Goal: Task Accomplishment & Management: Complete application form

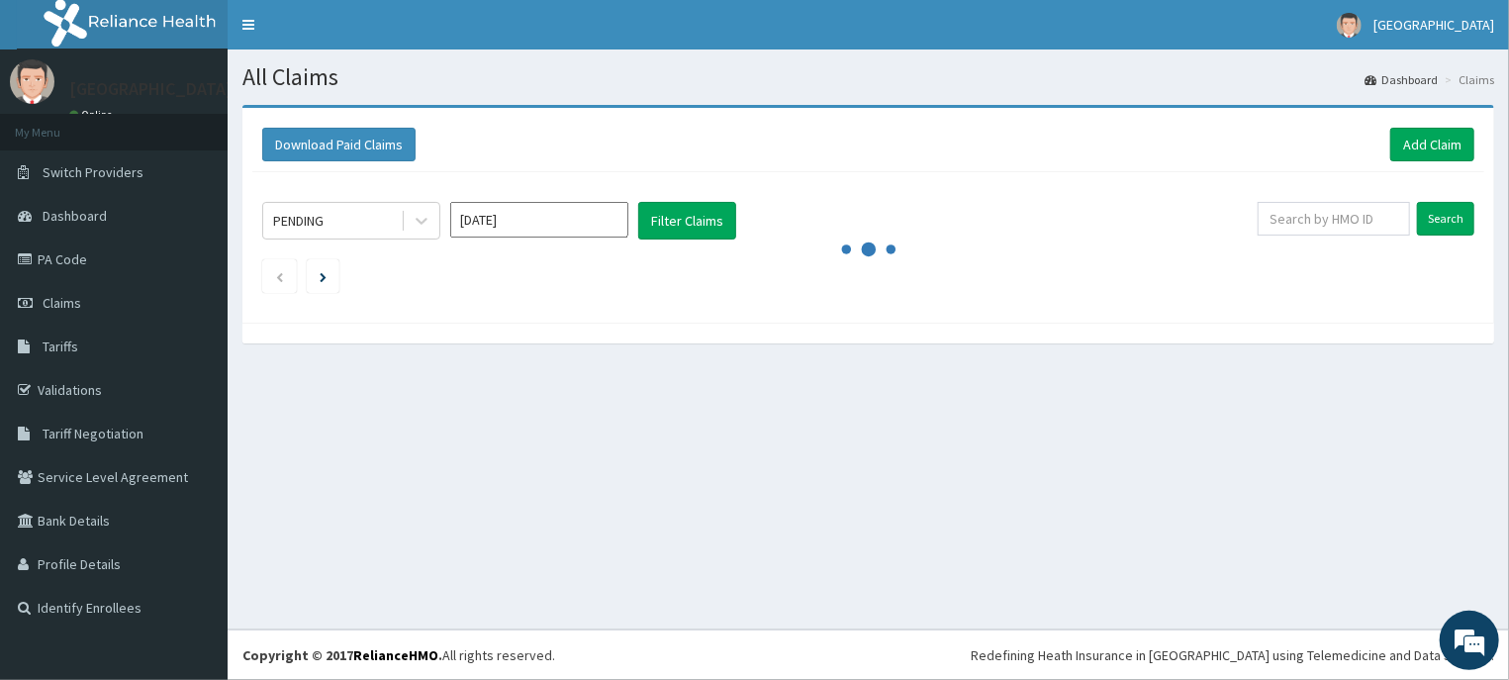
click at [992, 276] on ul at bounding box center [868, 276] width 1212 height 34
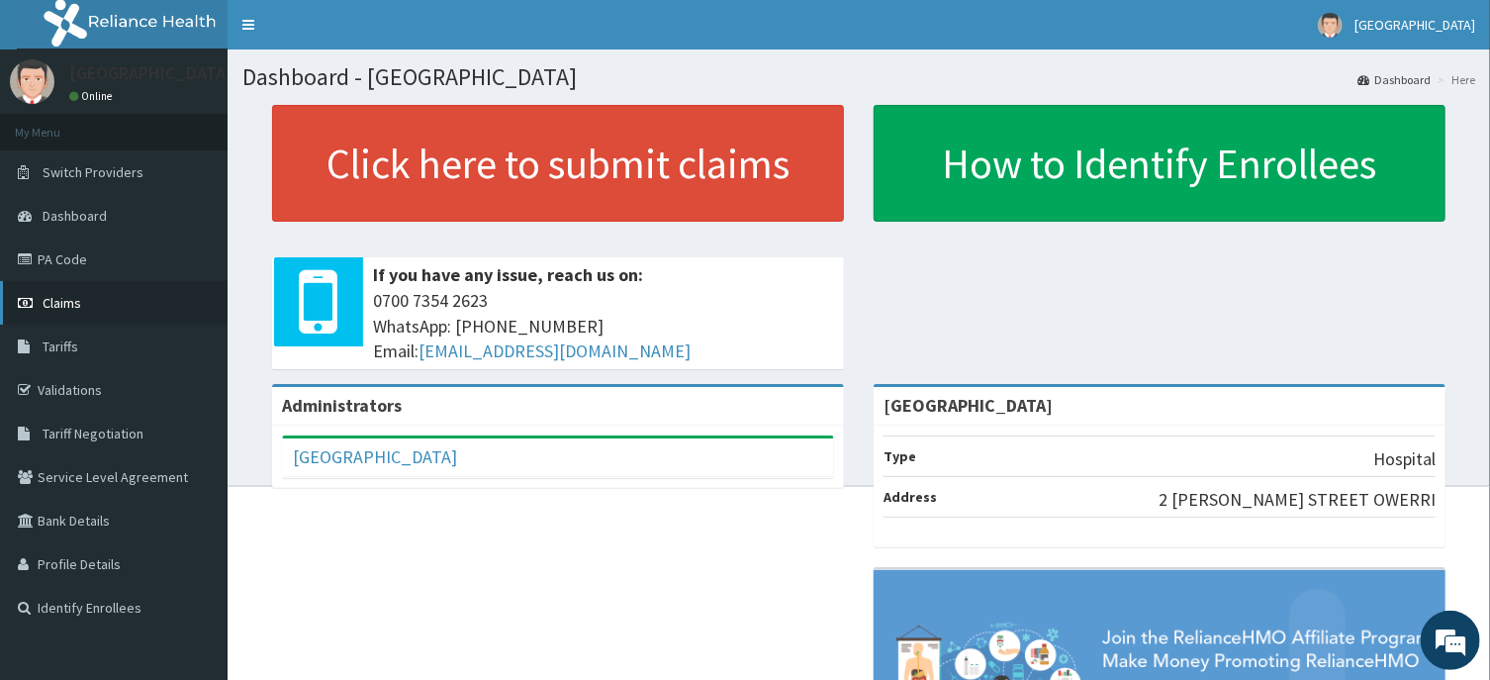
click at [69, 310] on span "Claims" at bounding box center [62, 303] width 39 height 18
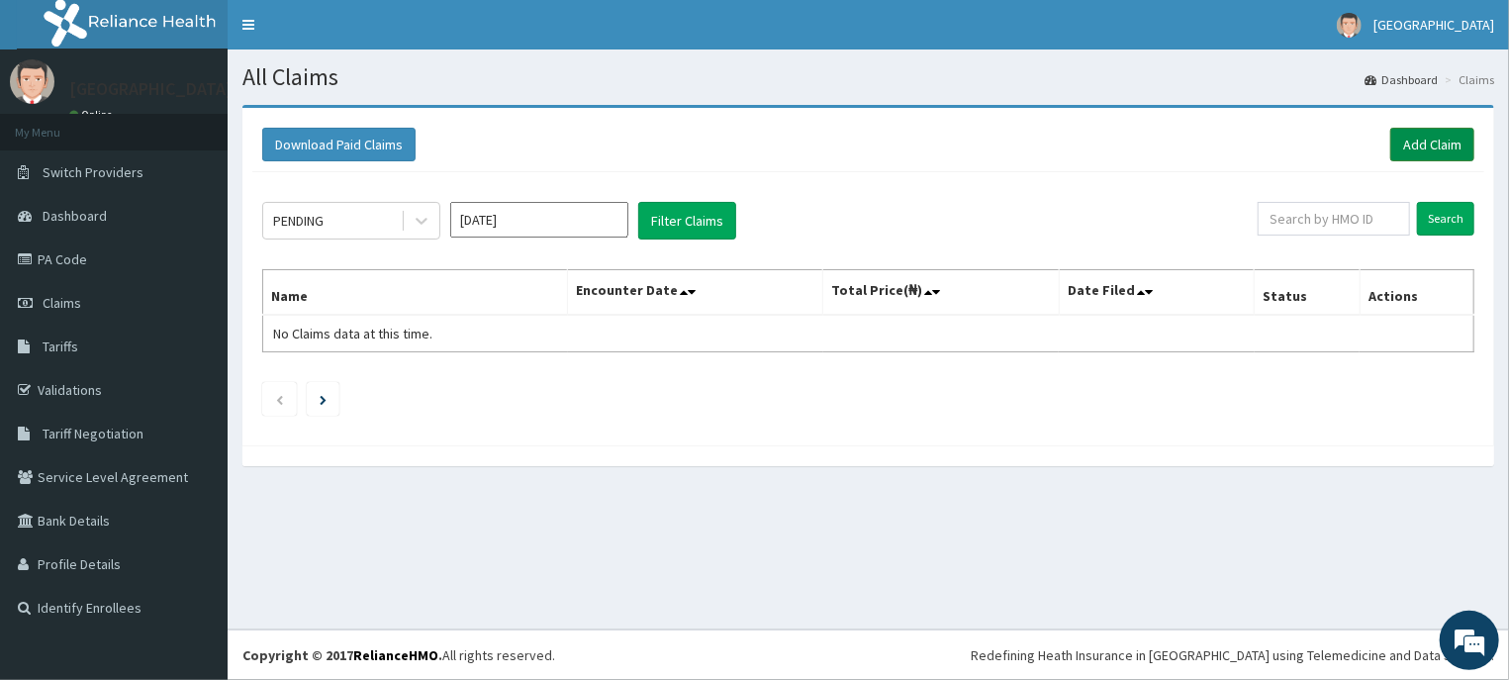
click at [1422, 140] on link "Add Claim" at bounding box center [1432, 145] width 84 height 34
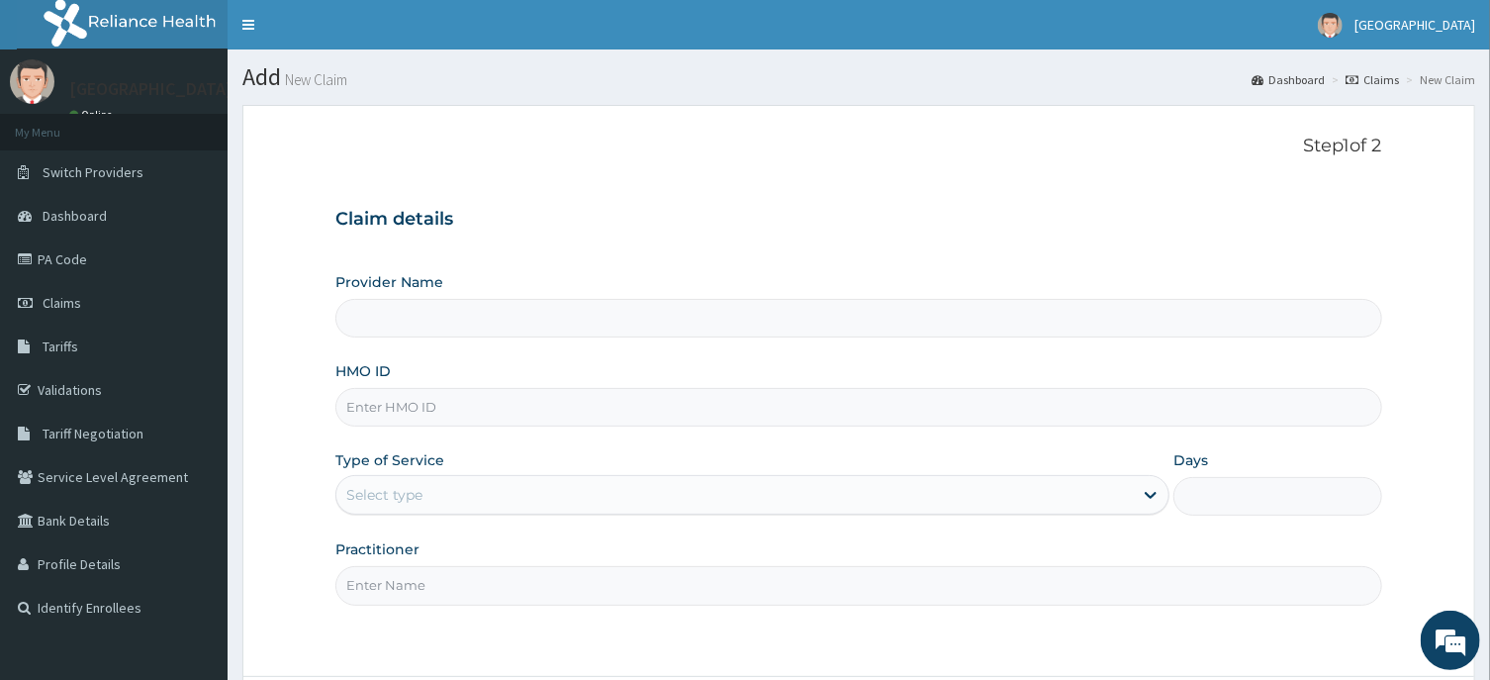
type input "[GEOGRAPHIC_DATA]"
click at [383, 407] on input "HMO ID" at bounding box center [858, 407] width 1046 height 39
type input "FMC/11621/A"
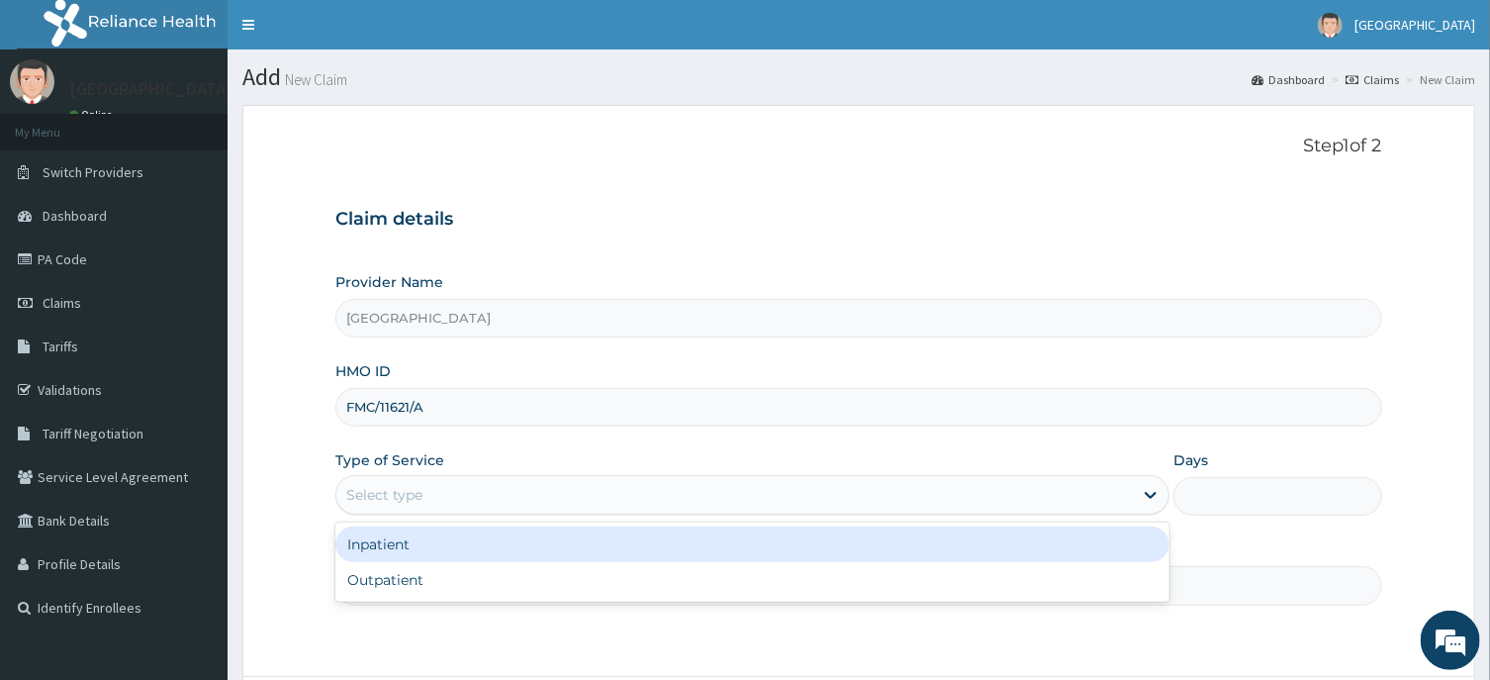
click at [405, 498] on div "Select type" at bounding box center [384, 495] width 76 height 20
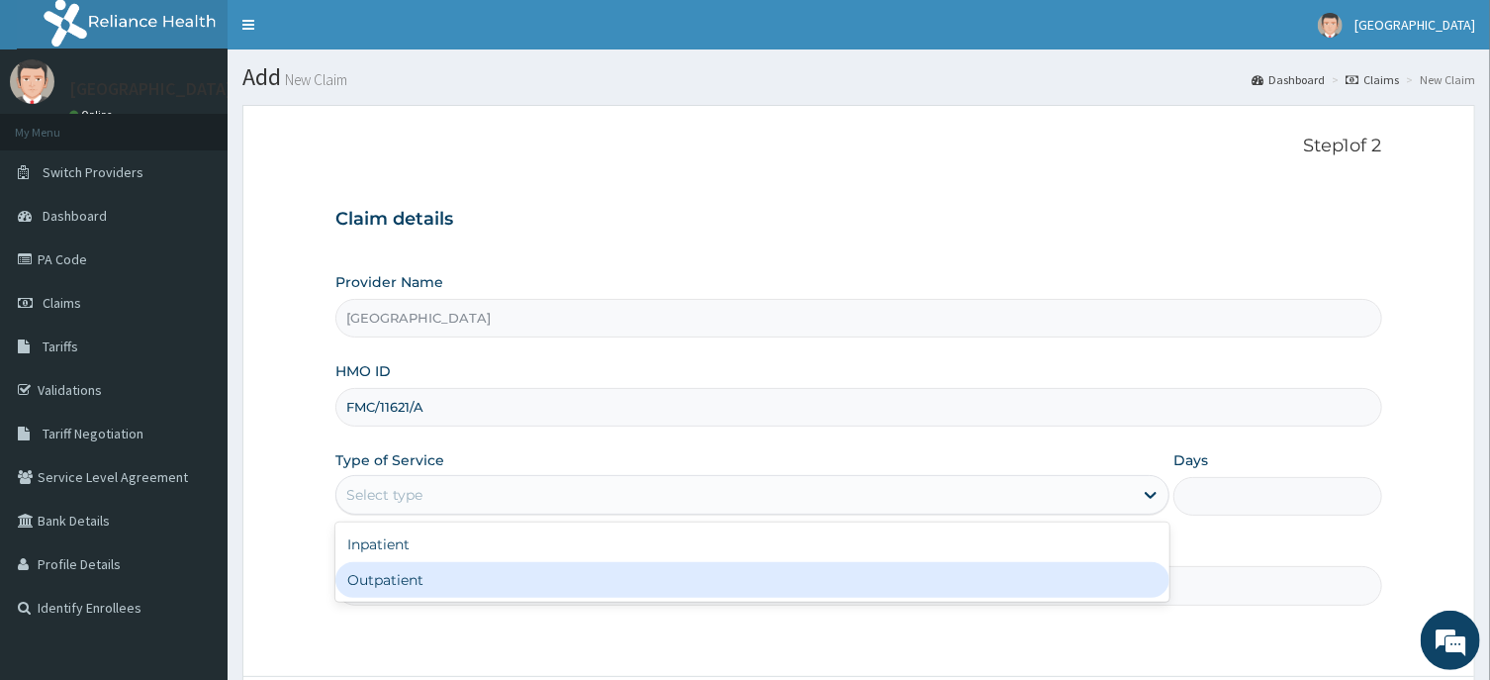
drag, startPoint x: 399, startPoint y: 576, endPoint x: 578, endPoint y: 545, distance: 181.7
click at [402, 575] on div "Outpatient" at bounding box center [752, 580] width 834 height 36
type input "1"
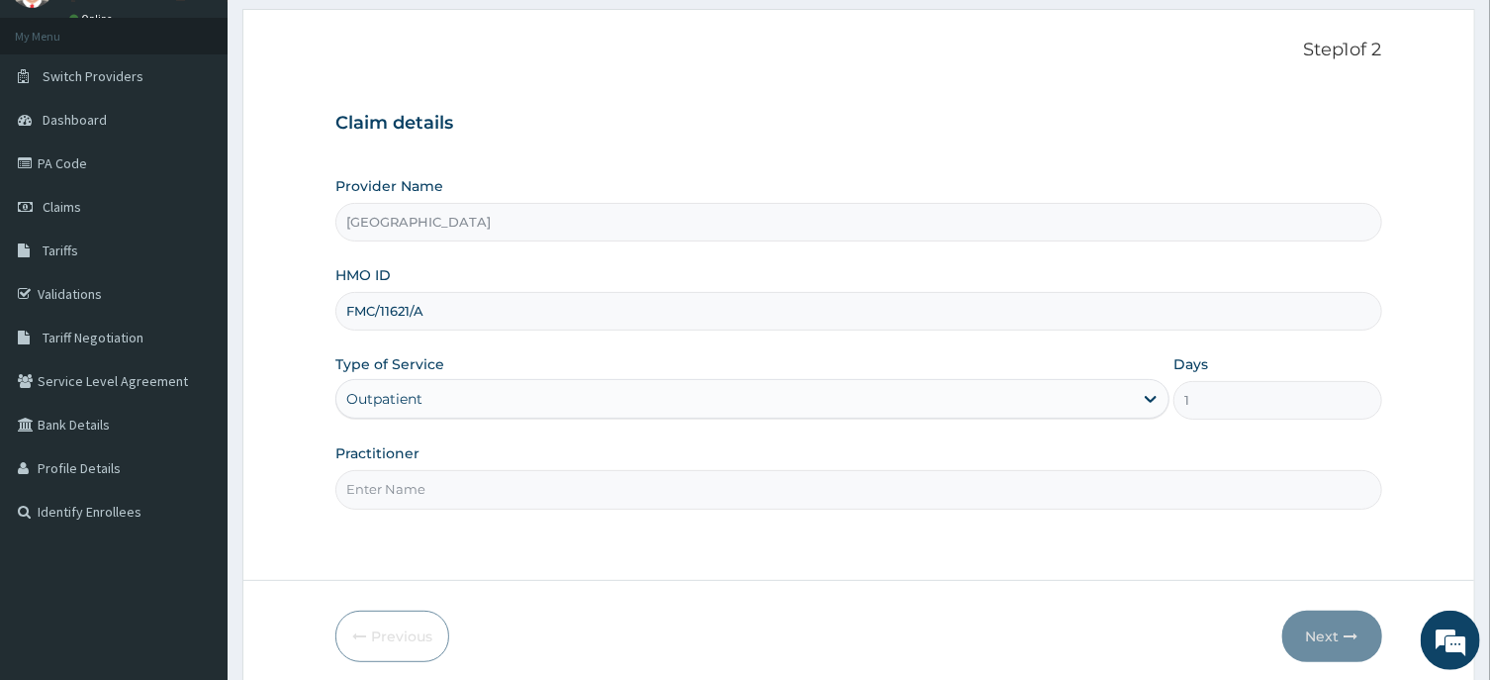
scroll to position [106, 0]
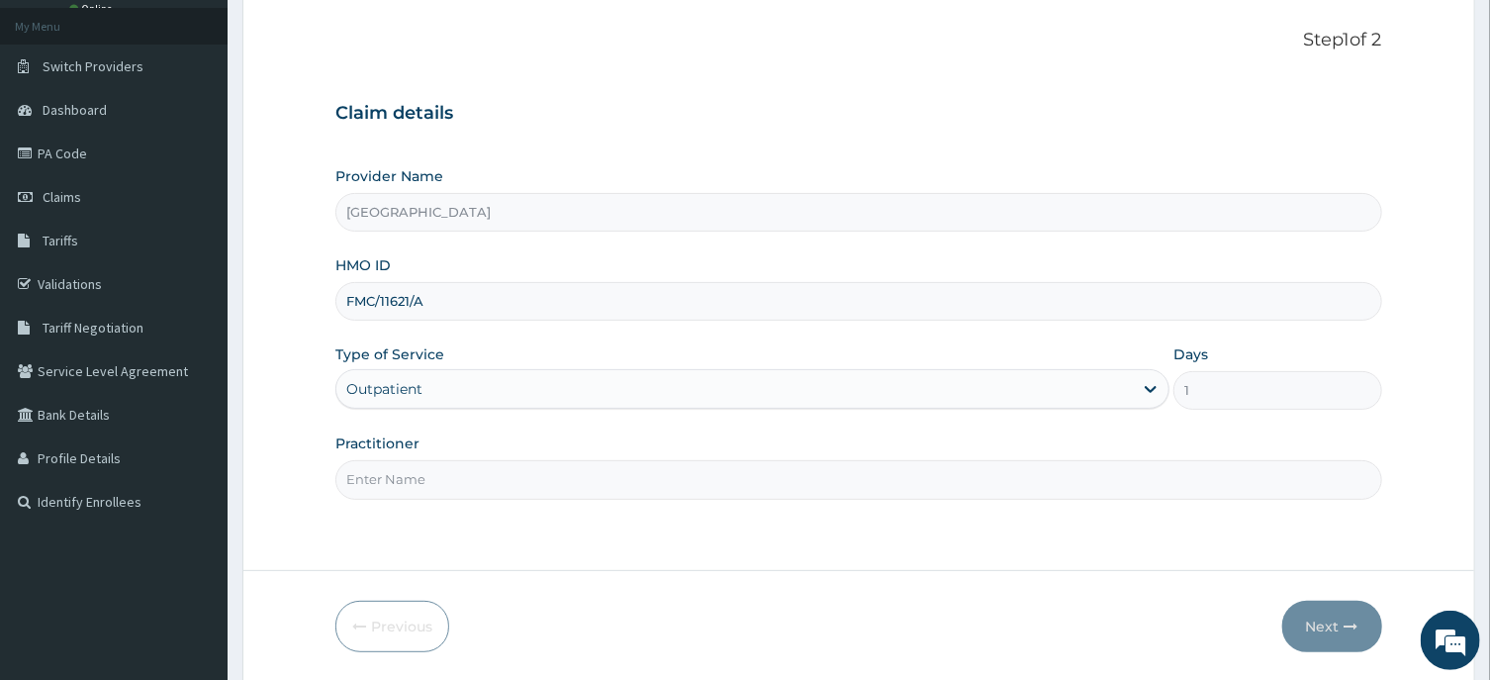
click at [388, 485] on input "Practitioner" at bounding box center [858, 479] width 1046 height 39
type input "d"
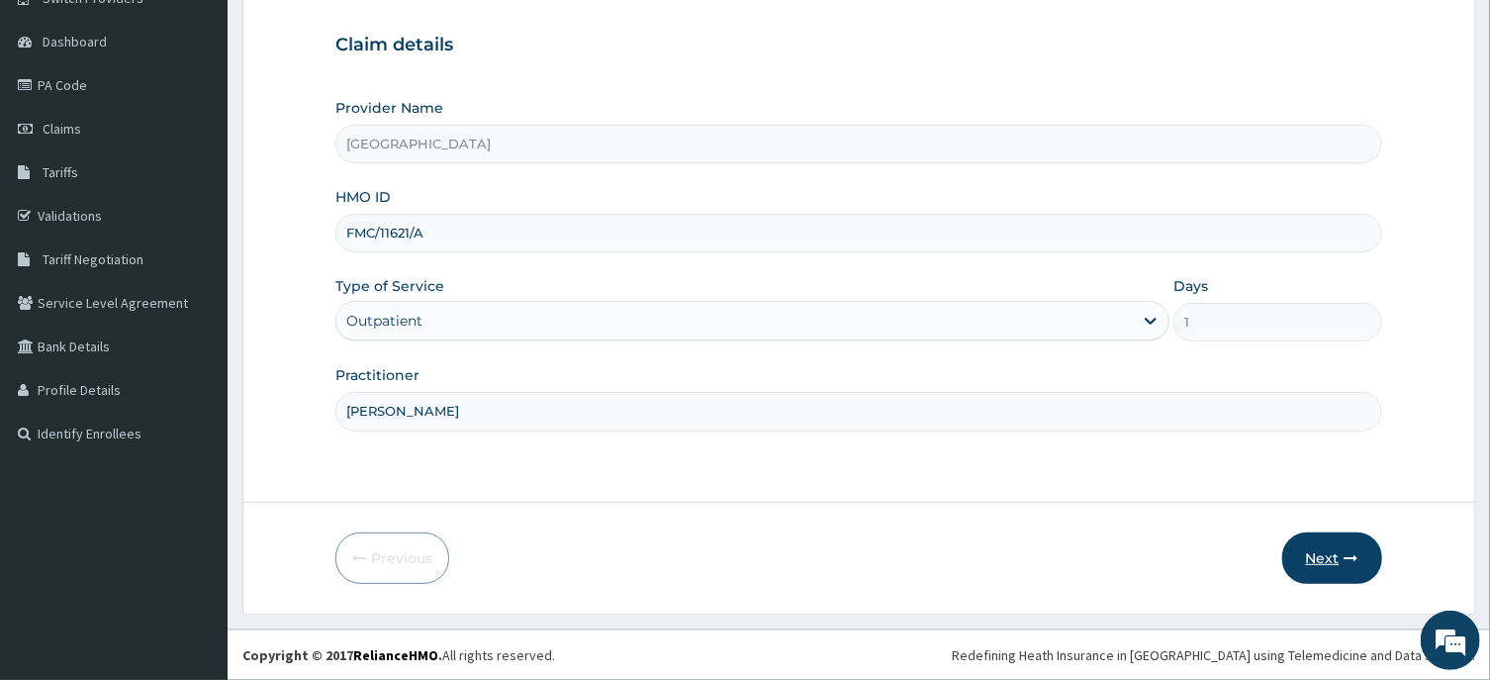
type input "Dr Andrew"
click at [1322, 561] on button "Next" at bounding box center [1332, 557] width 100 height 51
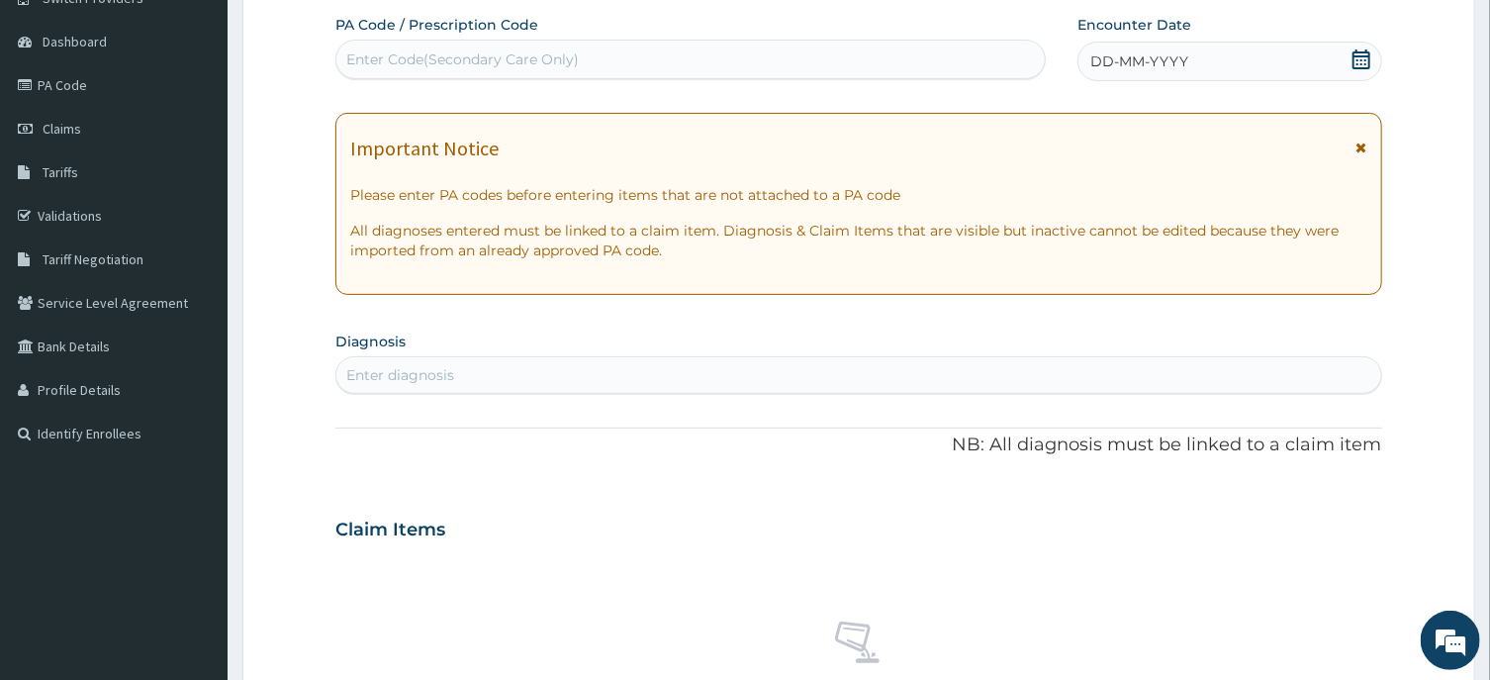
scroll to position [0, 0]
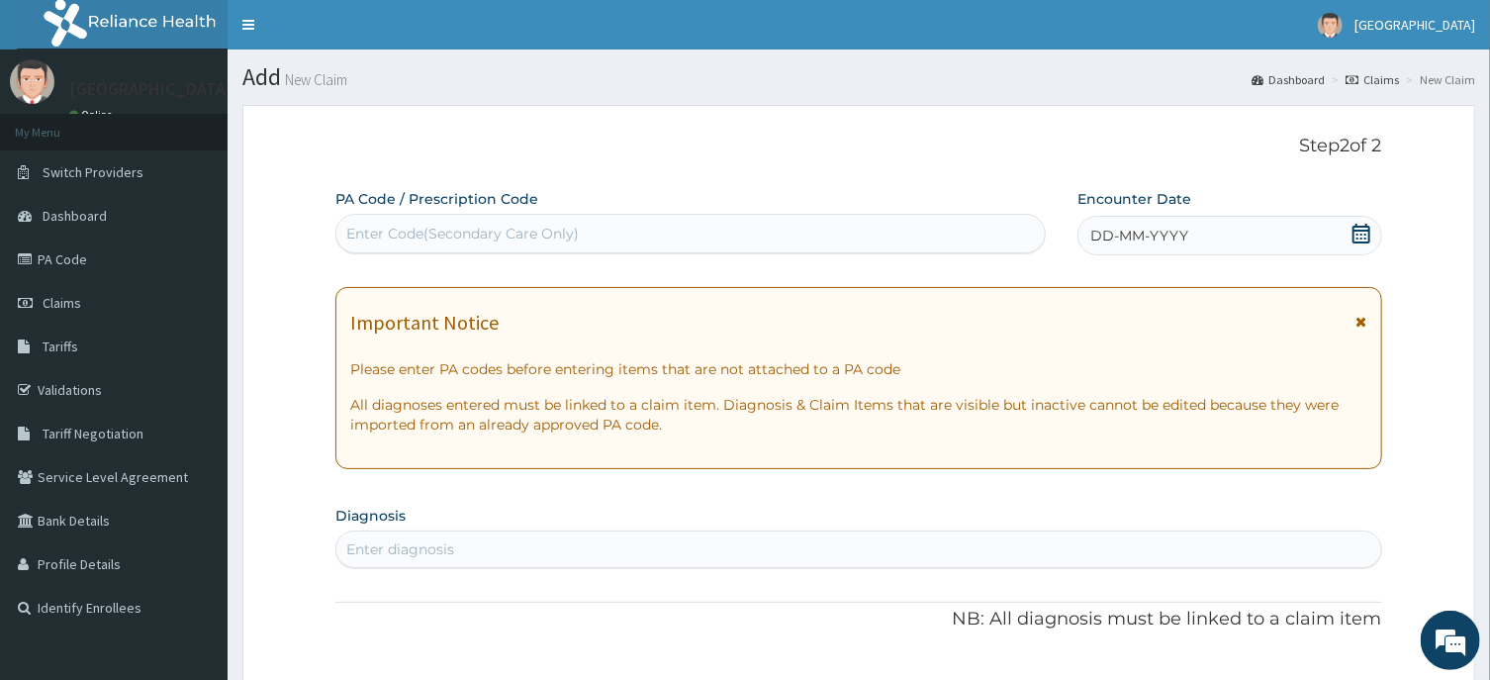
click at [1360, 235] on icon at bounding box center [1361, 234] width 20 height 20
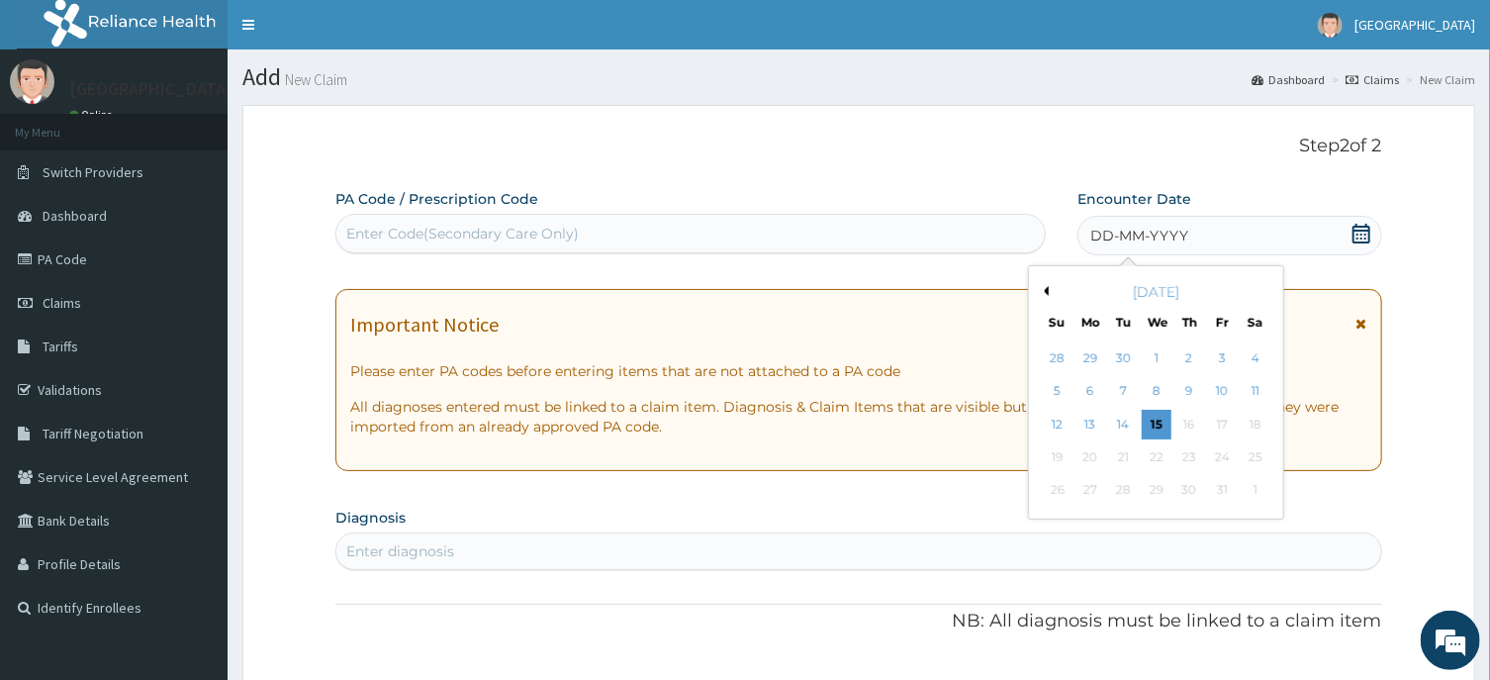
click at [1046, 290] on button "Previous Month" at bounding box center [1044, 291] width 10 height 10
click at [1123, 386] on div "9" at bounding box center [1123, 392] width 30 height 30
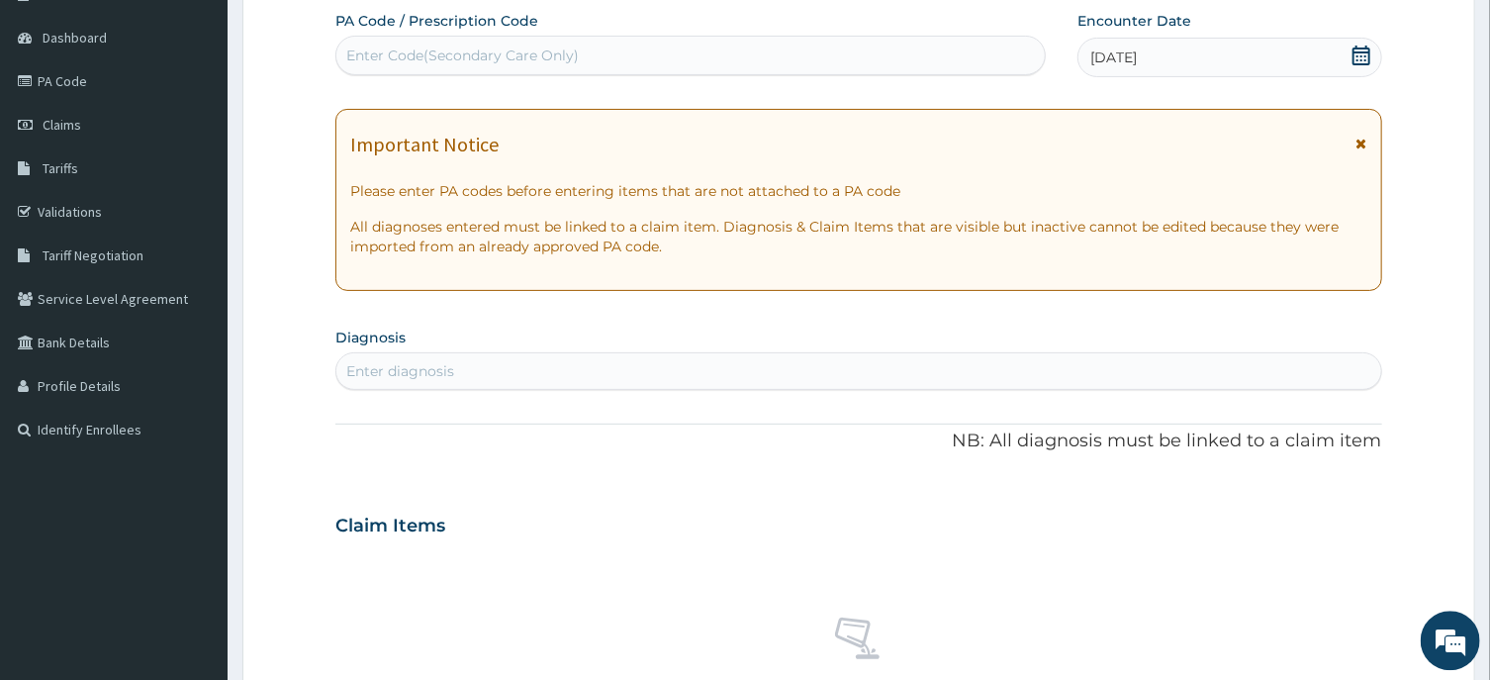
scroll to position [212, 0]
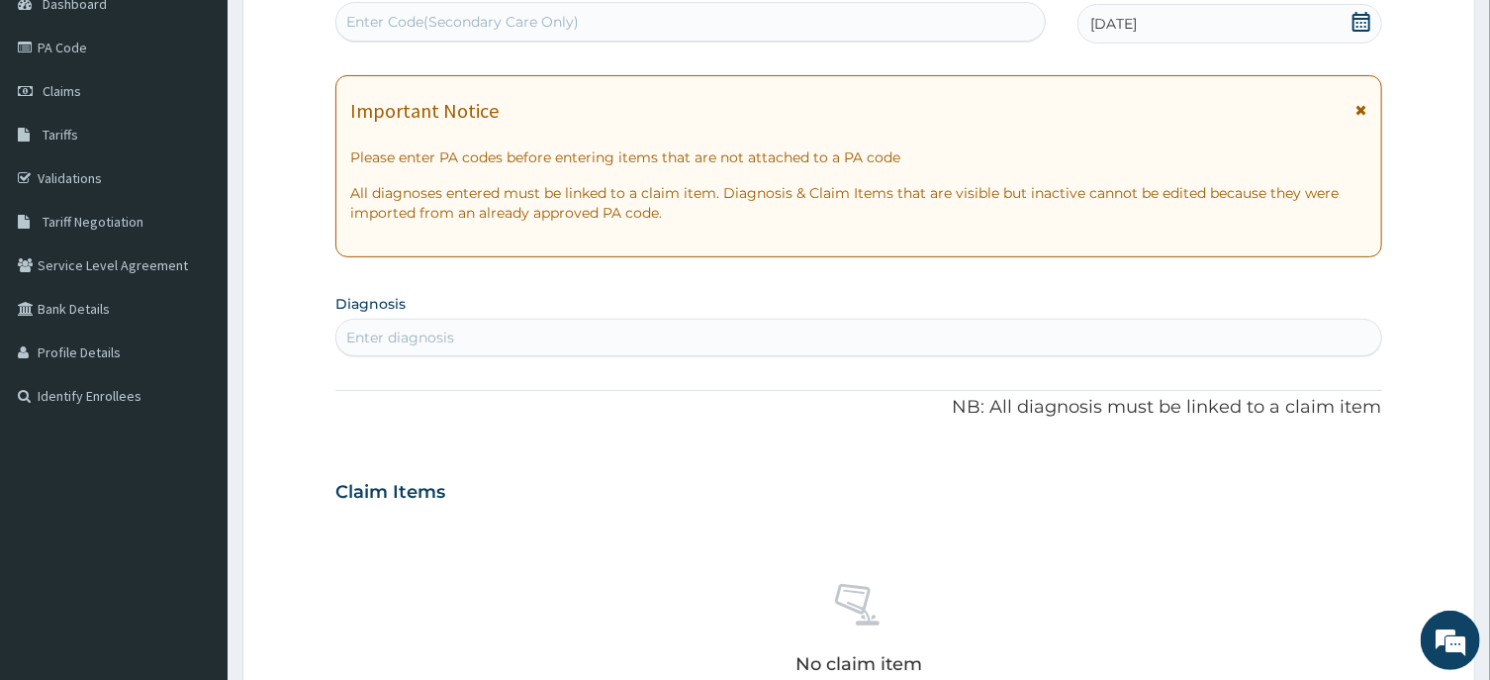
click at [390, 337] on div "Enter diagnosis" at bounding box center [400, 337] width 108 height 20
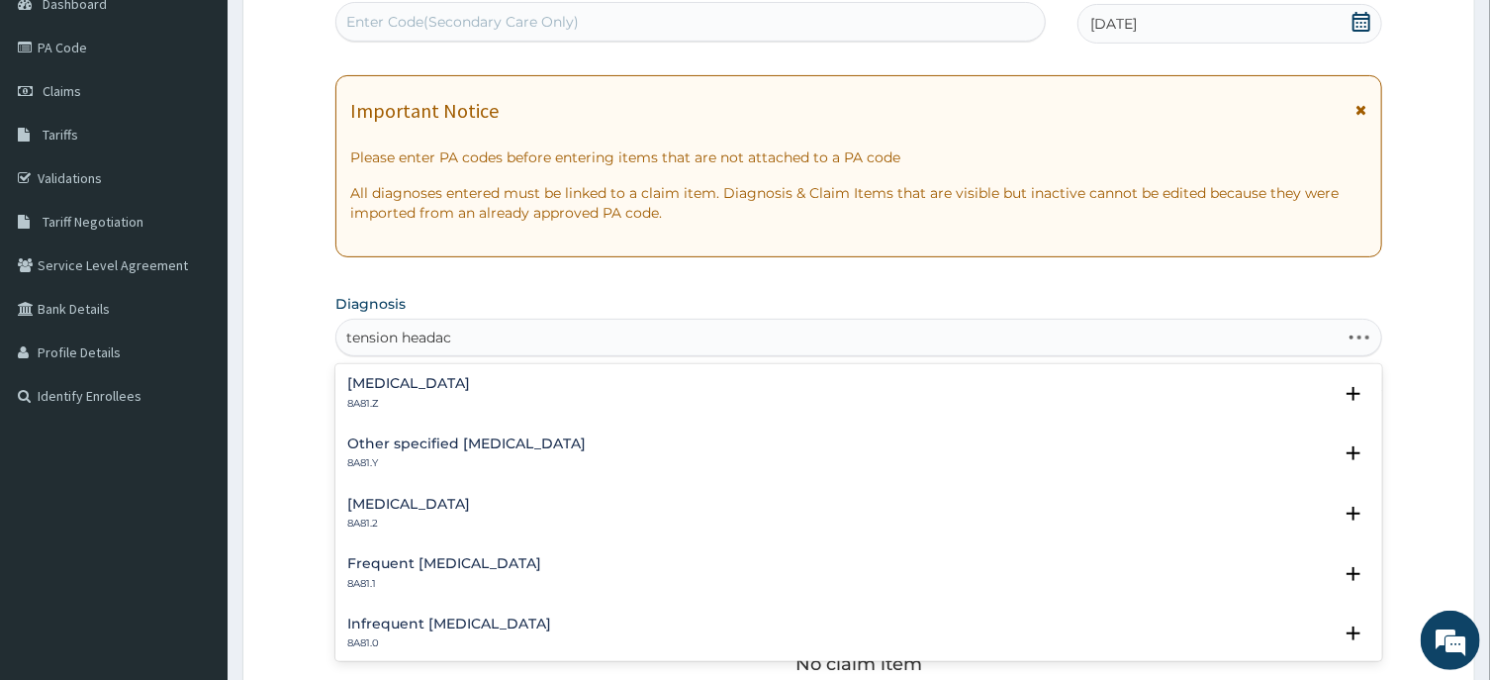
type input "tension headach"
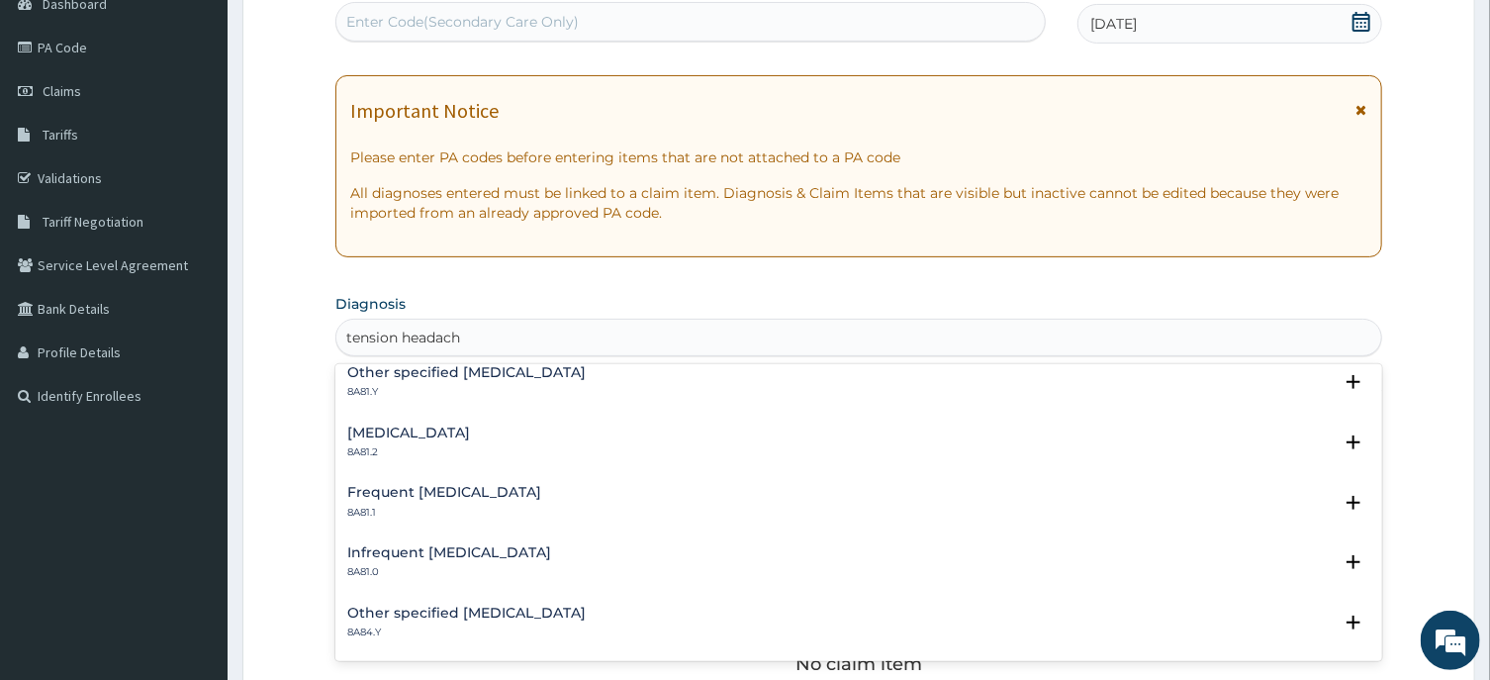
scroll to position [0, 0]
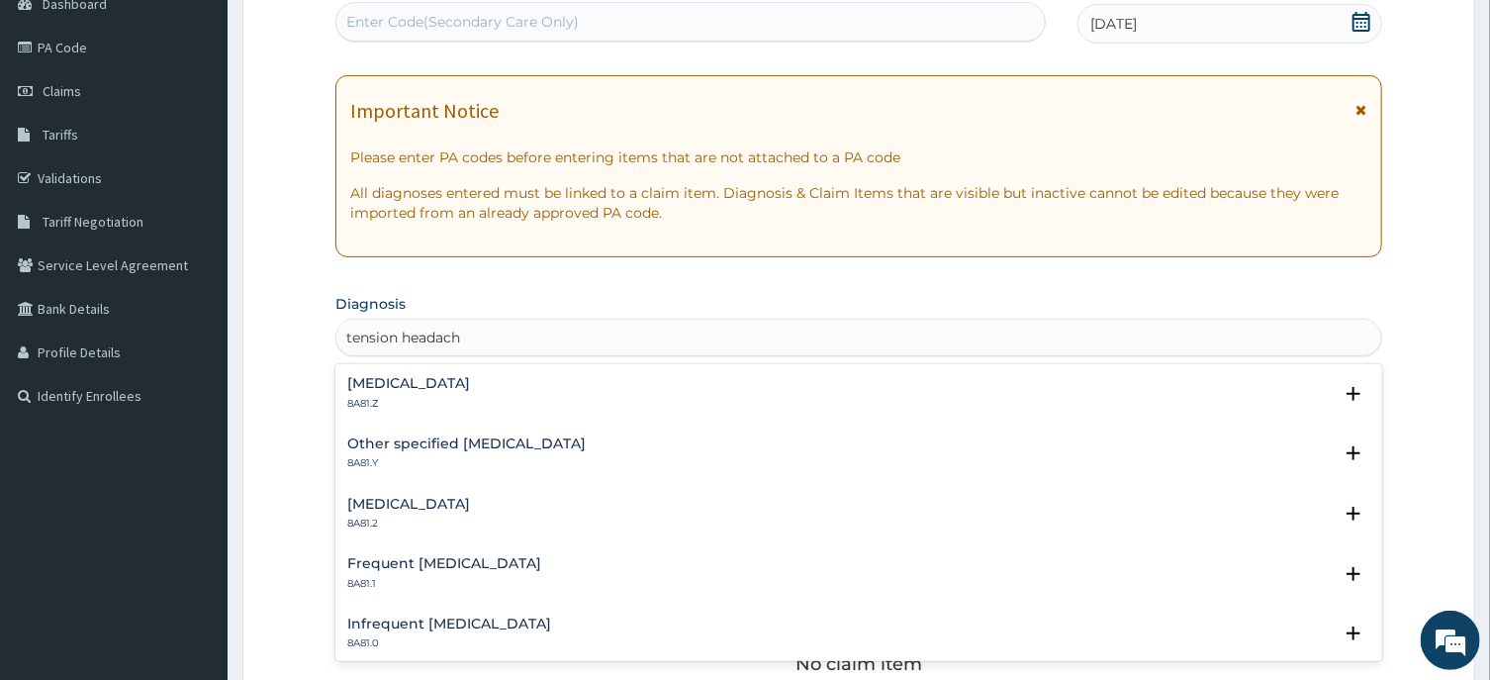
click at [470, 380] on h4 "Tension-type headache, unspecified" at bounding box center [408, 383] width 123 height 15
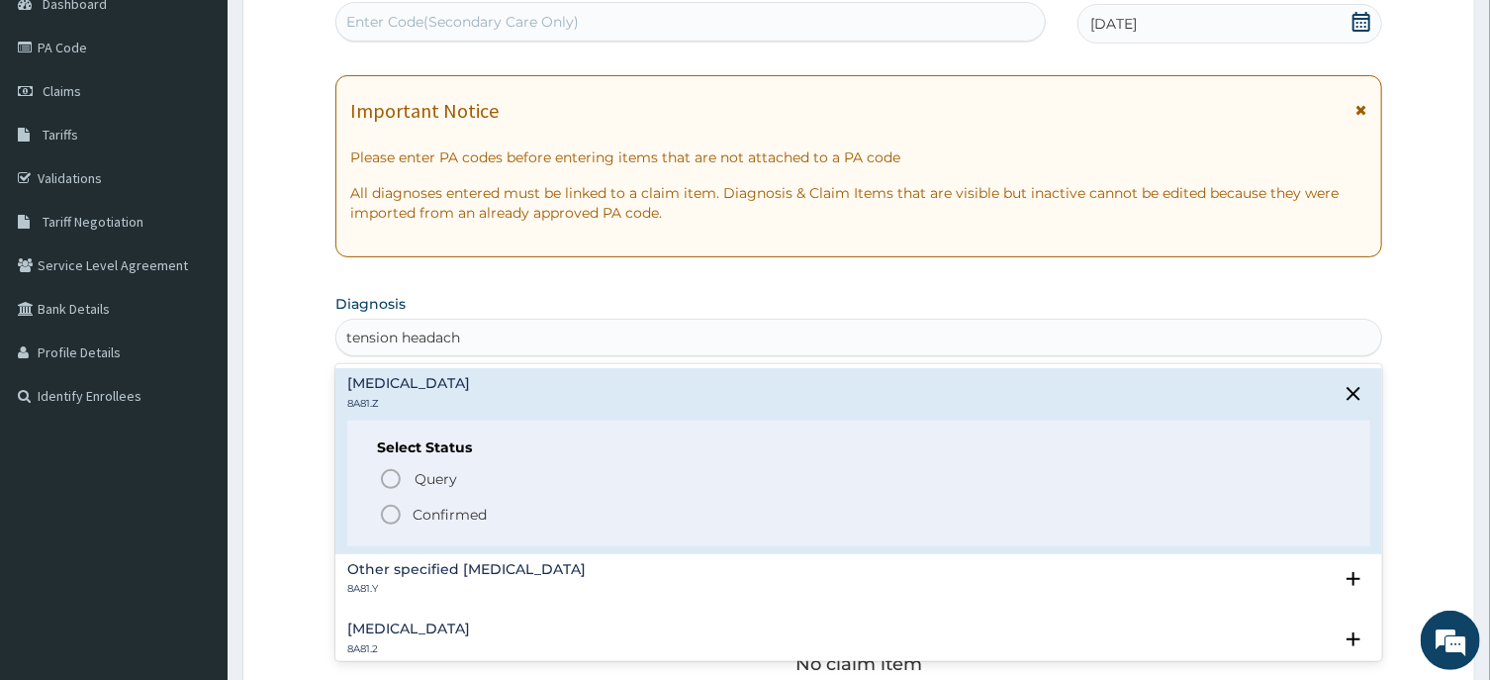
click at [387, 514] on icon "status option filled" at bounding box center [391, 515] width 24 height 24
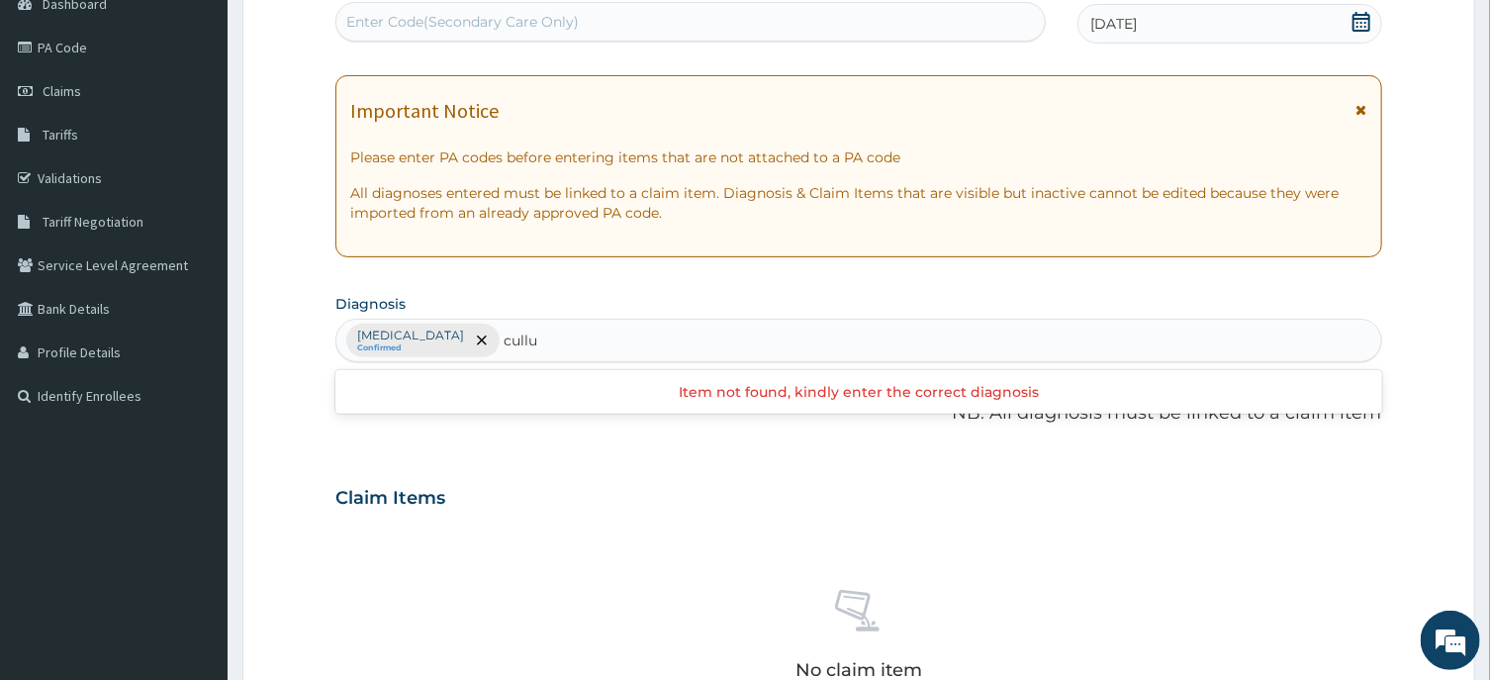
click at [539, 339] on input "cullu" at bounding box center [522, 340] width 36 height 20
type input "cellu"
click at [645, 342] on div "Tension-type headache, unspecified Confirmed" at bounding box center [858, 341] width 1044 height 42
type input "cellulitis"
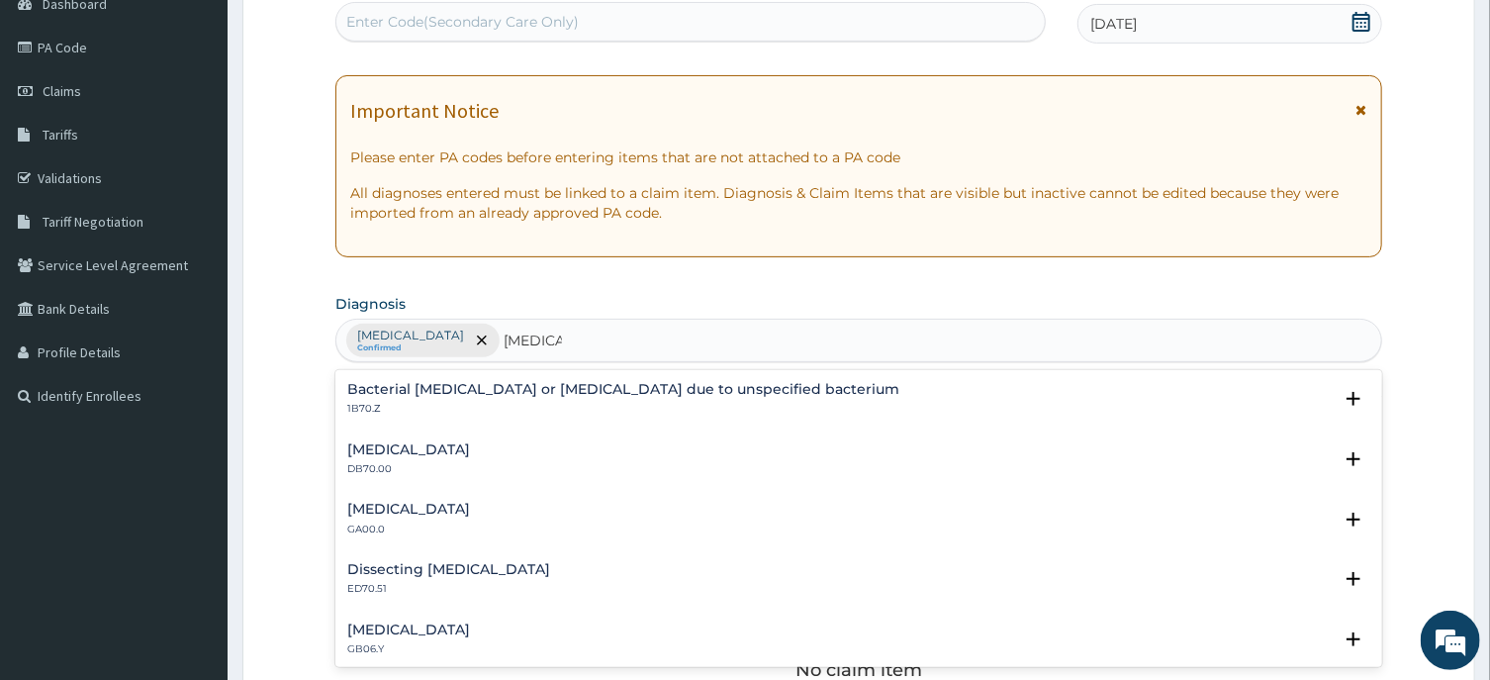
click at [457, 574] on h4 "Dissecting cellulitis" at bounding box center [448, 569] width 203 height 15
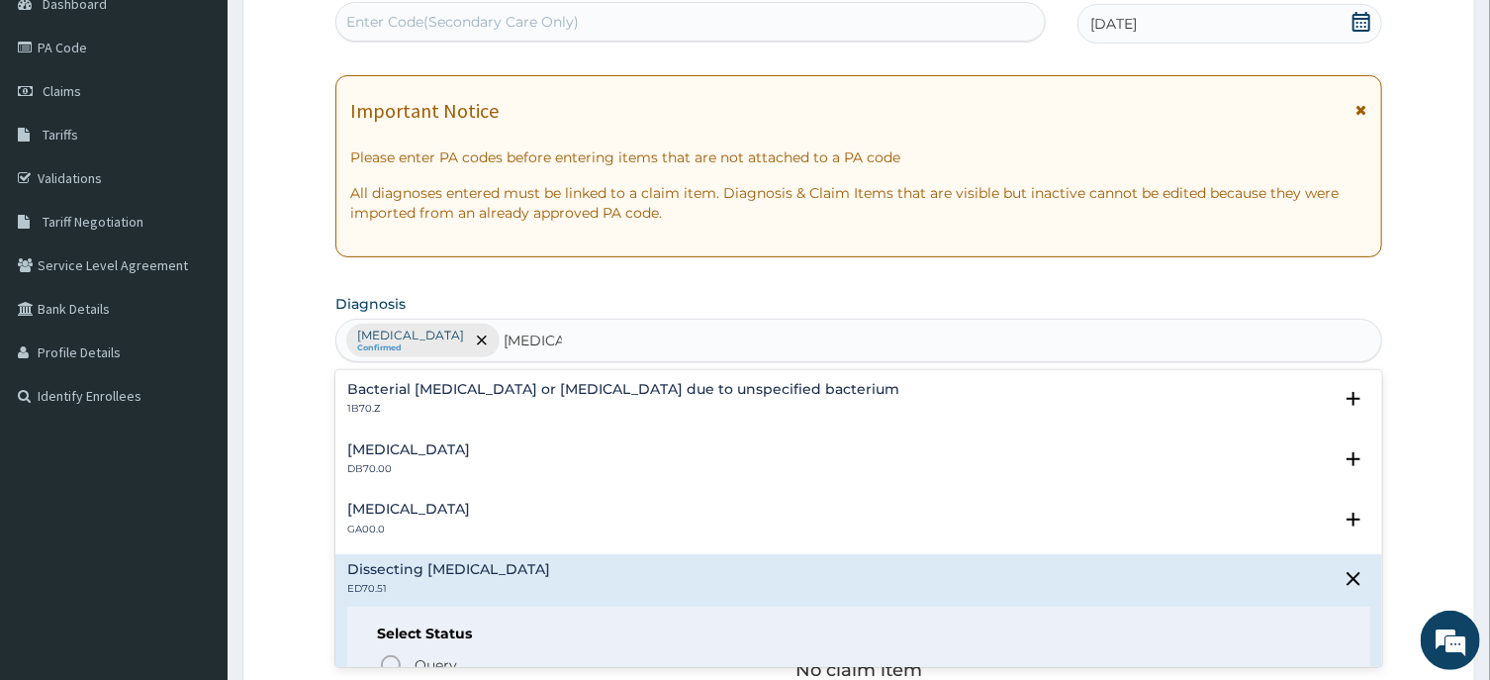
scroll to position [100, 0]
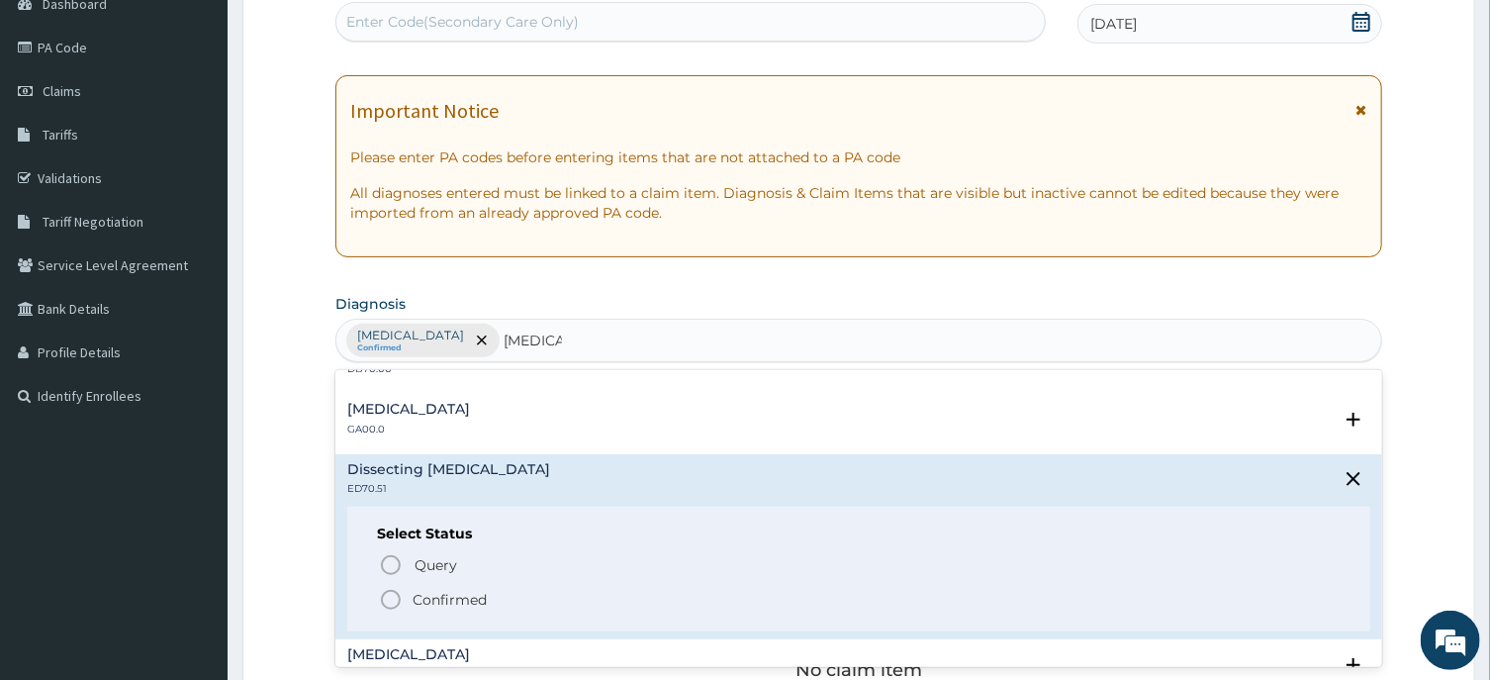
click at [394, 599] on icon "status option filled" at bounding box center [391, 600] width 24 height 24
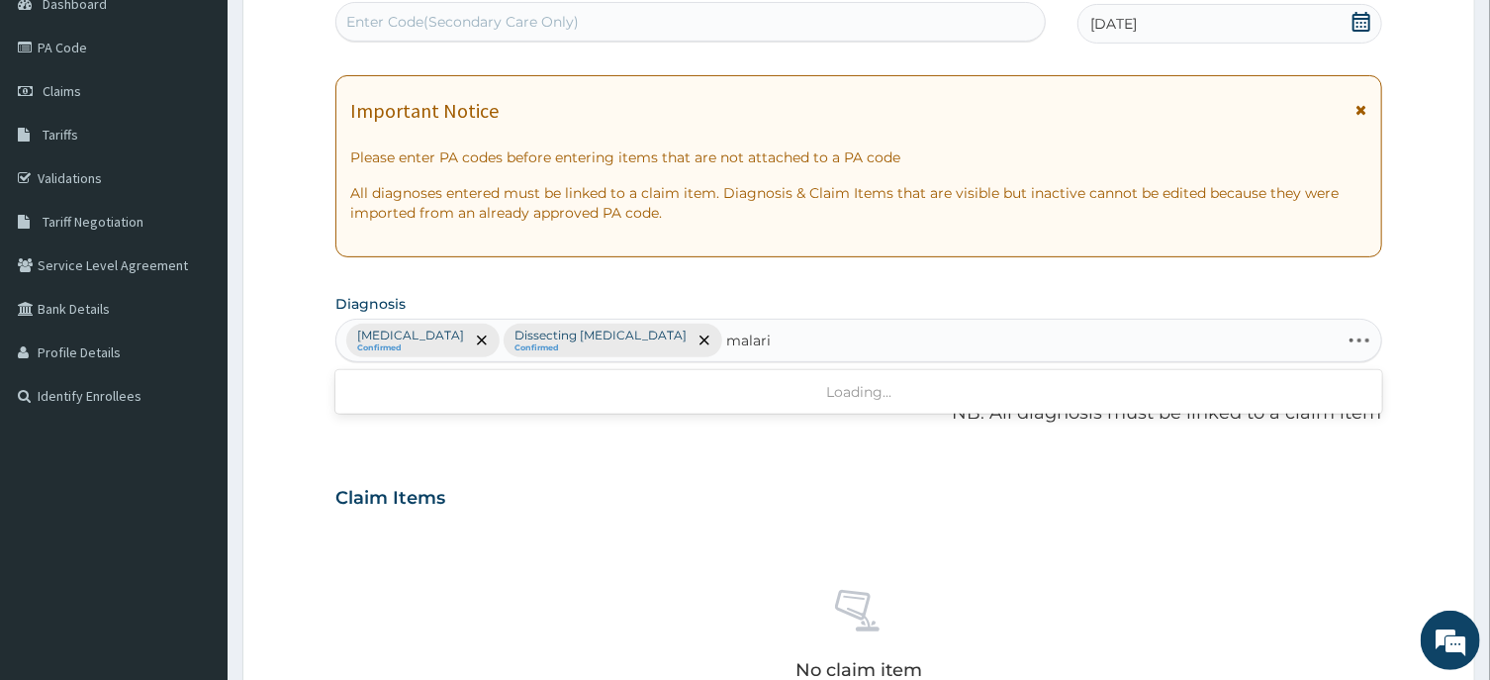
type input "malaria"
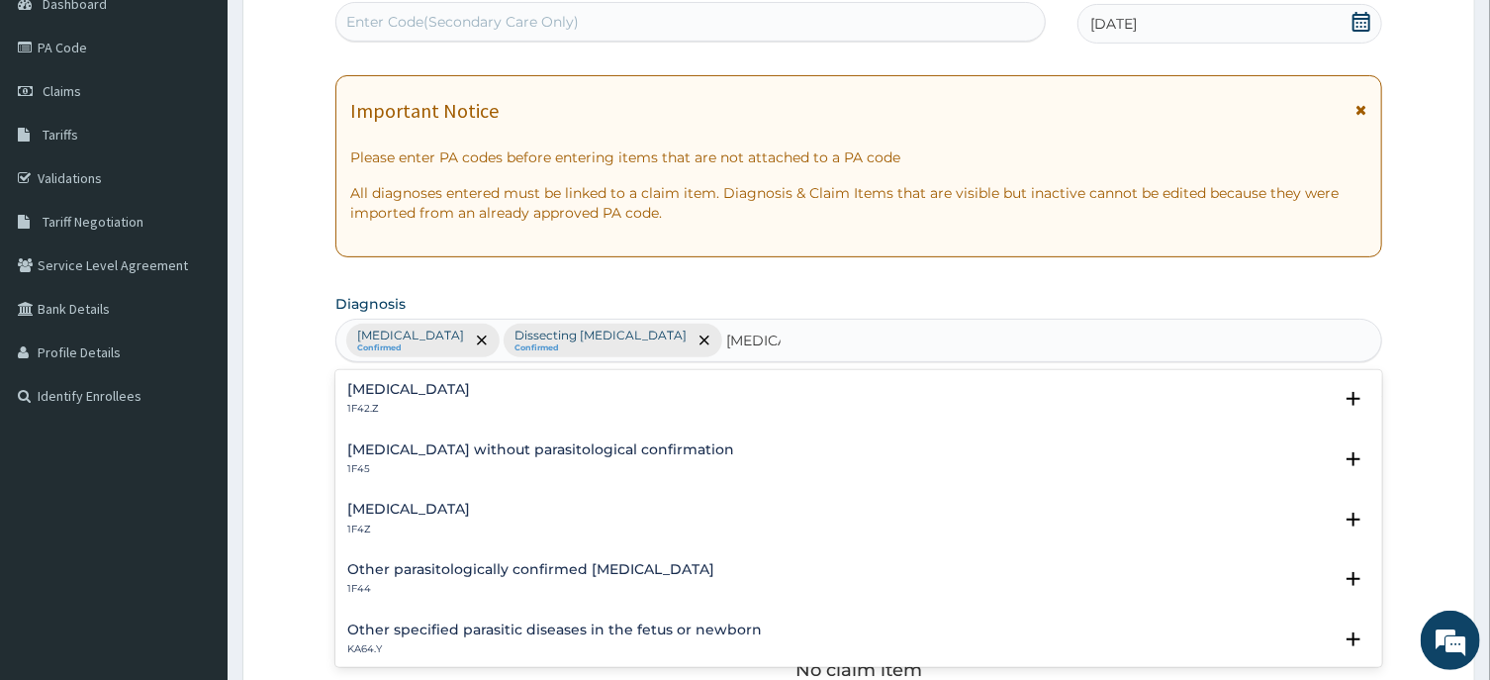
click at [438, 506] on h4 "Malaria, unspecified" at bounding box center [408, 509] width 123 height 15
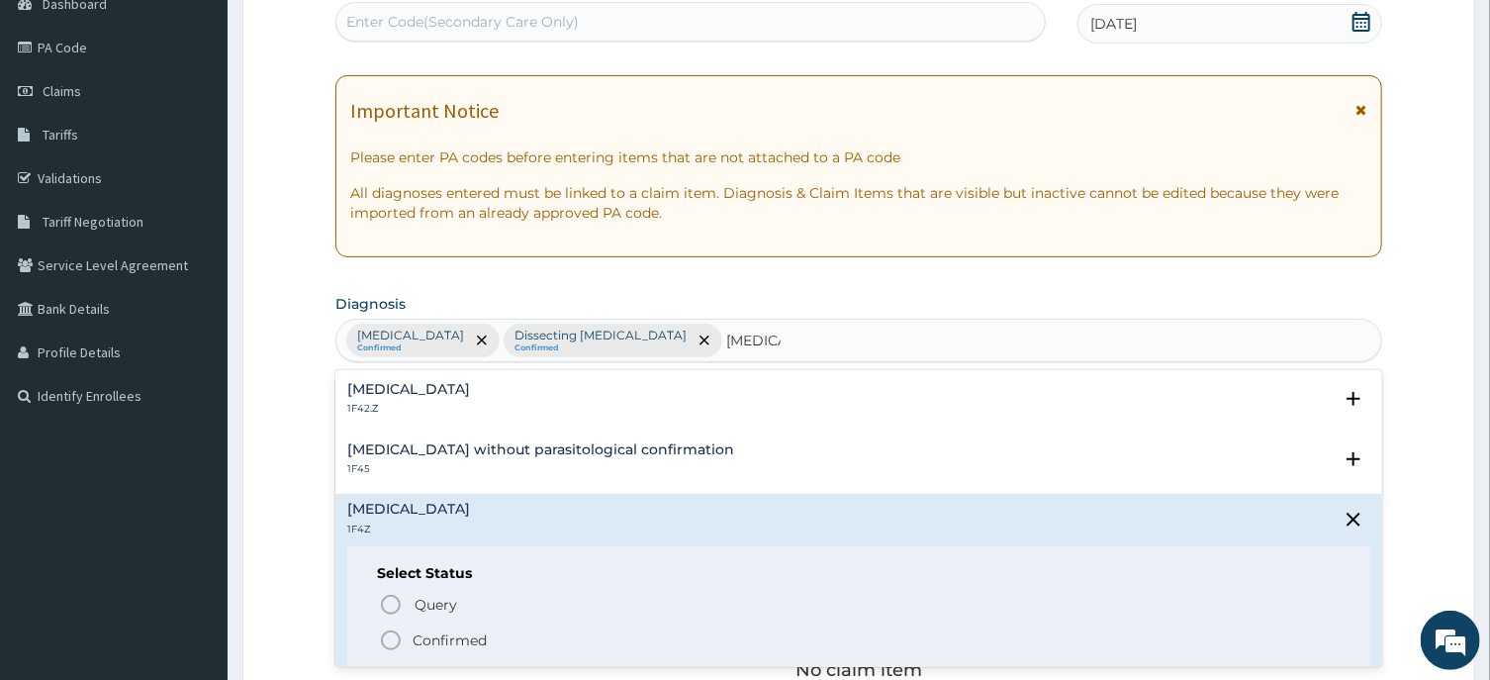
click at [396, 640] on icon "status option filled" at bounding box center [391, 640] width 24 height 24
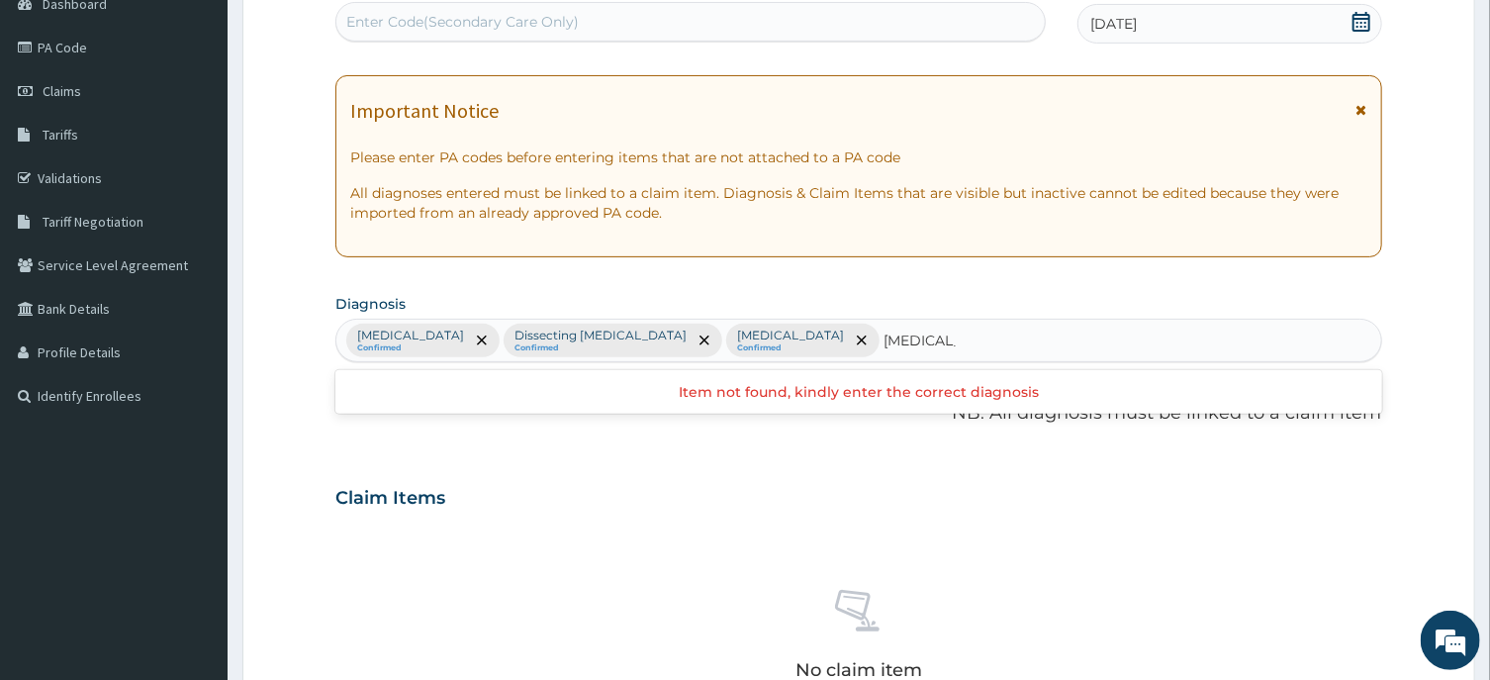
scroll to position [0, 0]
type input "t"
type input "c"
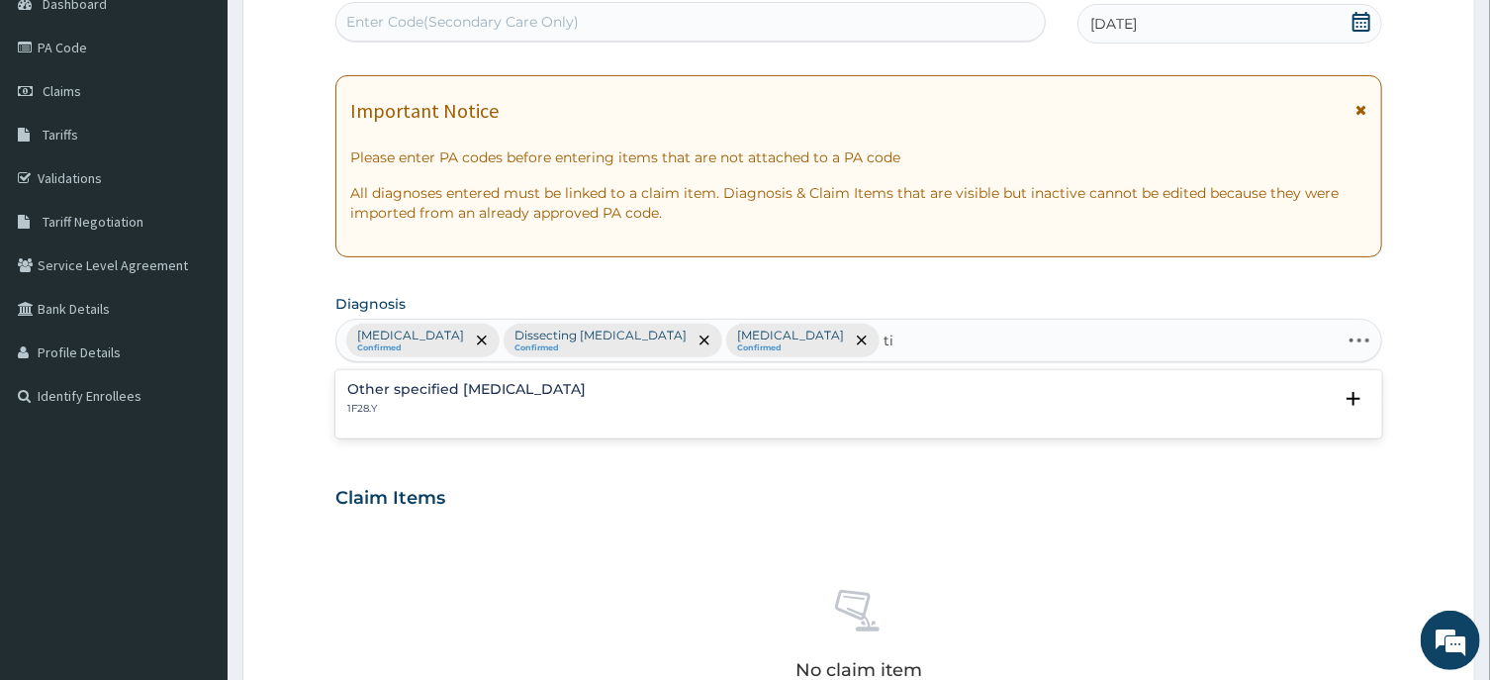
type input "t"
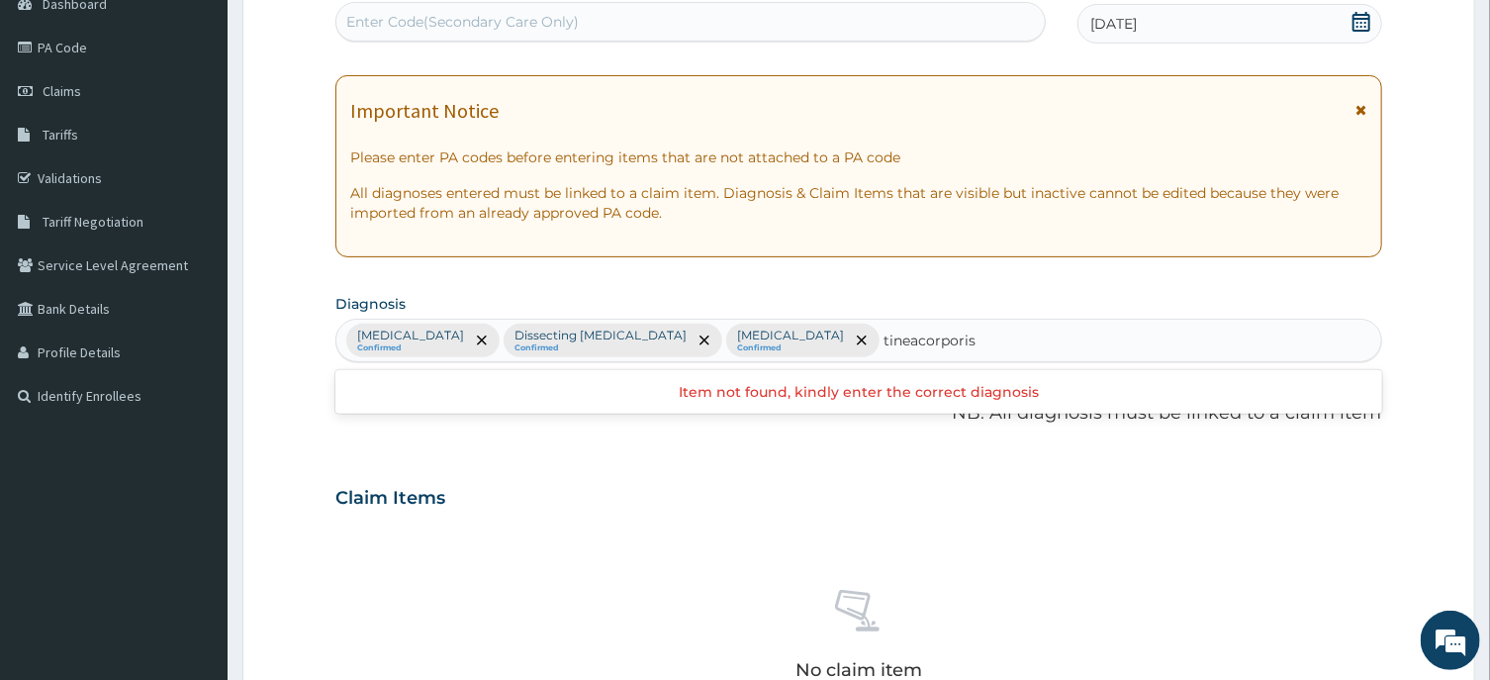
click at [976, 343] on input "tineacorporis" at bounding box center [929, 340] width 93 height 20
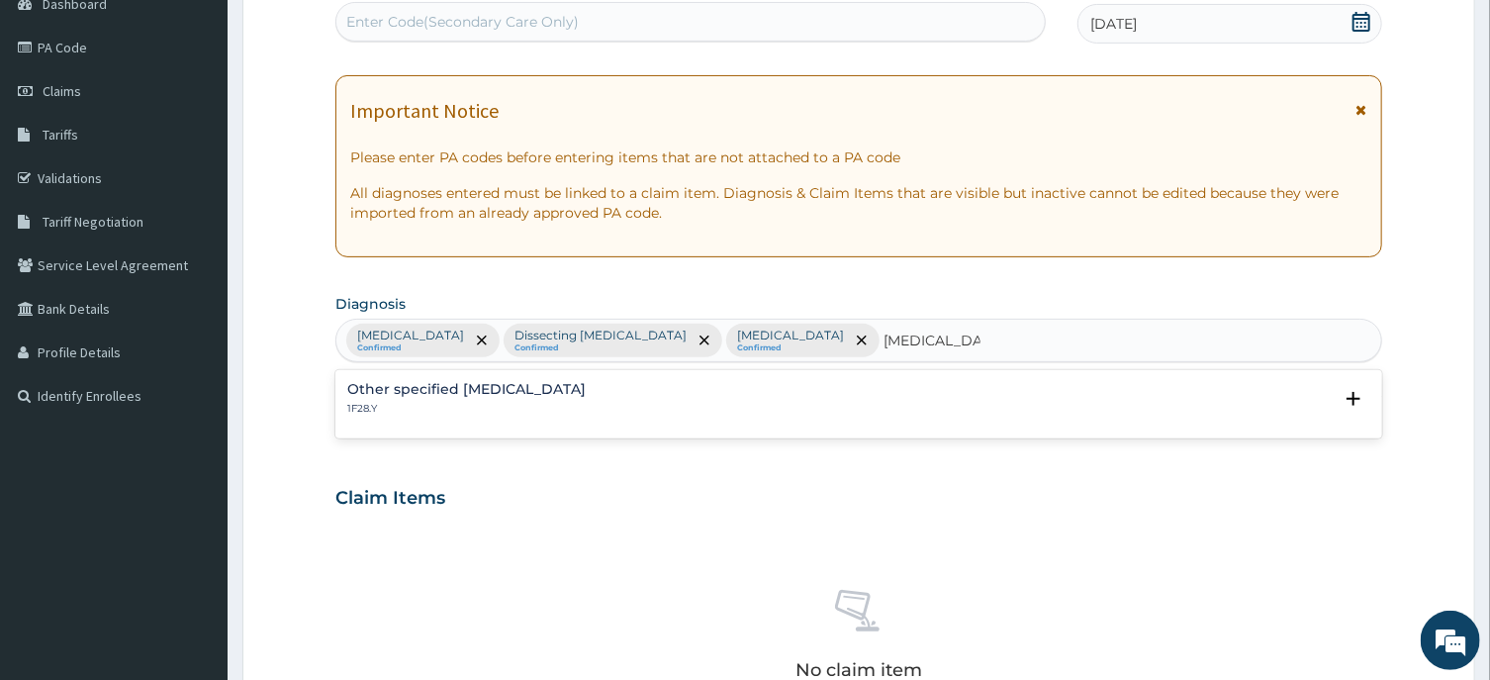
click at [980, 339] on input "tinea corporis" at bounding box center [931, 340] width 97 height 20
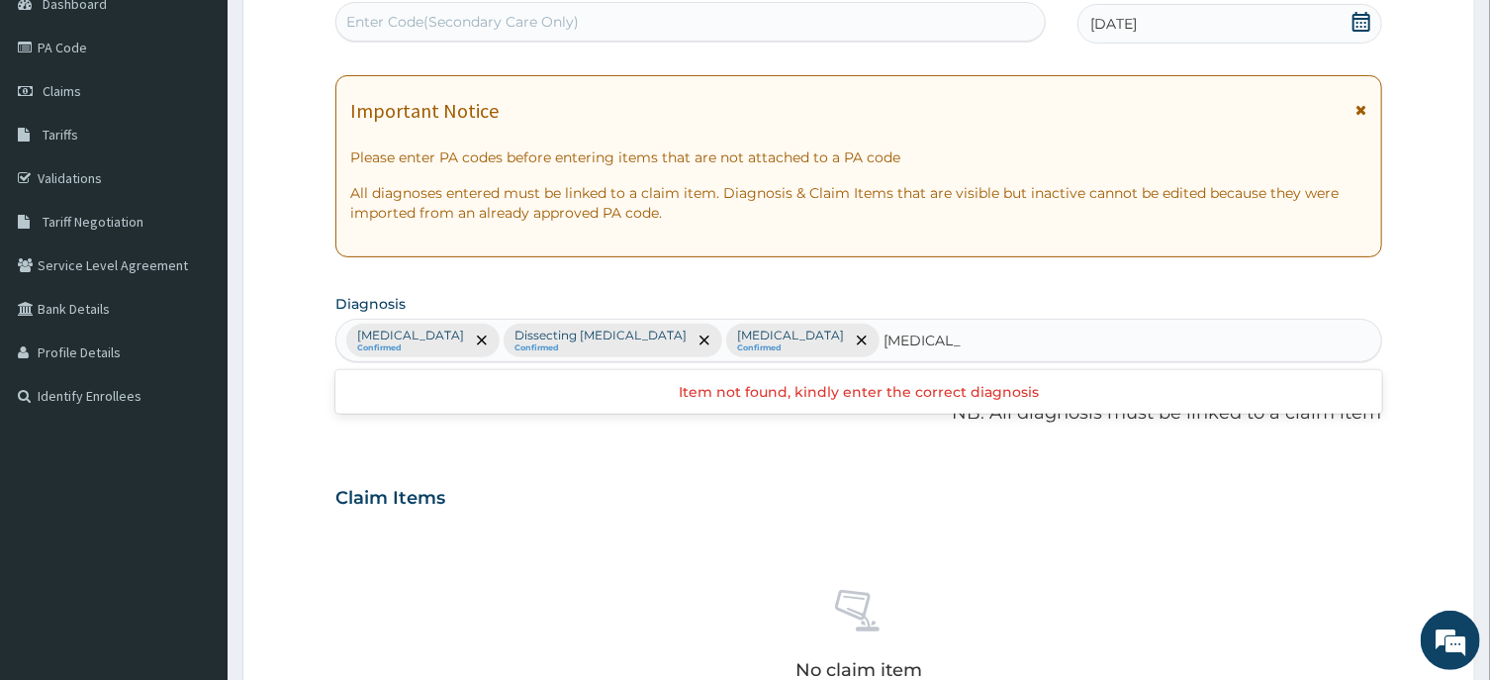
click at [961, 342] on input "tinea copis" at bounding box center [921, 340] width 77 height 20
click at [975, 333] on input "tinea coporis" at bounding box center [928, 340] width 91 height 20
type input "tinea corporis"
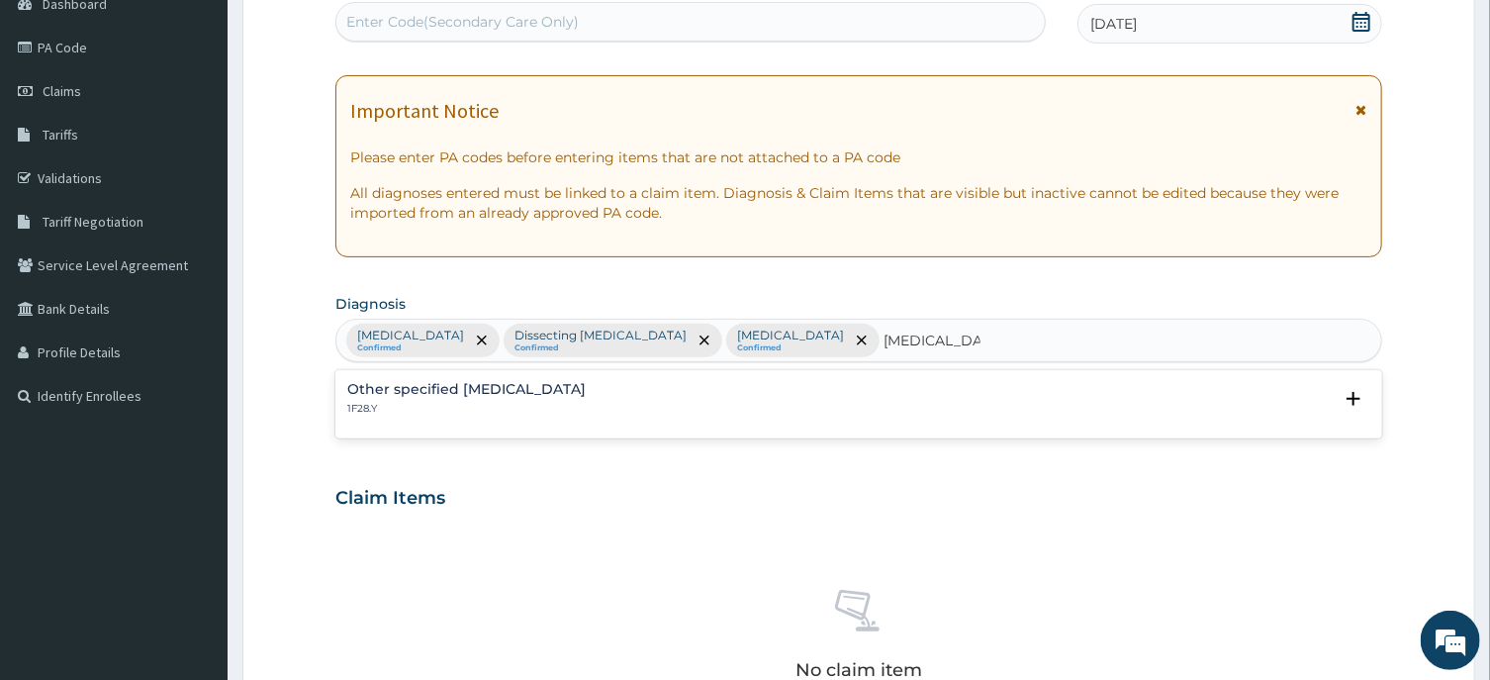
click at [486, 383] on h4 "Other specified dermatophytosis" at bounding box center [466, 389] width 238 height 15
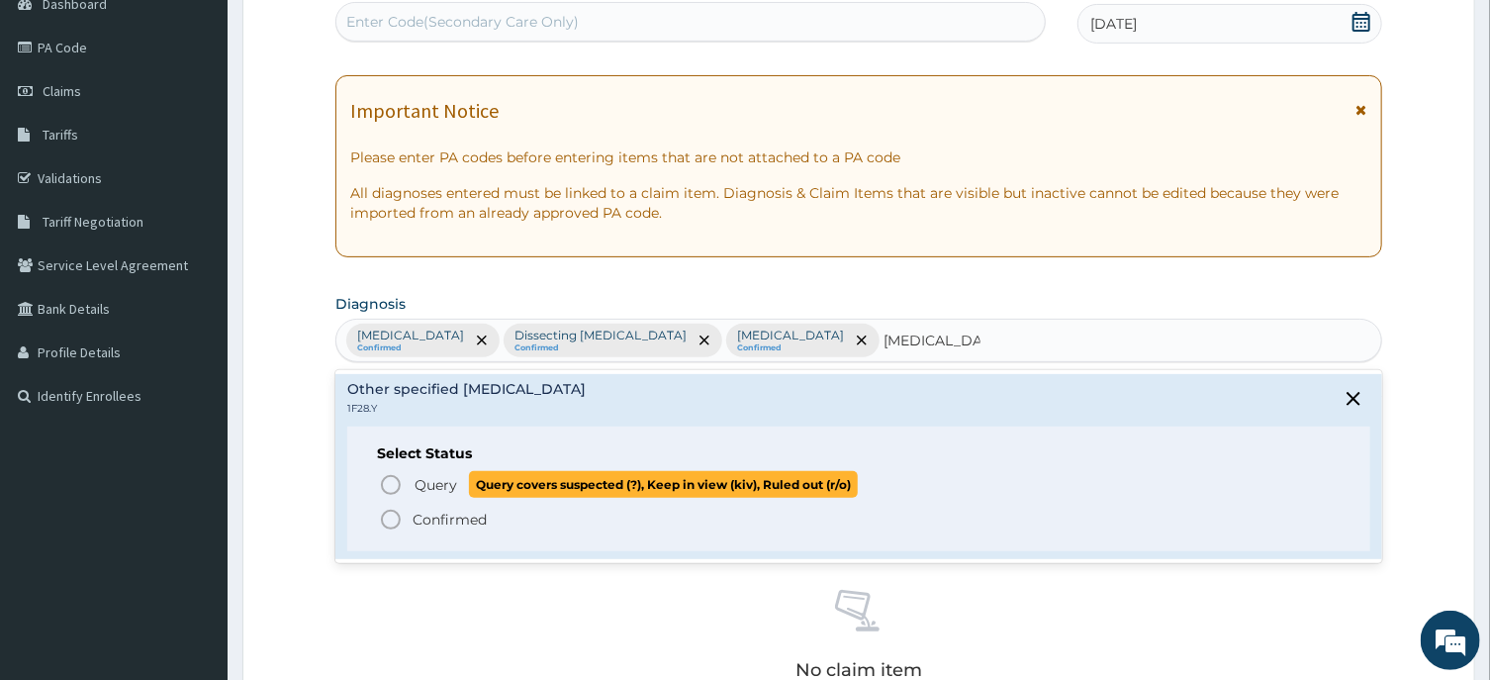
click at [388, 482] on icon "status option query" at bounding box center [391, 485] width 24 height 24
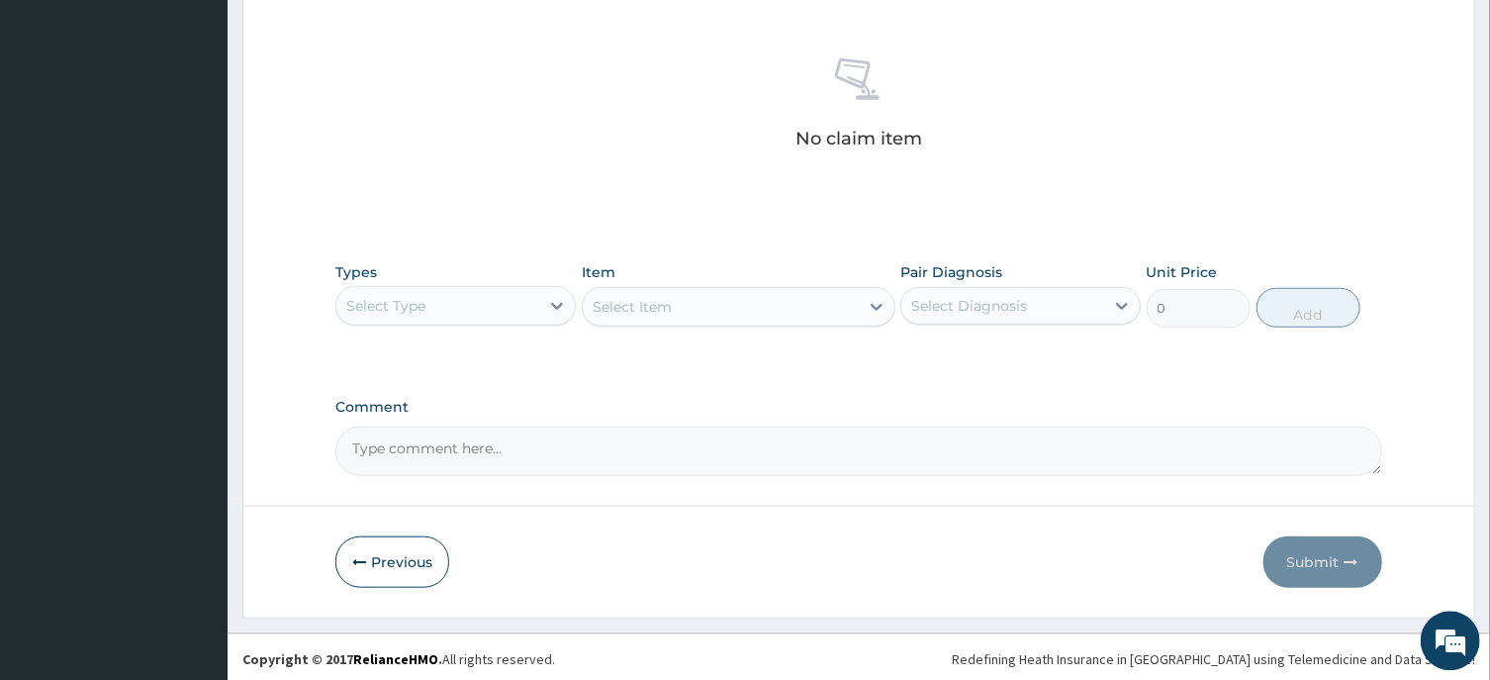
scroll to position [747, 0]
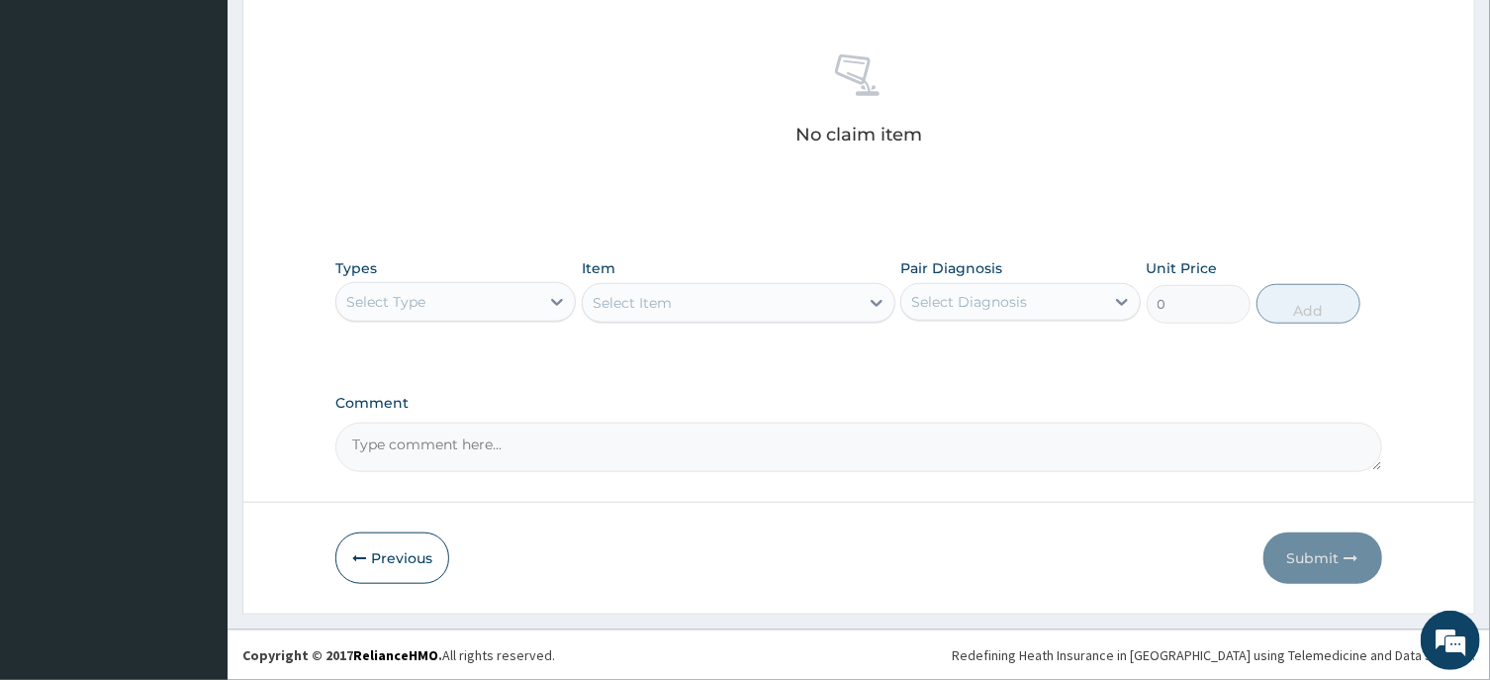
click at [455, 305] on div "Select Type" at bounding box center [437, 302] width 203 height 32
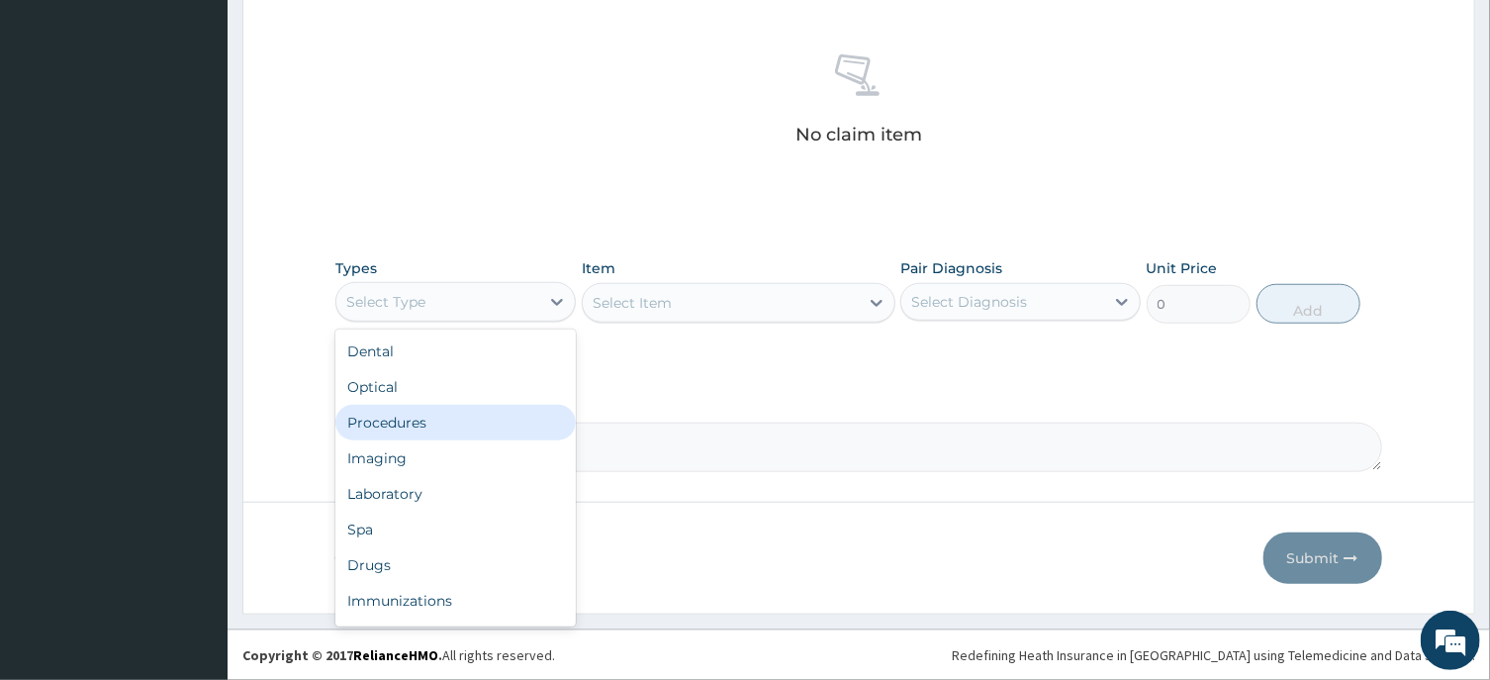
click at [395, 422] on div "Procedures" at bounding box center [455, 423] width 240 height 36
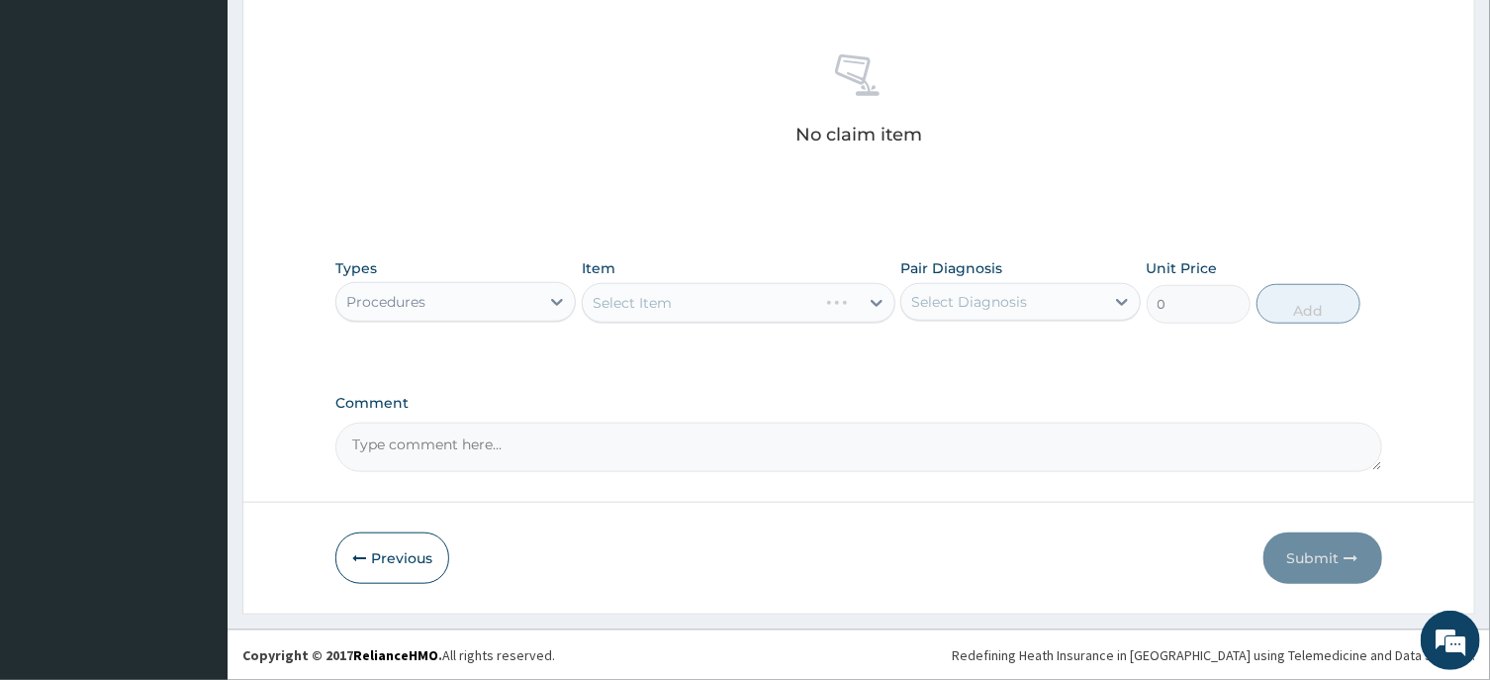
click at [763, 304] on div "Select Item" at bounding box center [739, 303] width 314 height 40
click at [701, 302] on div "Select Item" at bounding box center [721, 303] width 276 height 32
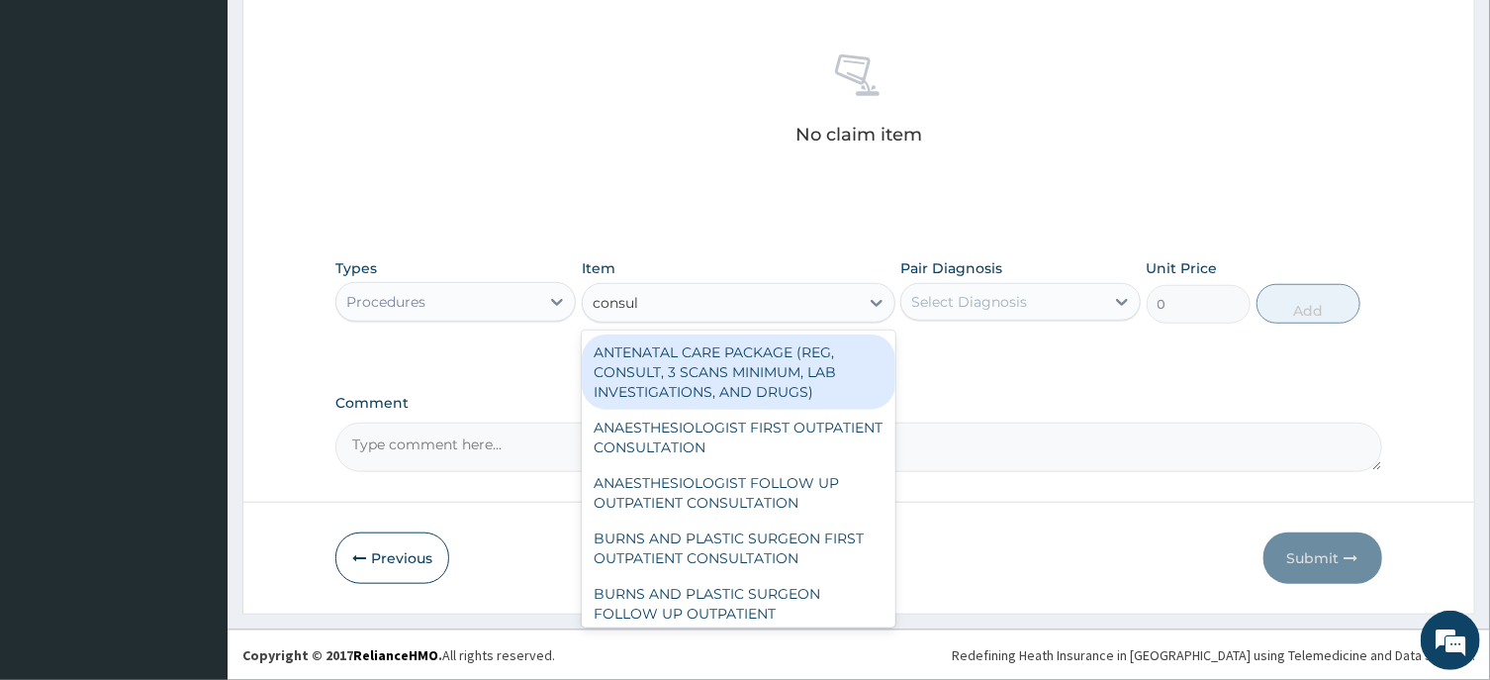
type input "consult"
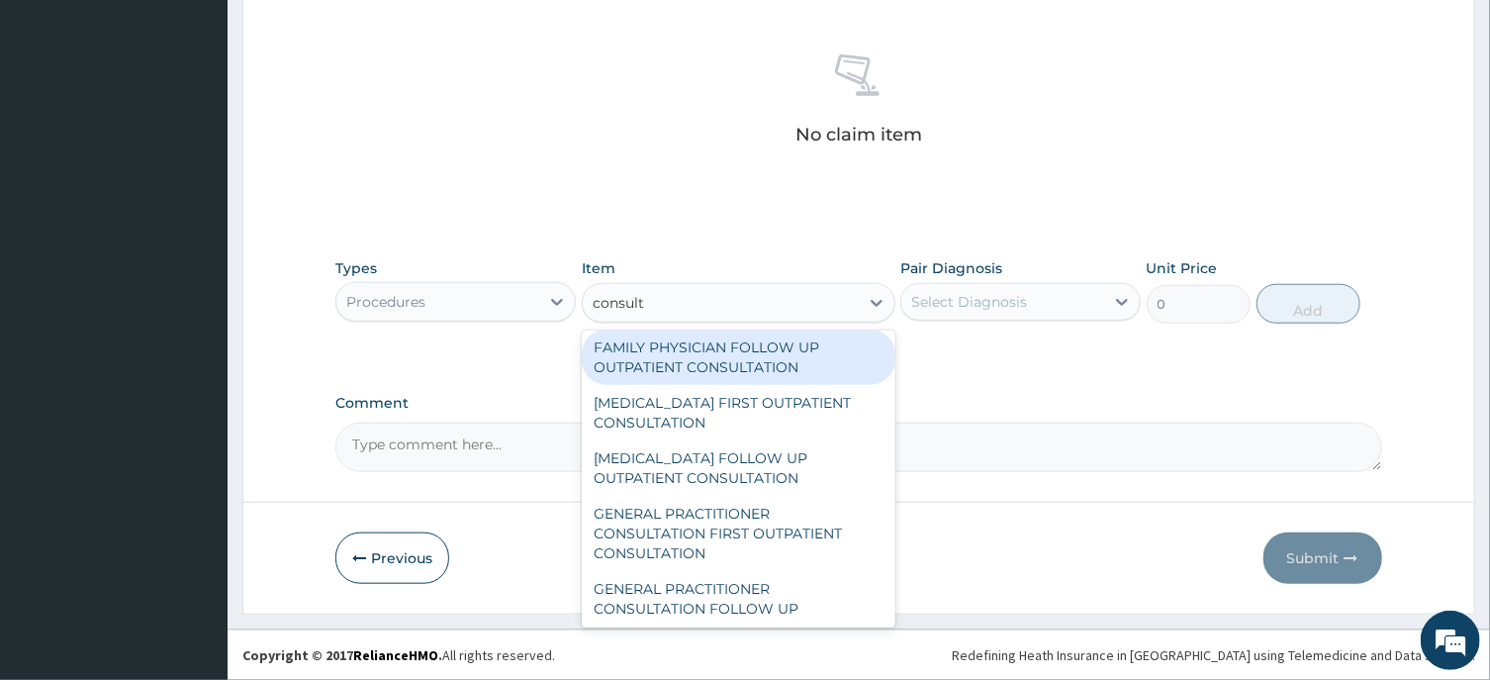
scroll to position [994, 0]
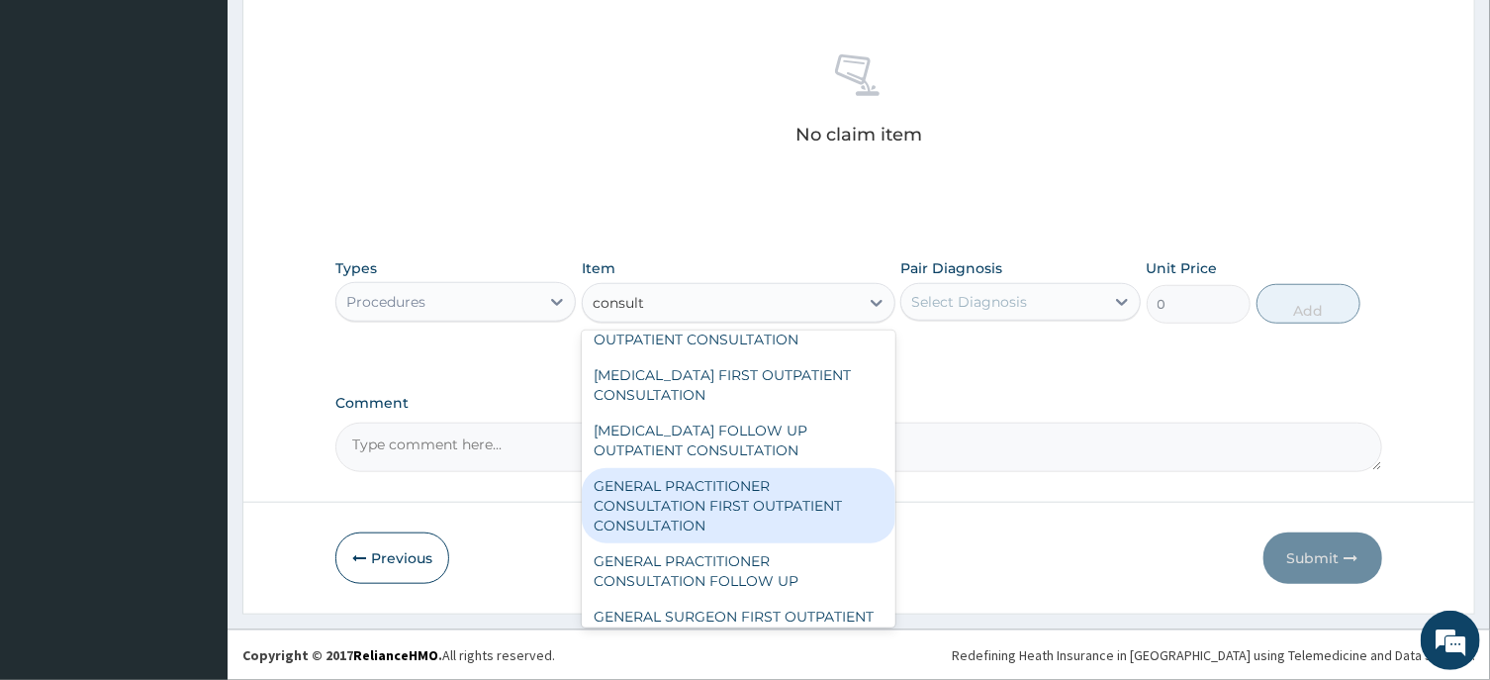
click at [713, 522] on div "GENERAL PRACTITIONER CONSULTATION FIRST OUTPATIENT CONSULTATION" at bounding box center [739, 505] width 314 height 75
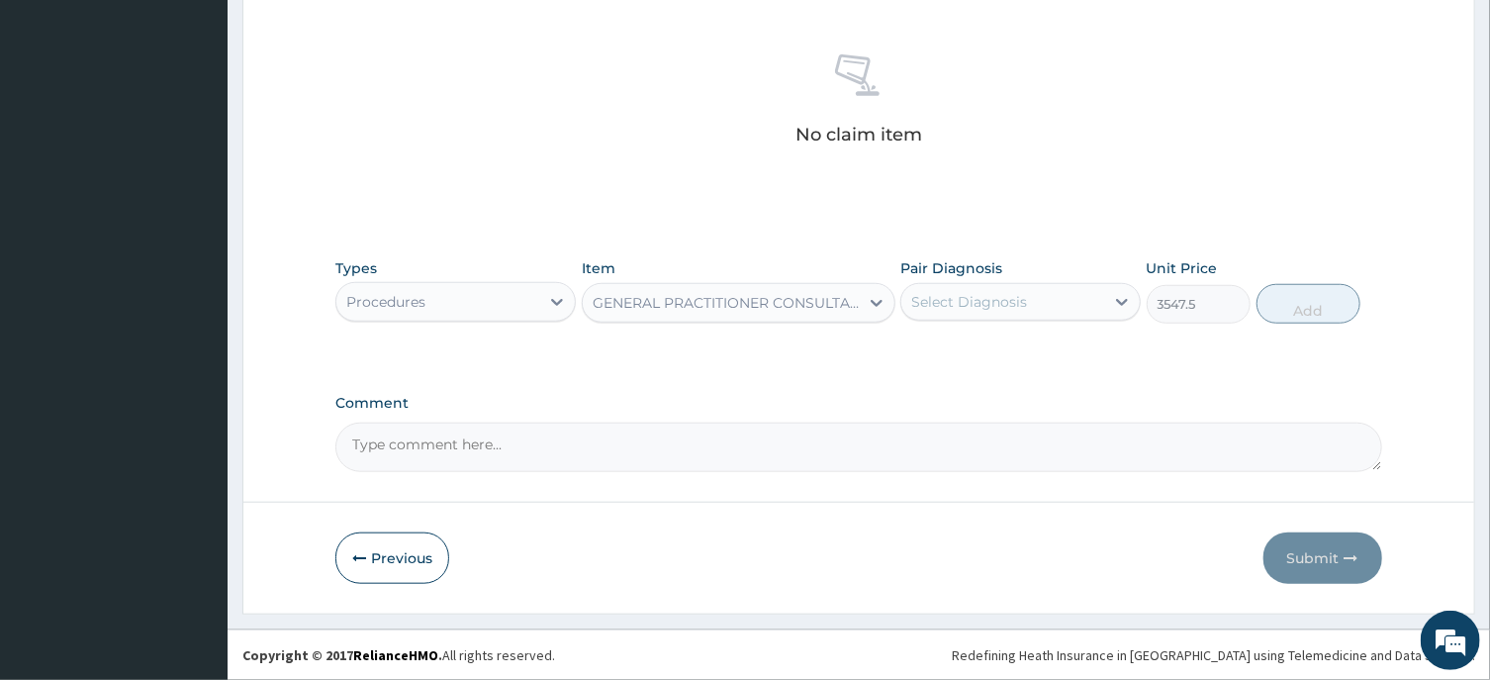
type input "3547.5"
click at [982, 309] on div "Select Diagnosis" at bounding box center [969, 302] width 116 height 20
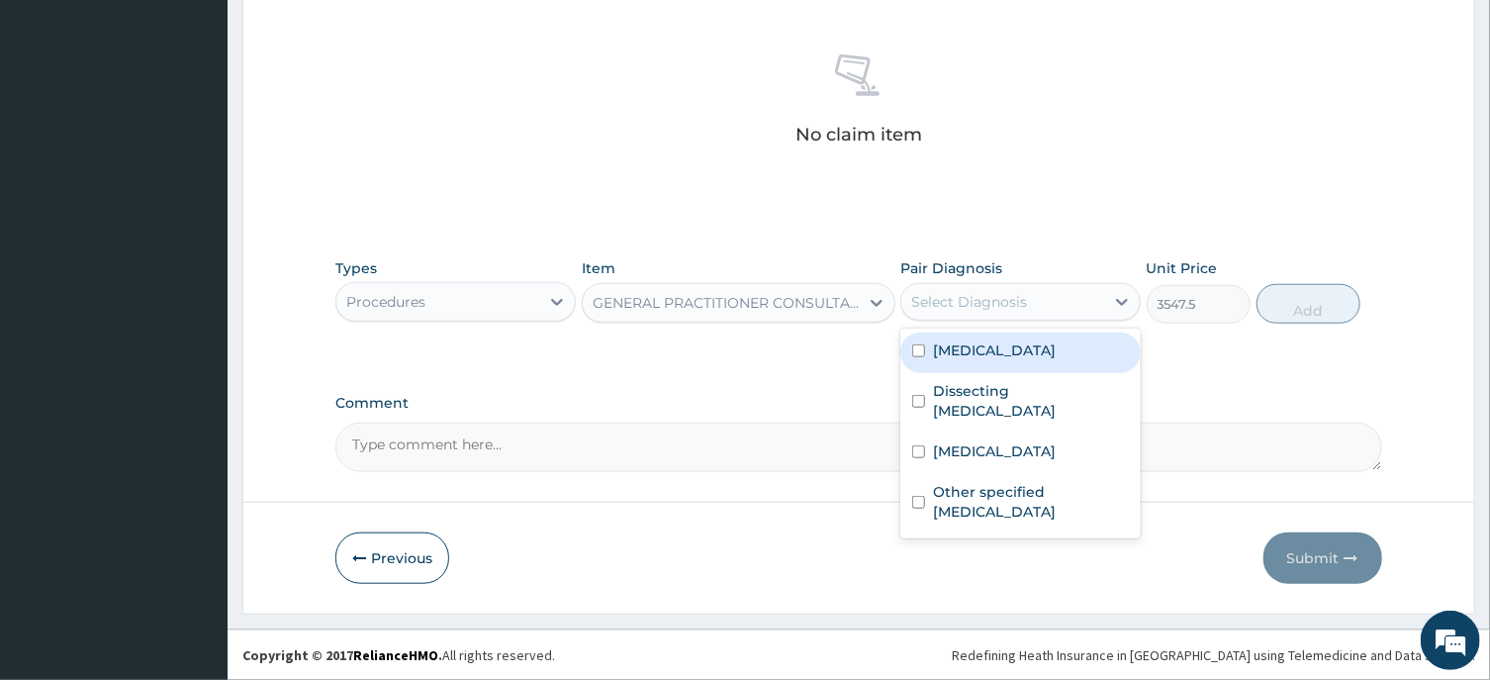
click at [918, 357] on input "checkbox" at bounding box center [918, 350] width 13 height 13
checkbox input "true"
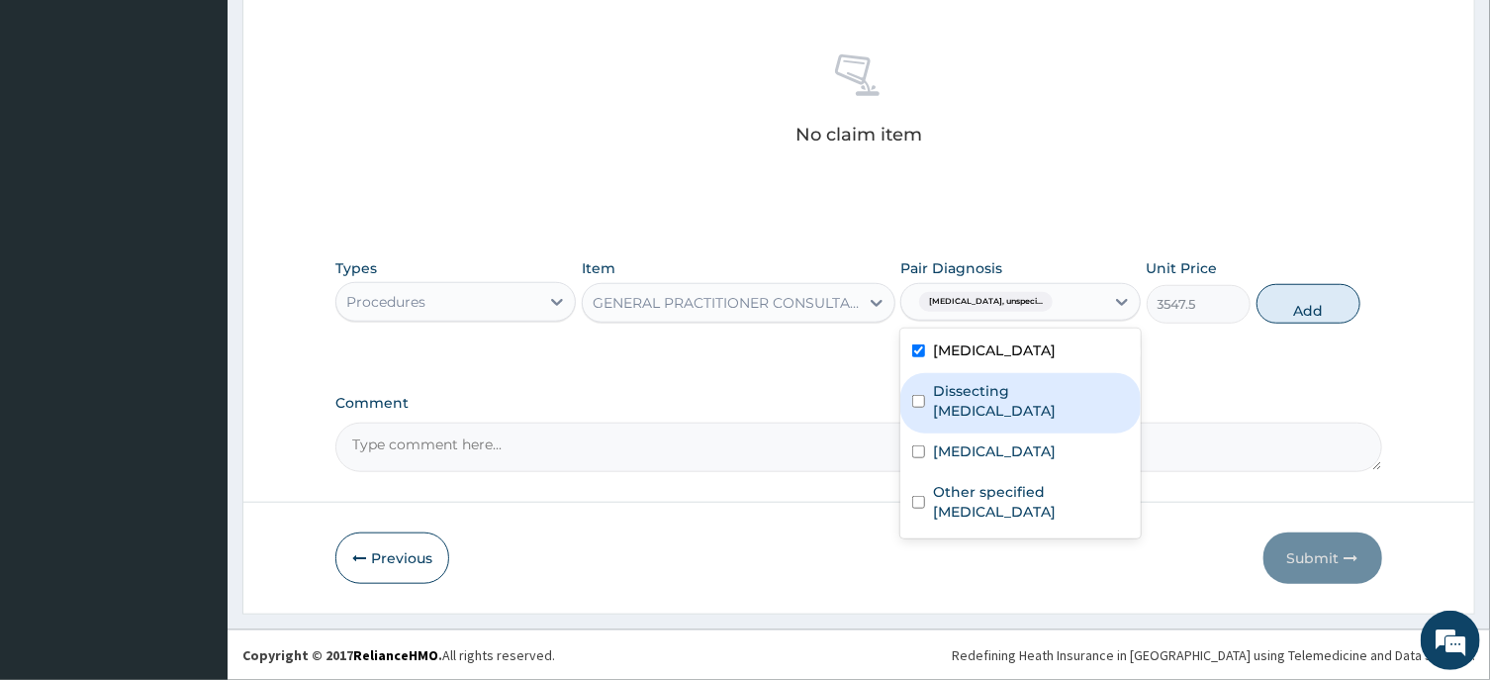
click at [919, 407] on input "checkbox" at bounding box center [918, 401] width 13 height 13
checkbox input "true"
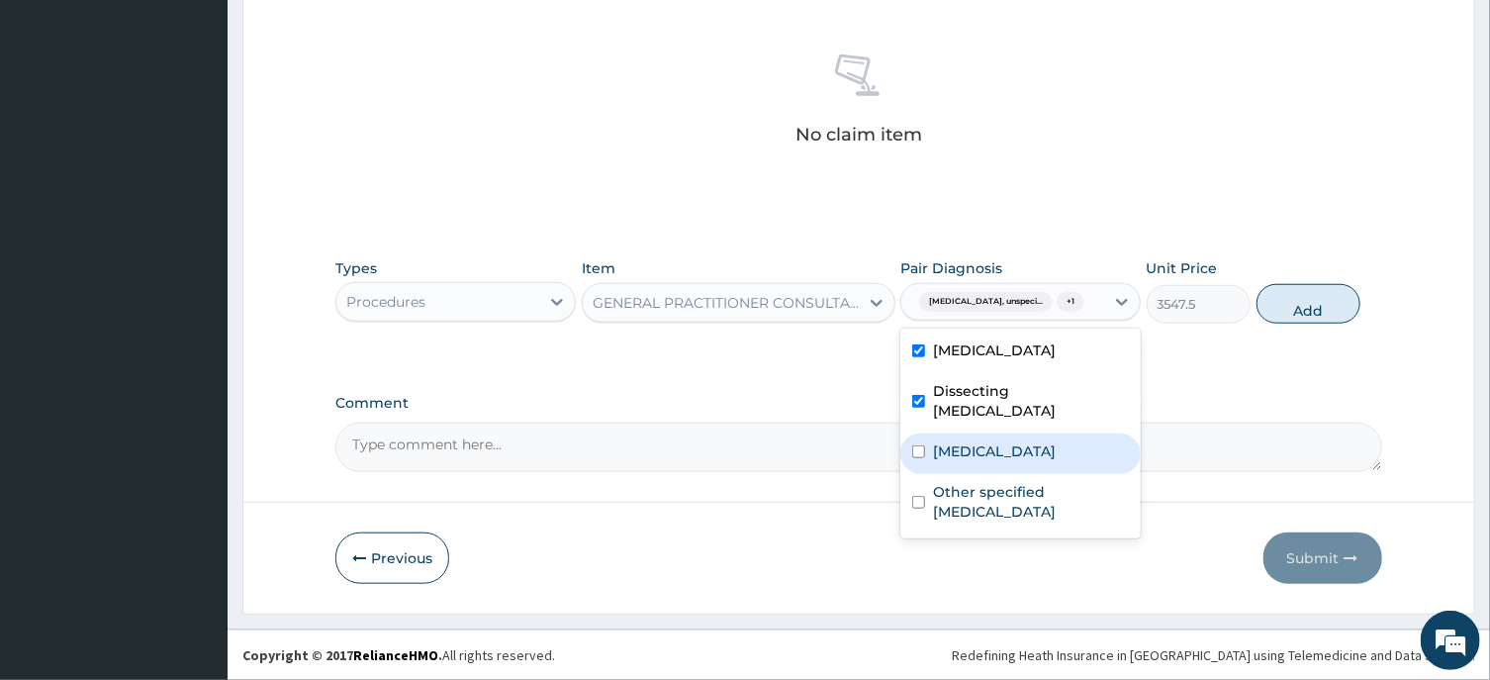
click at [920, 458] on input "checkbox" at bounding box center [918, 451] width 13 height 13
checkbox input "true"
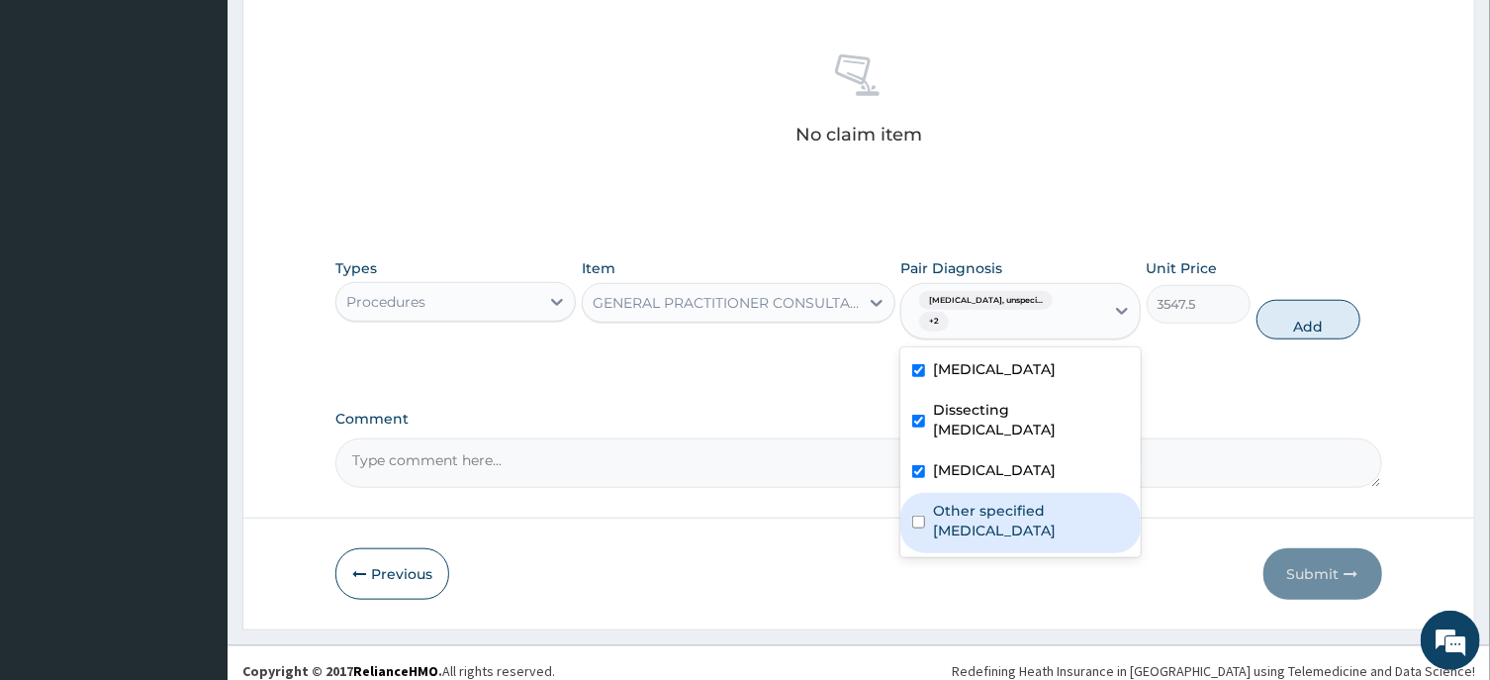
drag, startPoint x: 918, startPoint y: 520, endPoint x: 985, endPoint y: 480, distance: 78.6
click at [921, 518] on input "checkbox" at bounding box center [918, 521] width 13 height 13
checkbox input "true"
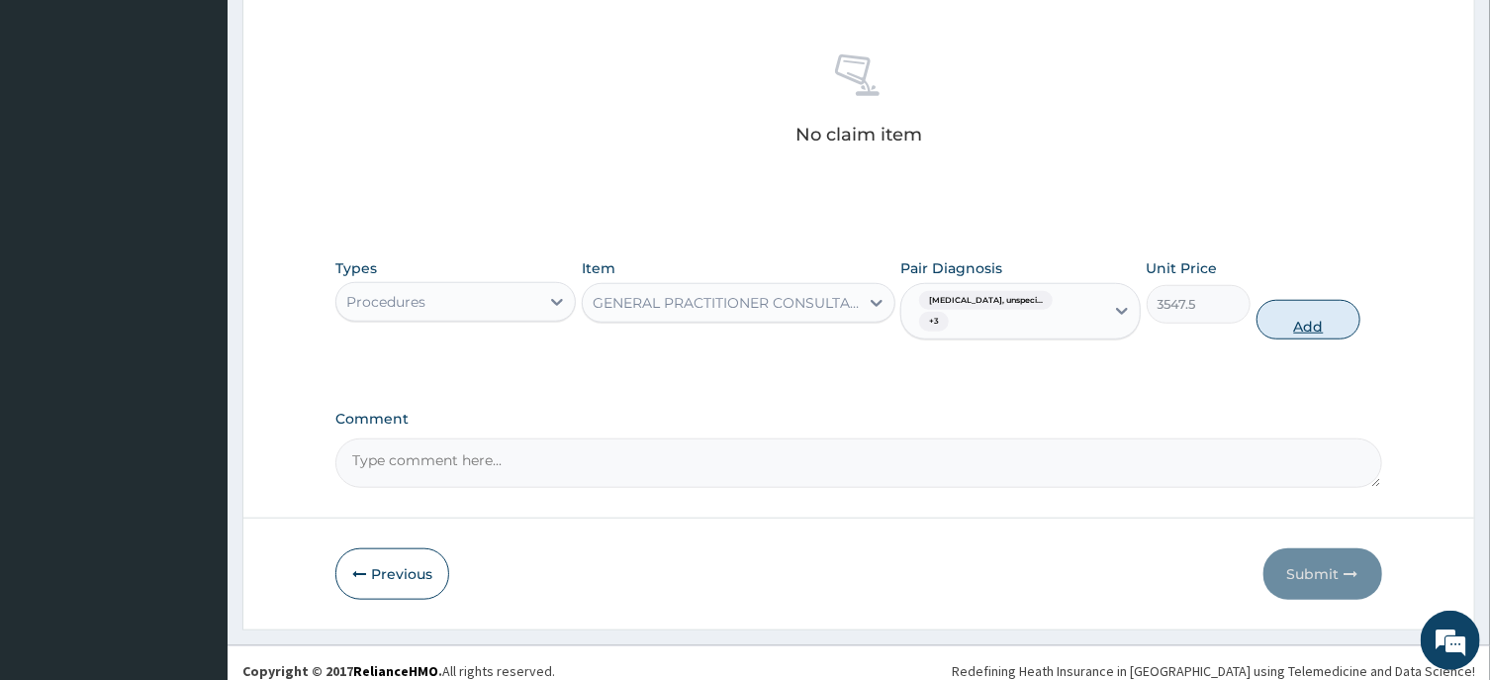
click at [1304, 329] on button "Add" at bounding box center [1308, 320] width 105 height 40
type input "0"
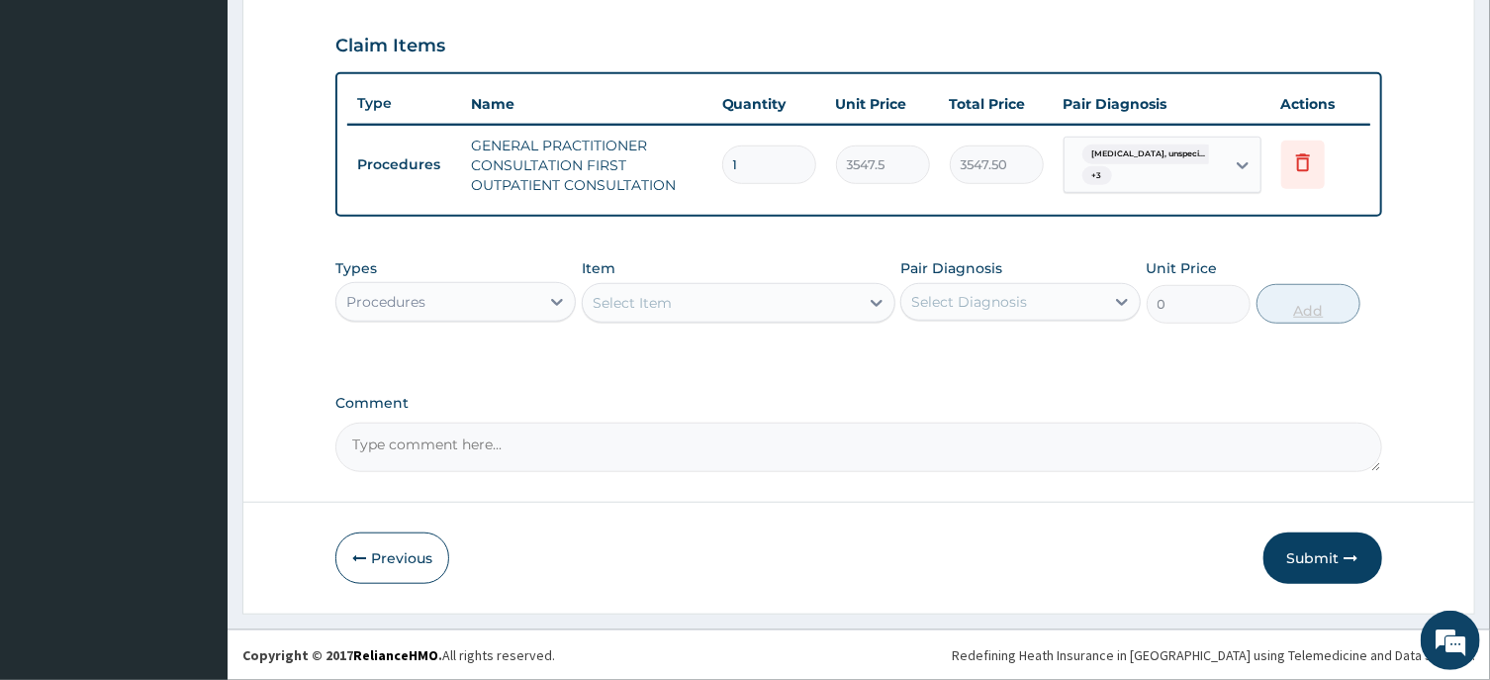
scroll to position [663, 0]
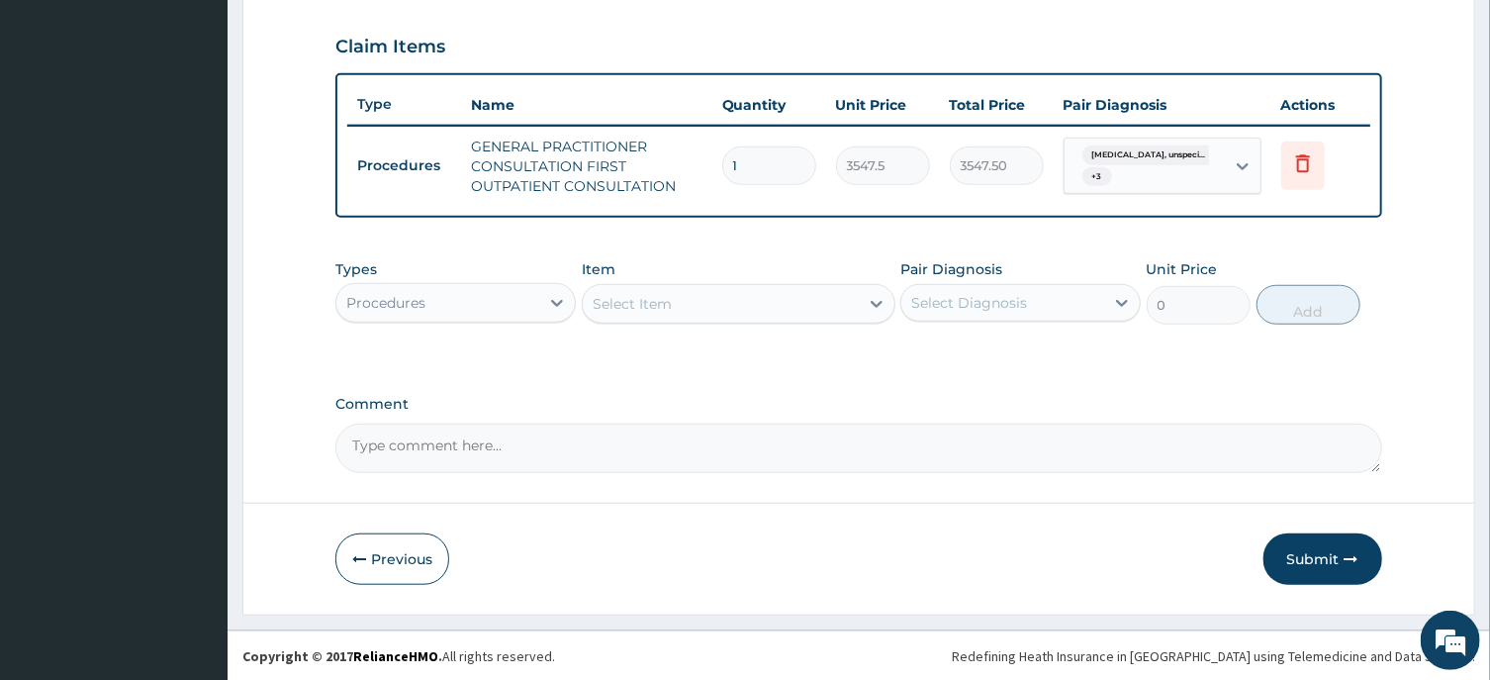
click at [510, 304] on div "Procedures" at bounding box center [437, 303] width 203 height 32
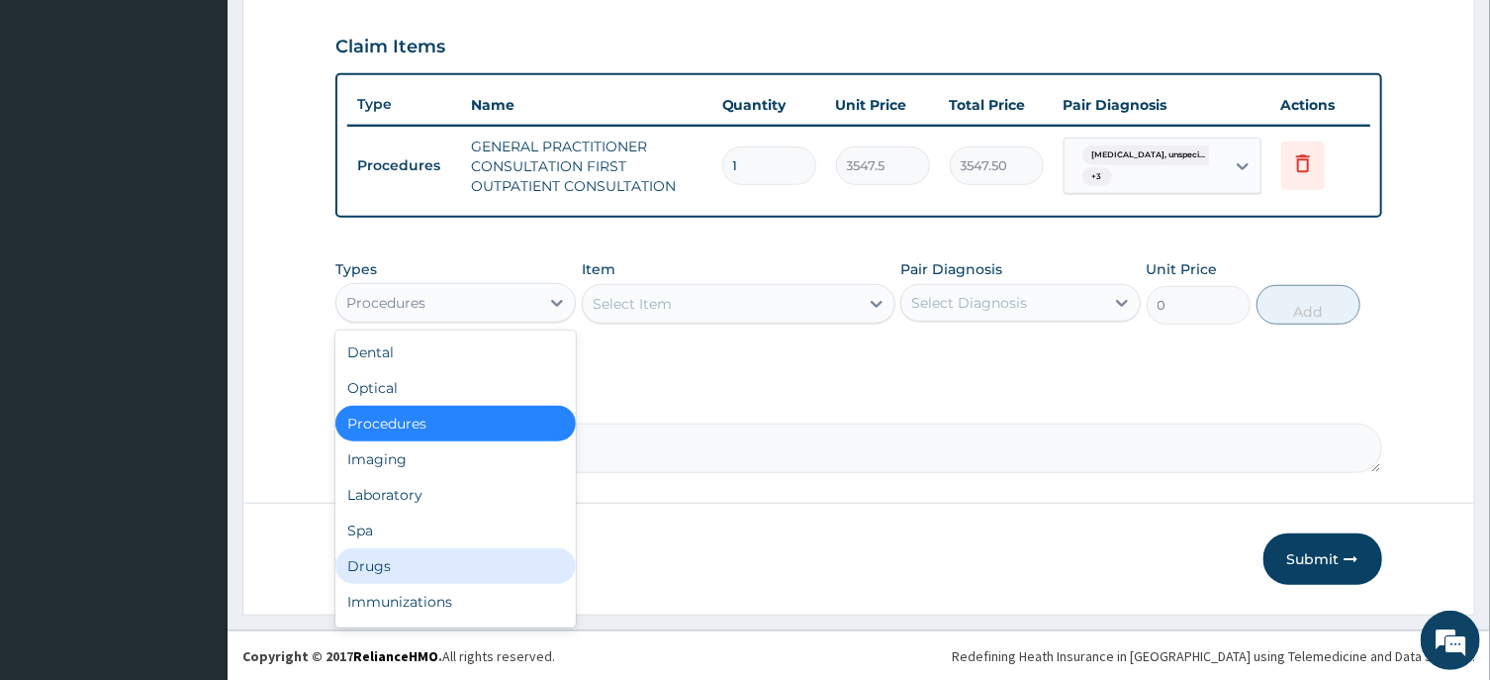
click at [390, 568] on div "Drugs" at bounding box center [455, 566] width 240 height 36
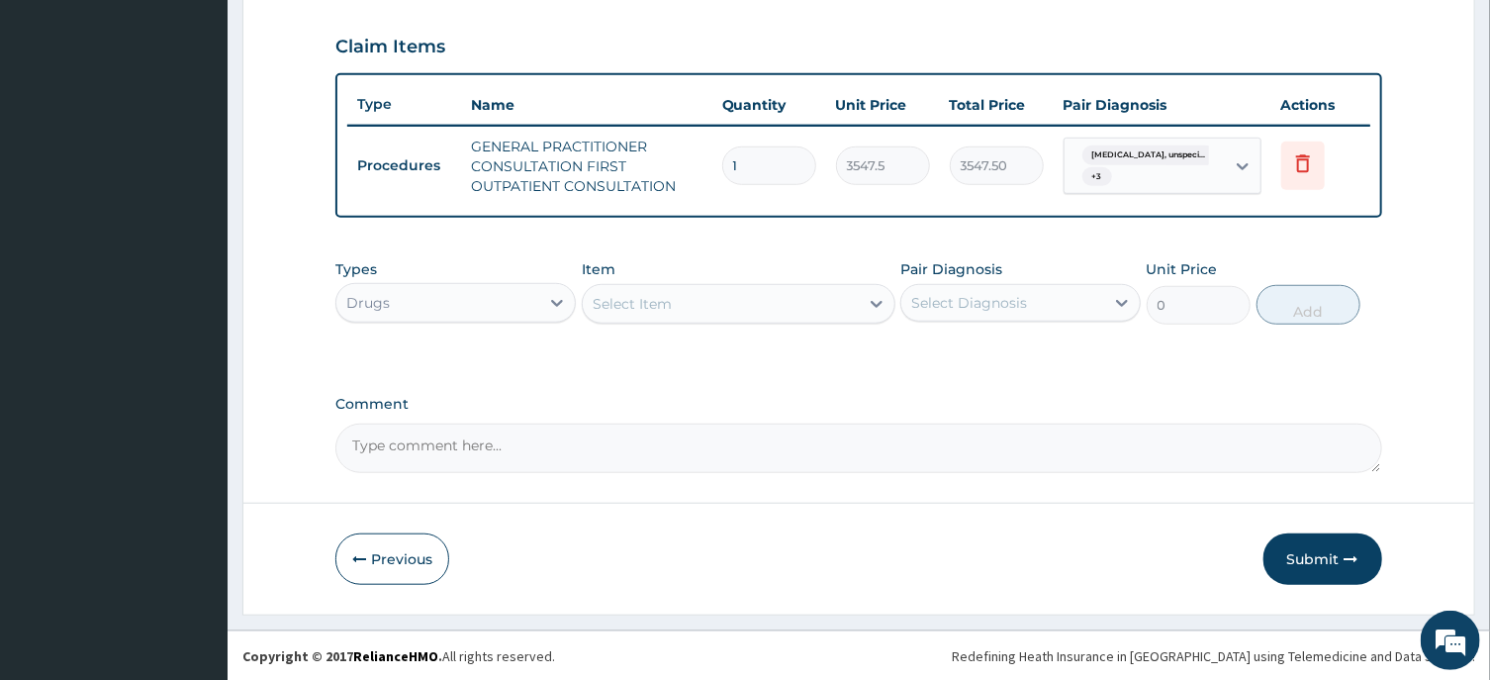
click at [722, 294] on div "Select Item" at bounding box center [721, 304] width 276 height 32
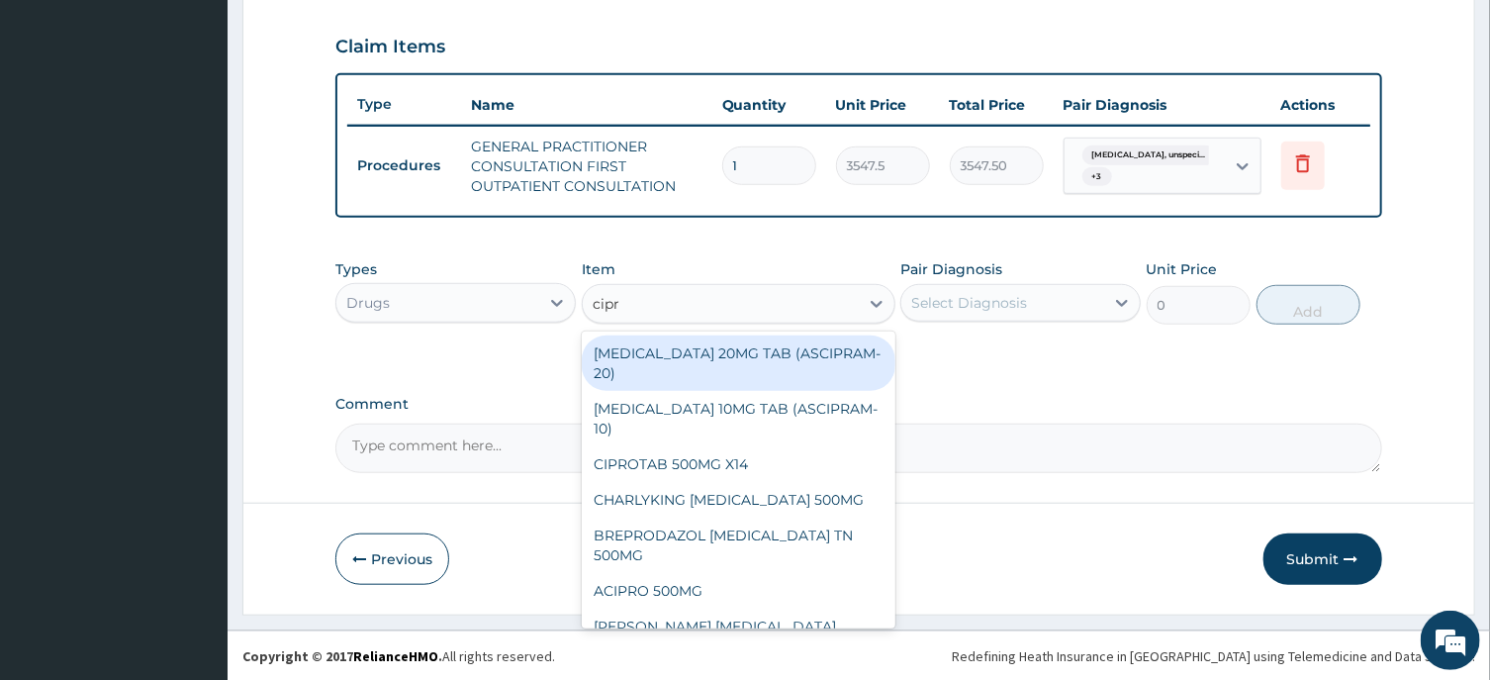
type input "cipro"
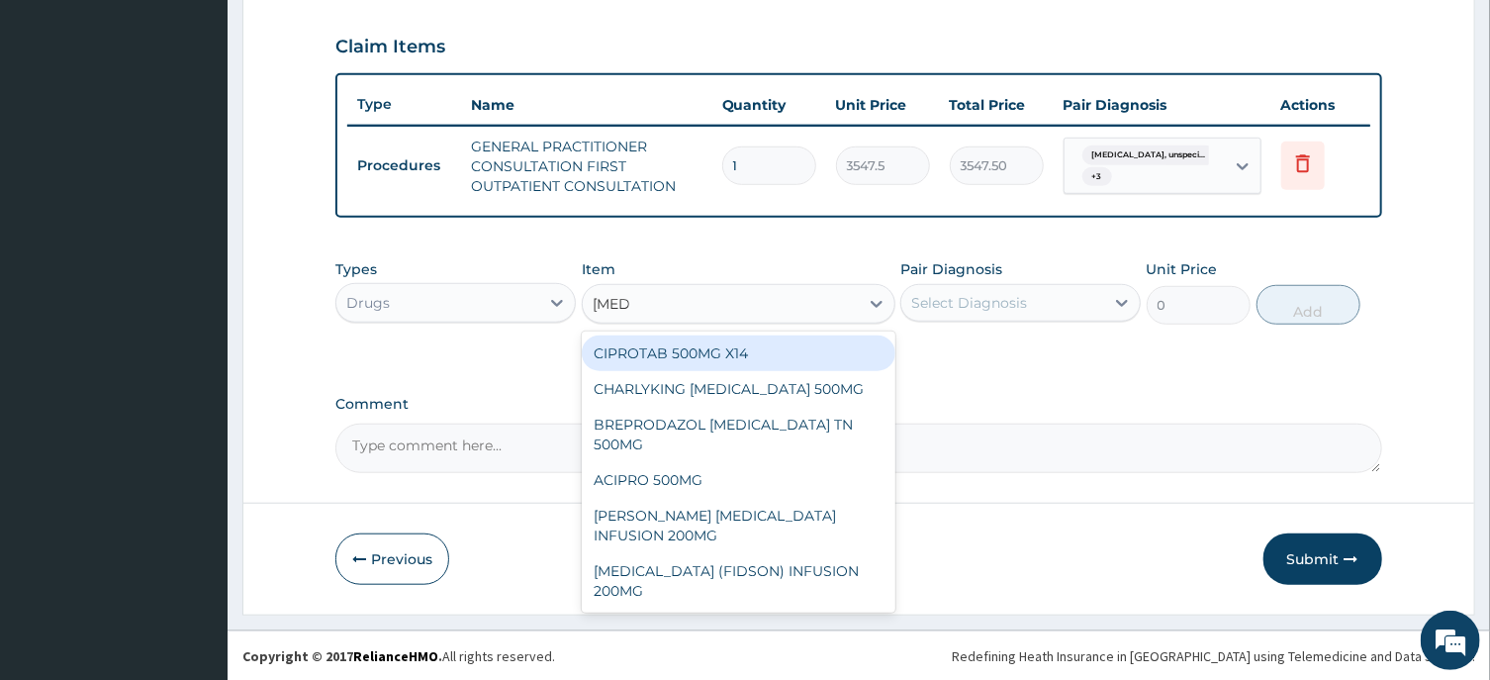
click at [695, 344] on div "CIPROTAB 500MG X14" at bounding box center [739, 353] width 314 height 36
type input "319.275"
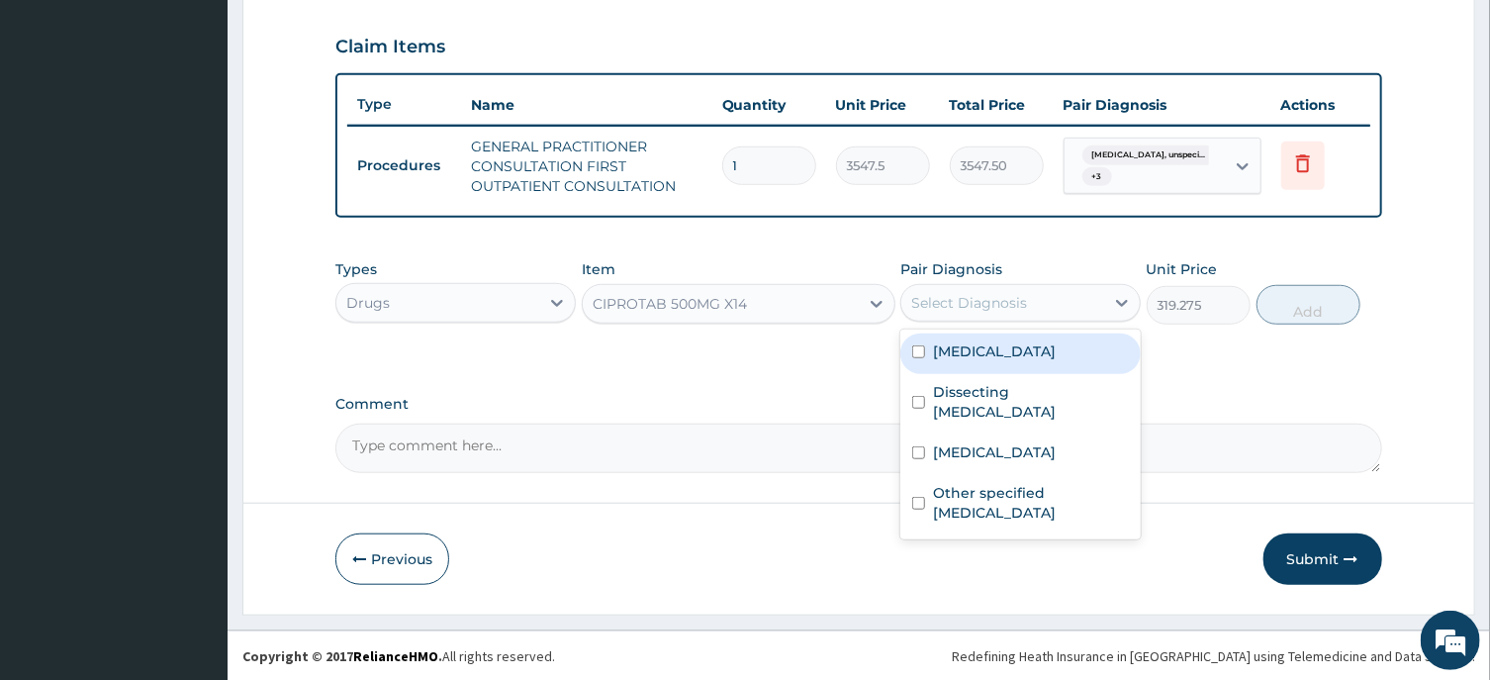
click at [987, 303] on div "Select Diagnosis" at bounding box center [969, 303] width 116 height 20
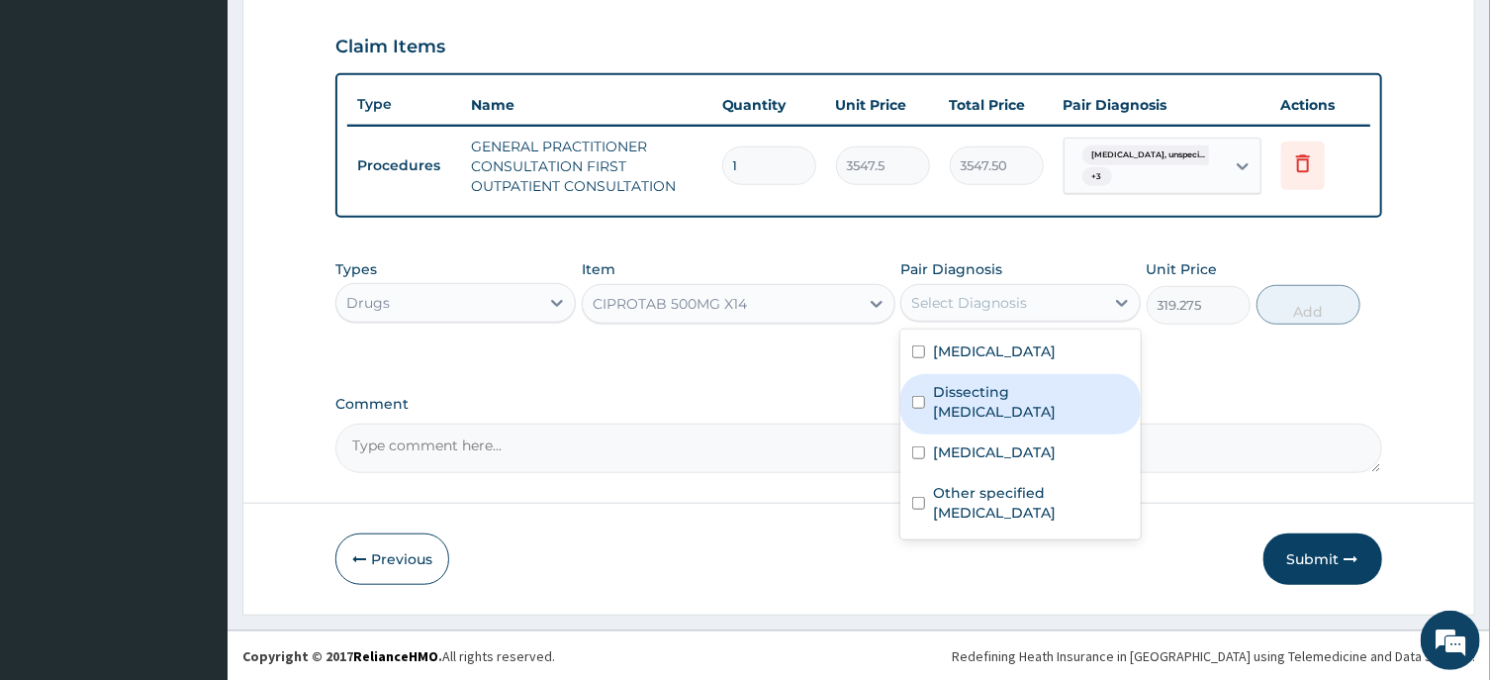
click at [919, 409] on input "checkbox" at bounding box center [918, 402] width 13 height 13
checkbox input "true"
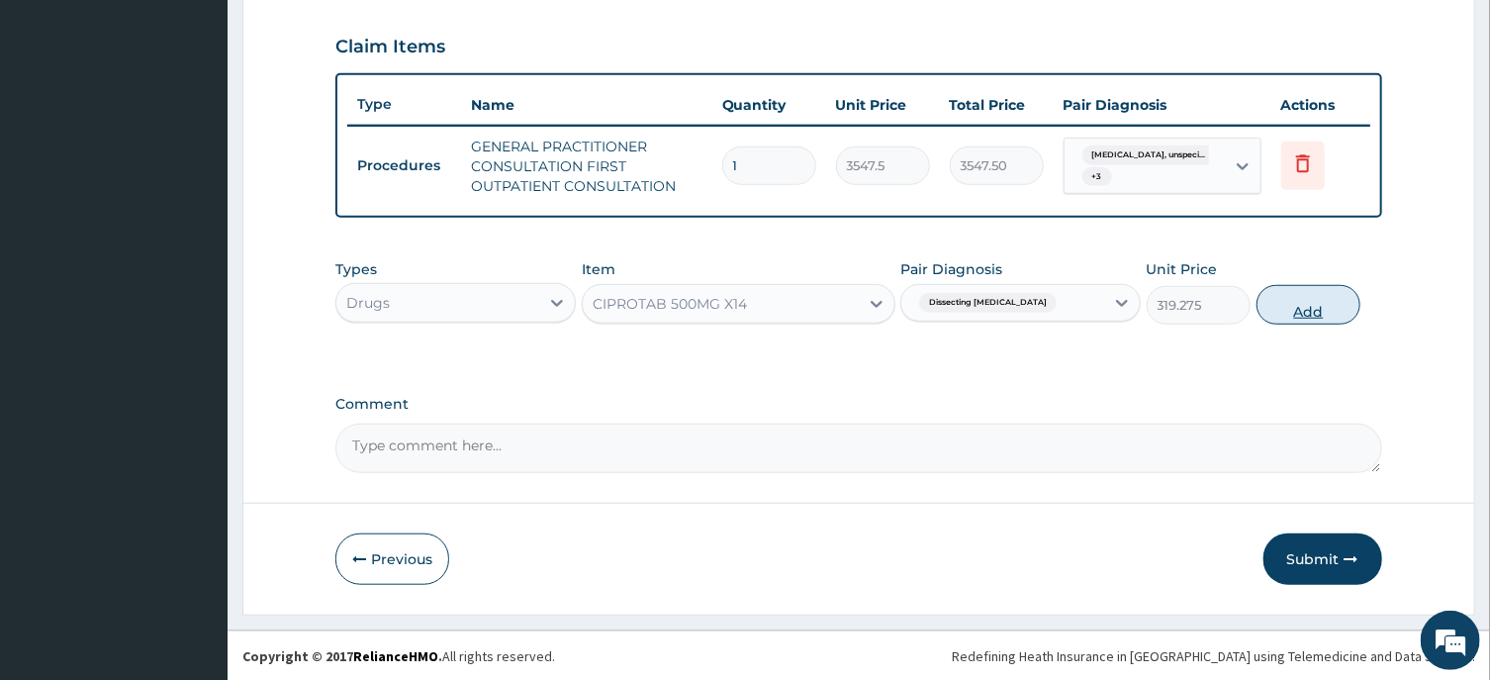
click at [1305, 309] on button "Add" at bounding box center [1308, 305] width 105 height 40
type input "0"
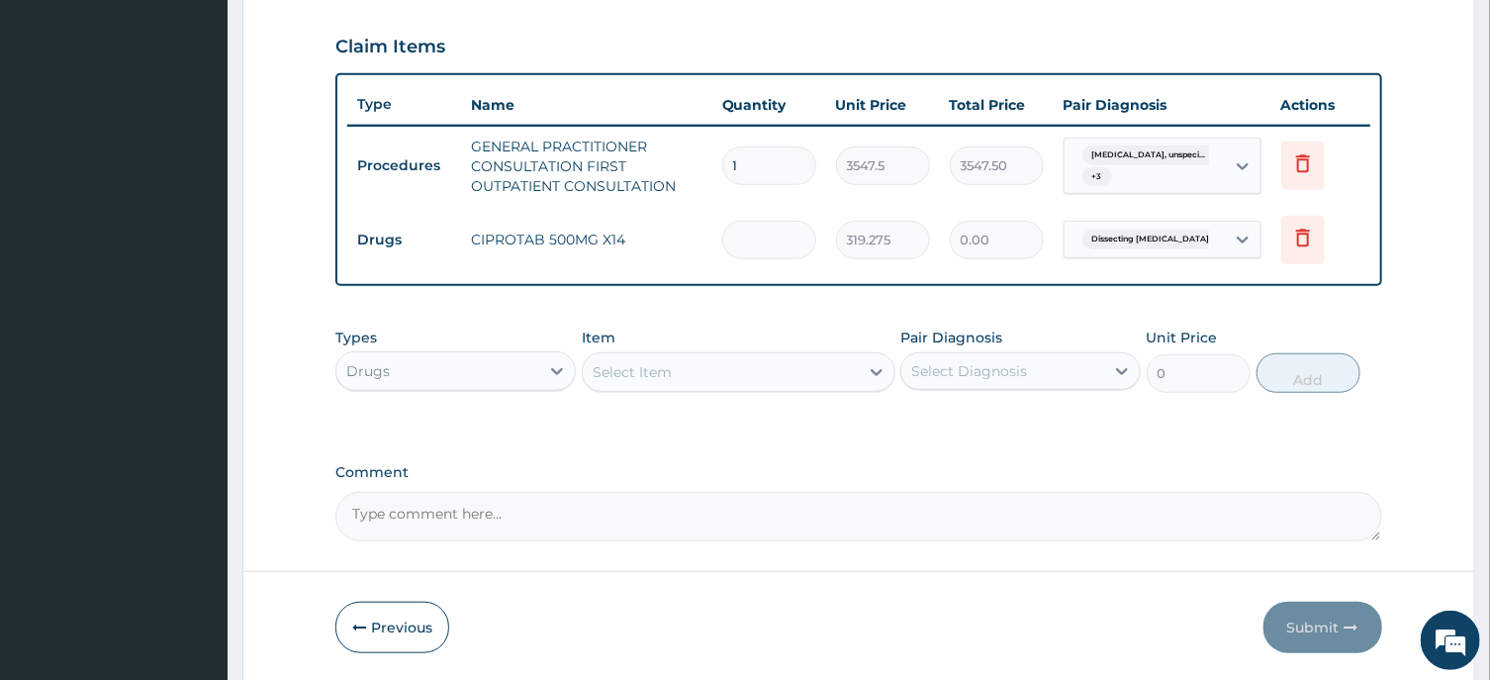
type input "0.00"
type input "1"
type input "319.27"
type input "14"
type input "4469.85"
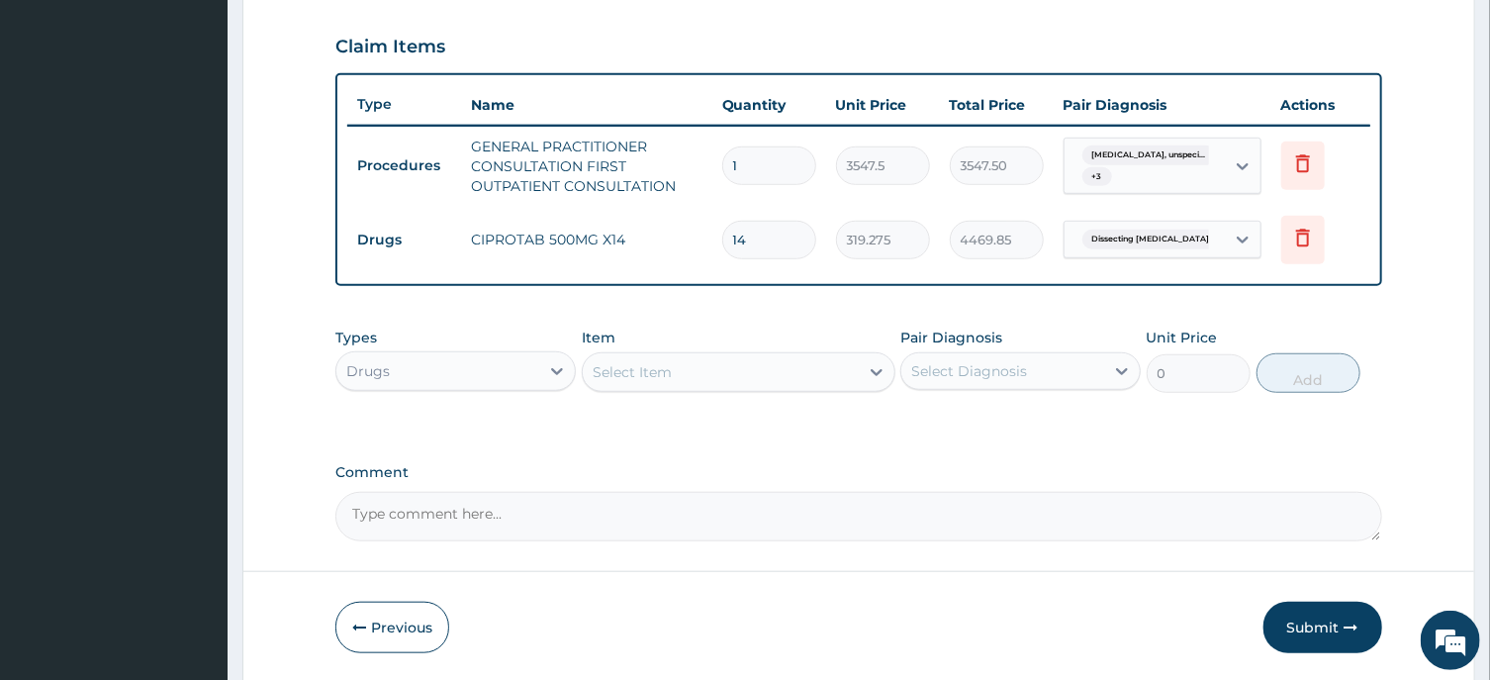
type input "14"
click at [675, 376] on div "Select Item" at bounding box center [721, 372] width 276 height 32
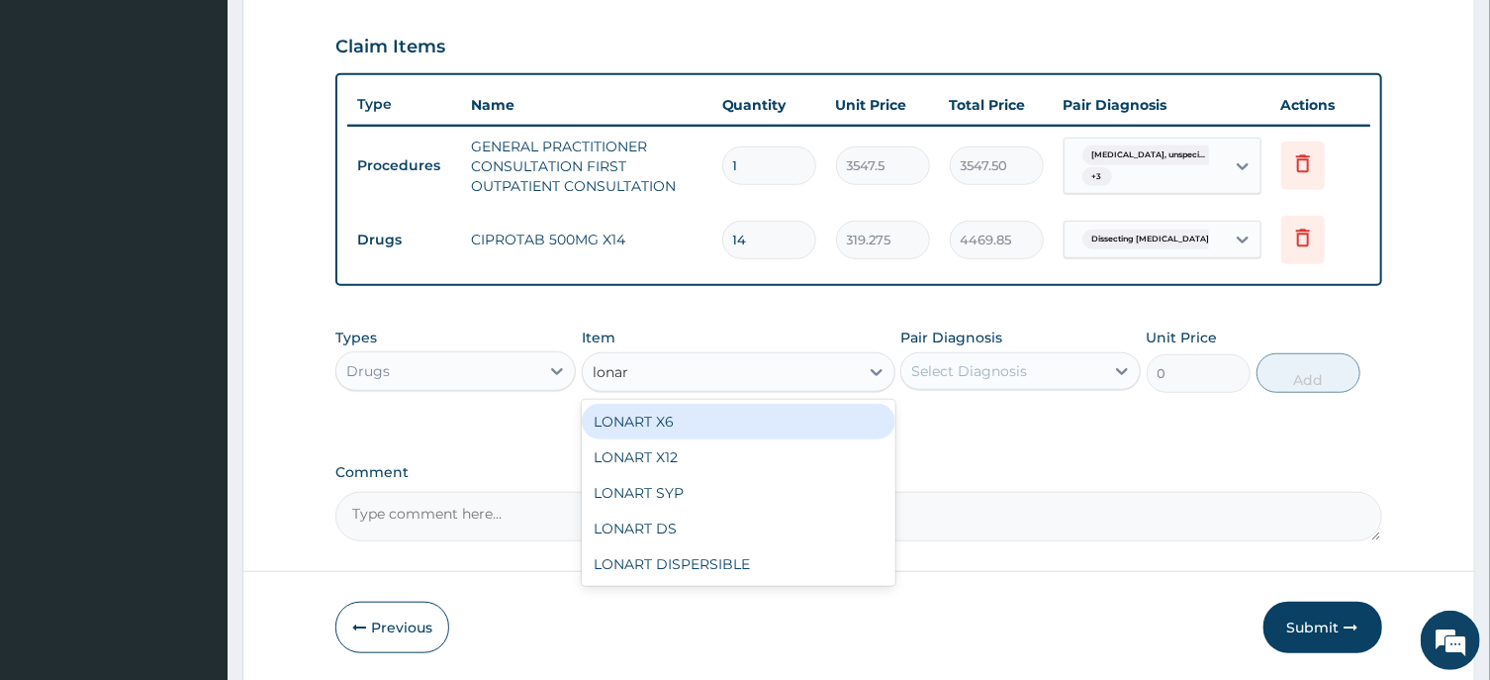
type input "lonart"
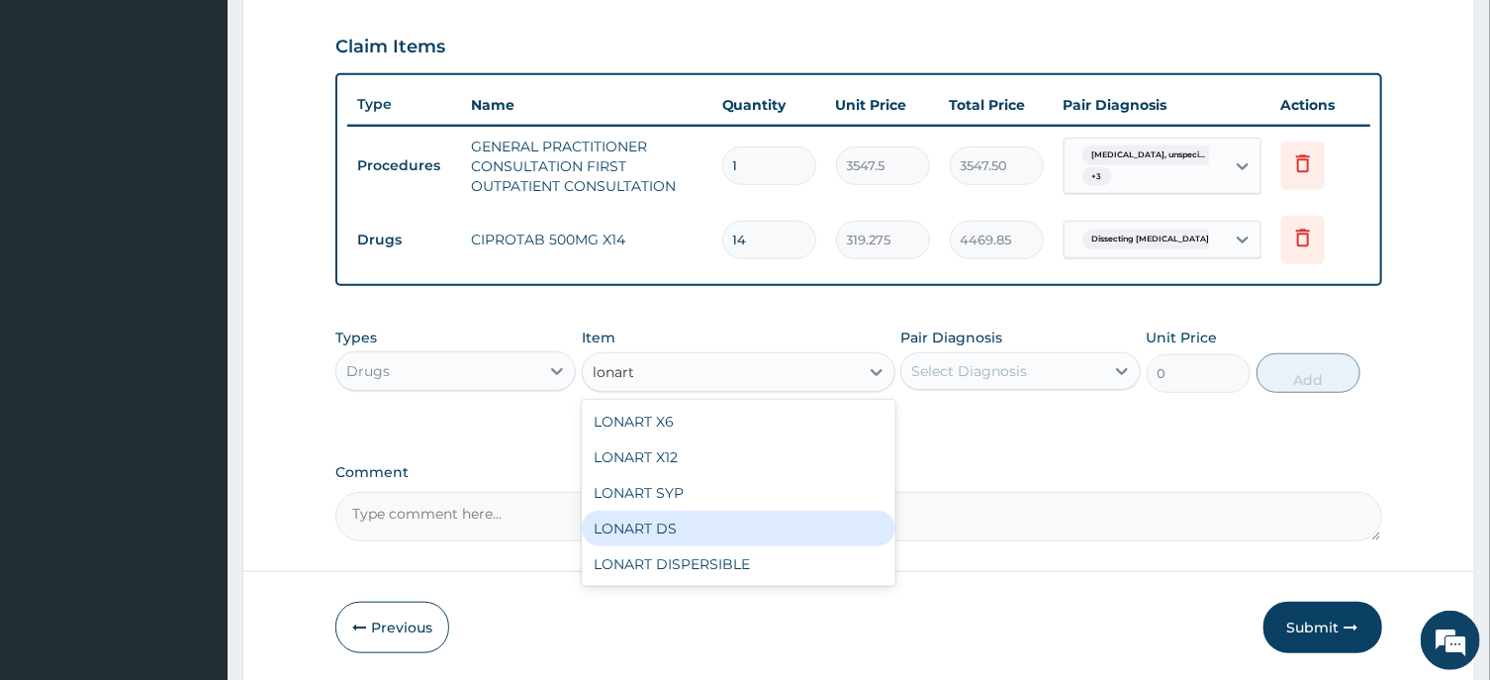
click at [680, 522] on div "LONART DS" at bounding box center [739, 529] width 314 height 36
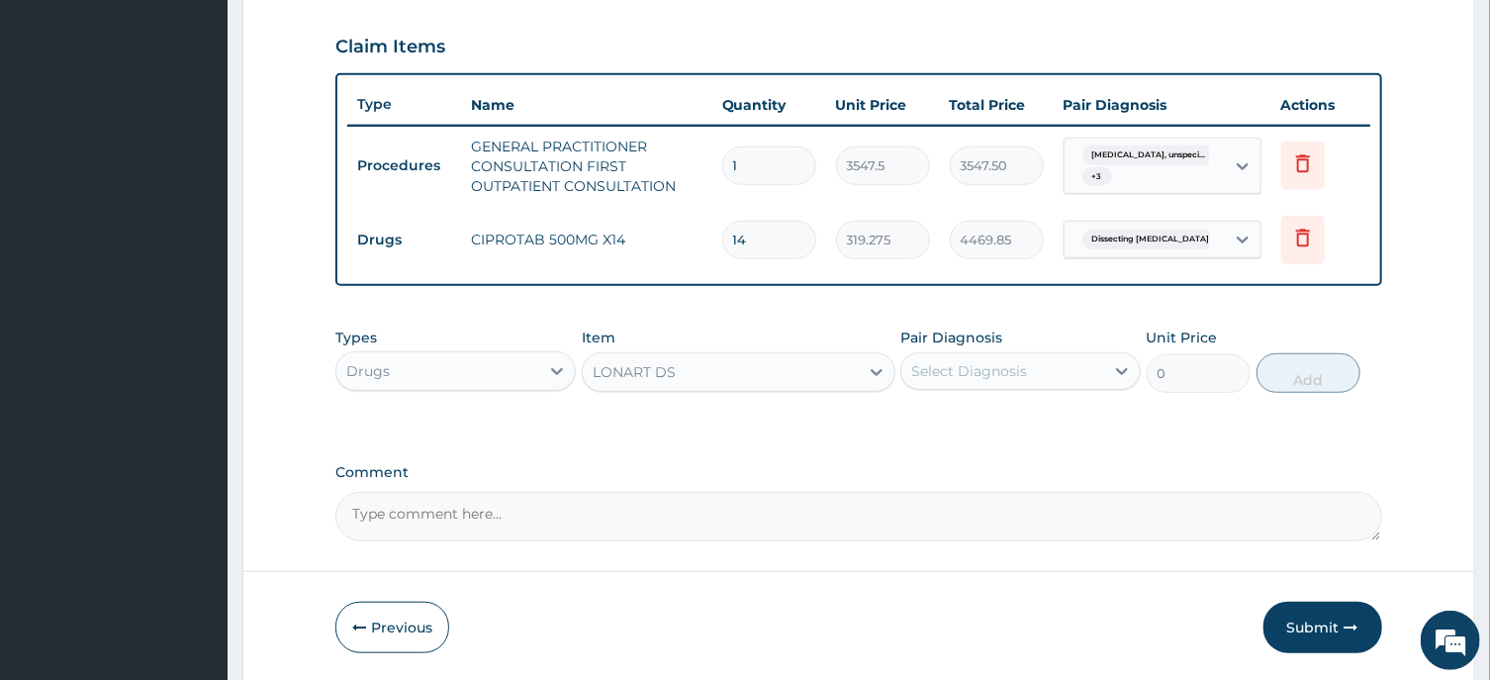
type input "473"
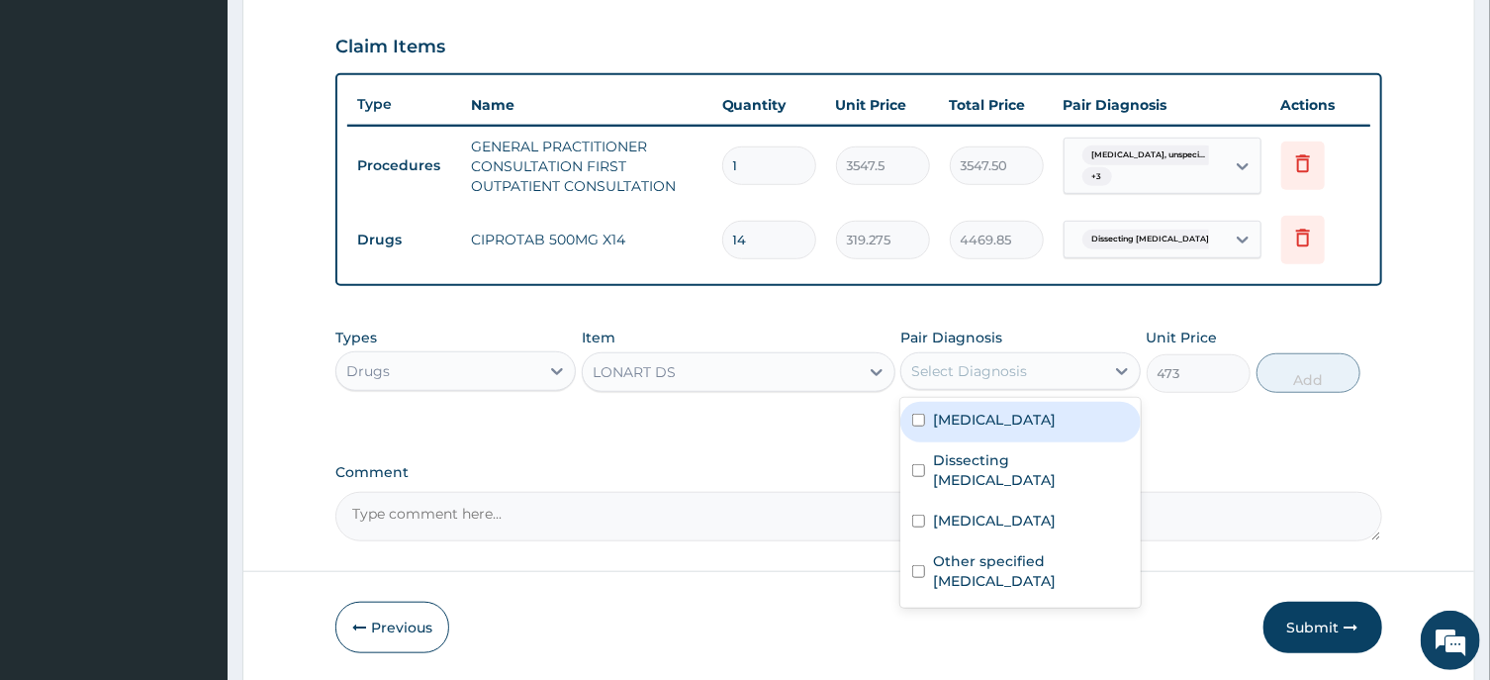
click at [1032, 369] on div "Select Diagnosis" at bounding box center [1002, 371] width 203 height 32
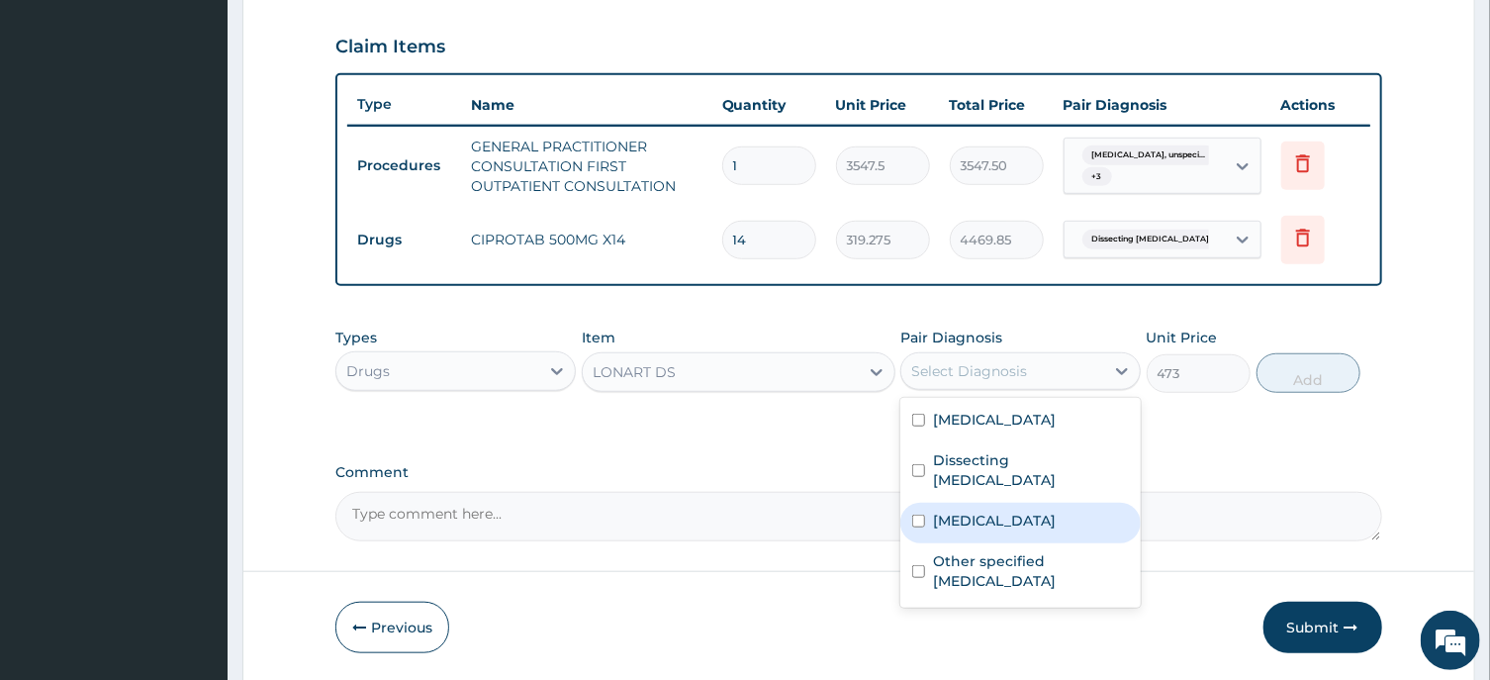
click at [916, 521] on input "checkbox" at bounding box center [918, 520] width 13 height 13
checkbox input "true"
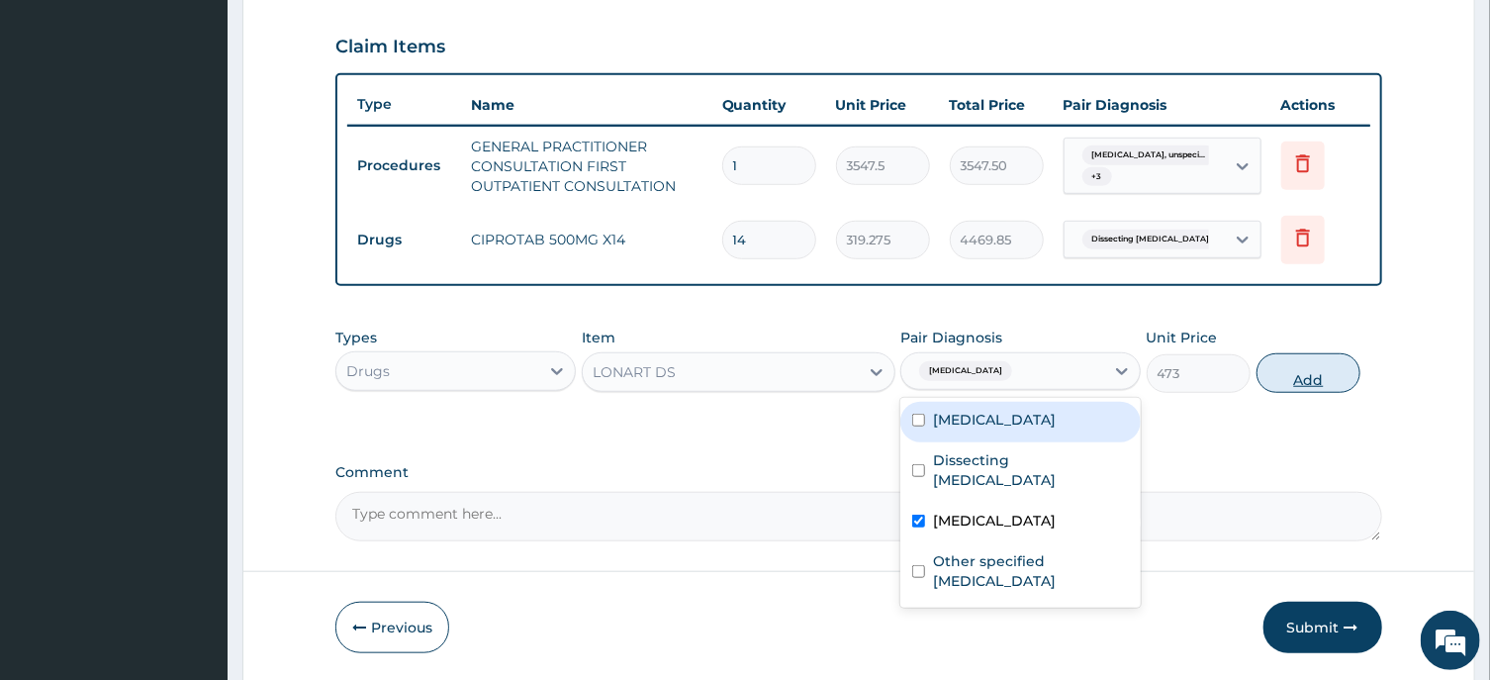
click at [1307, 373] on button "Add" at bounding box center [1308, 373] width 105 height 40
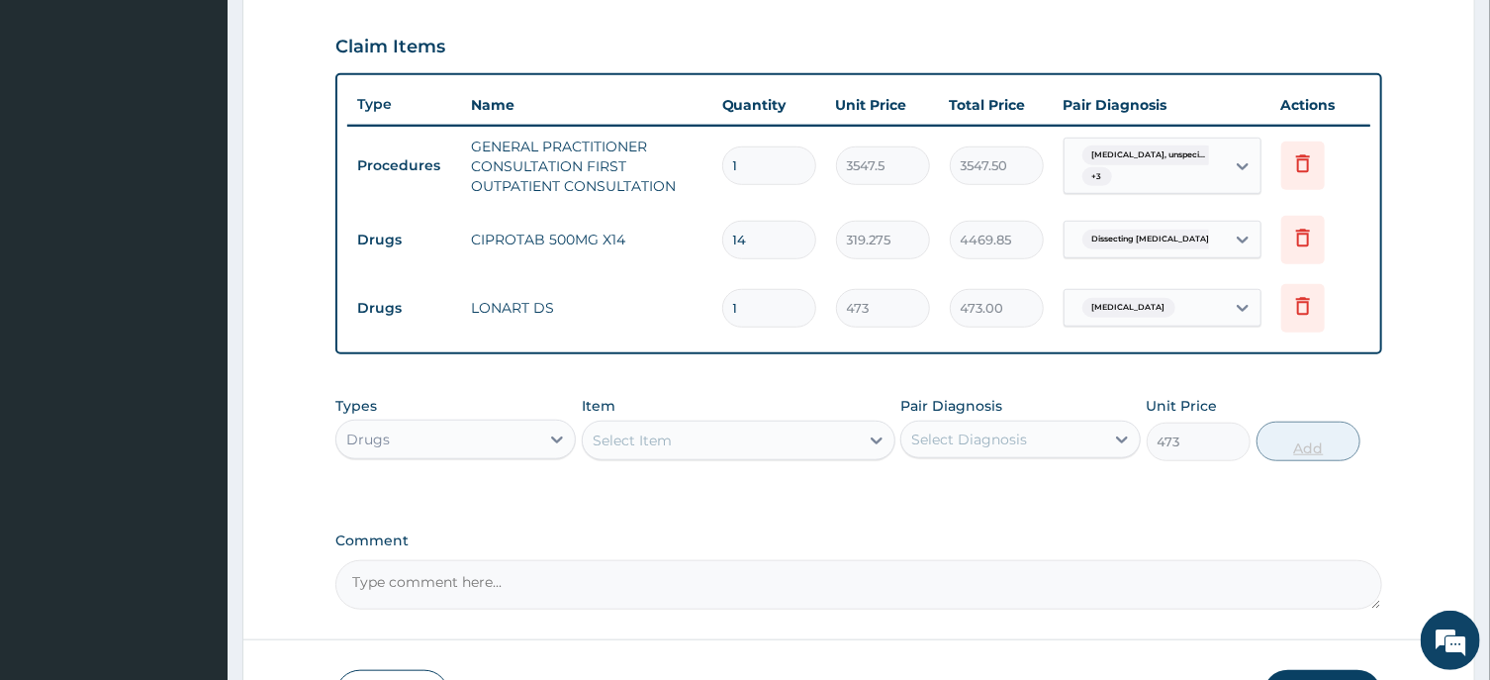
type input "0"
type input "0.00"
type input "6"
type input "2838.00"
type input "6"
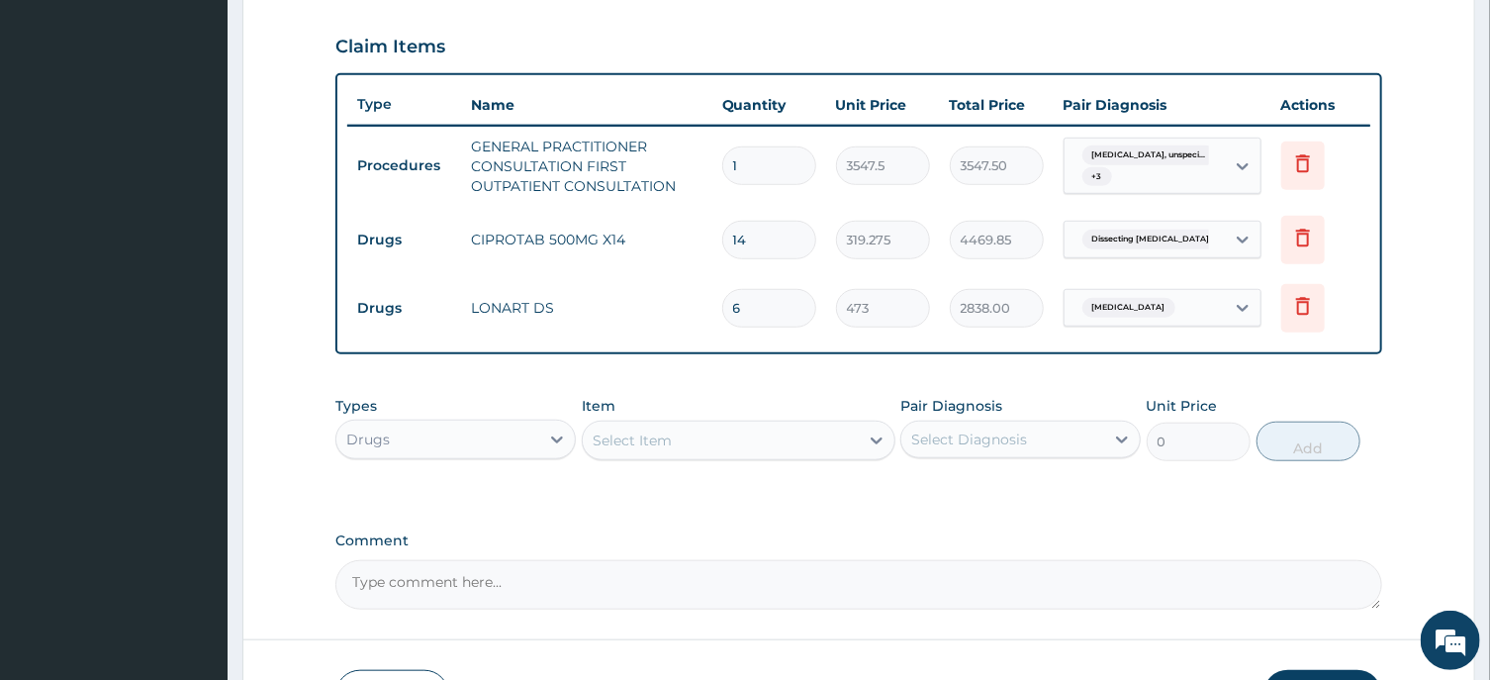
click at [710, 437] on div "Select Item" at bounding box center [721, 440] width 276 height 32
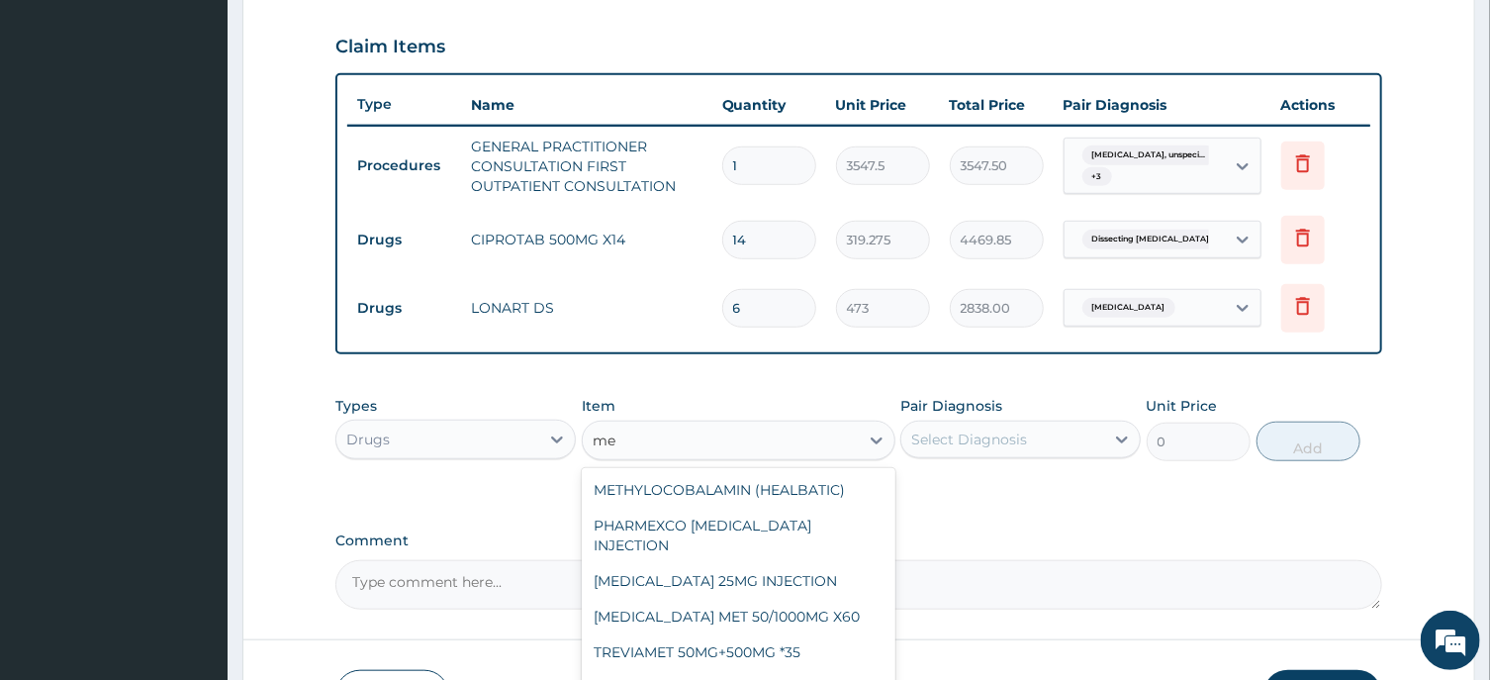
type input "m"
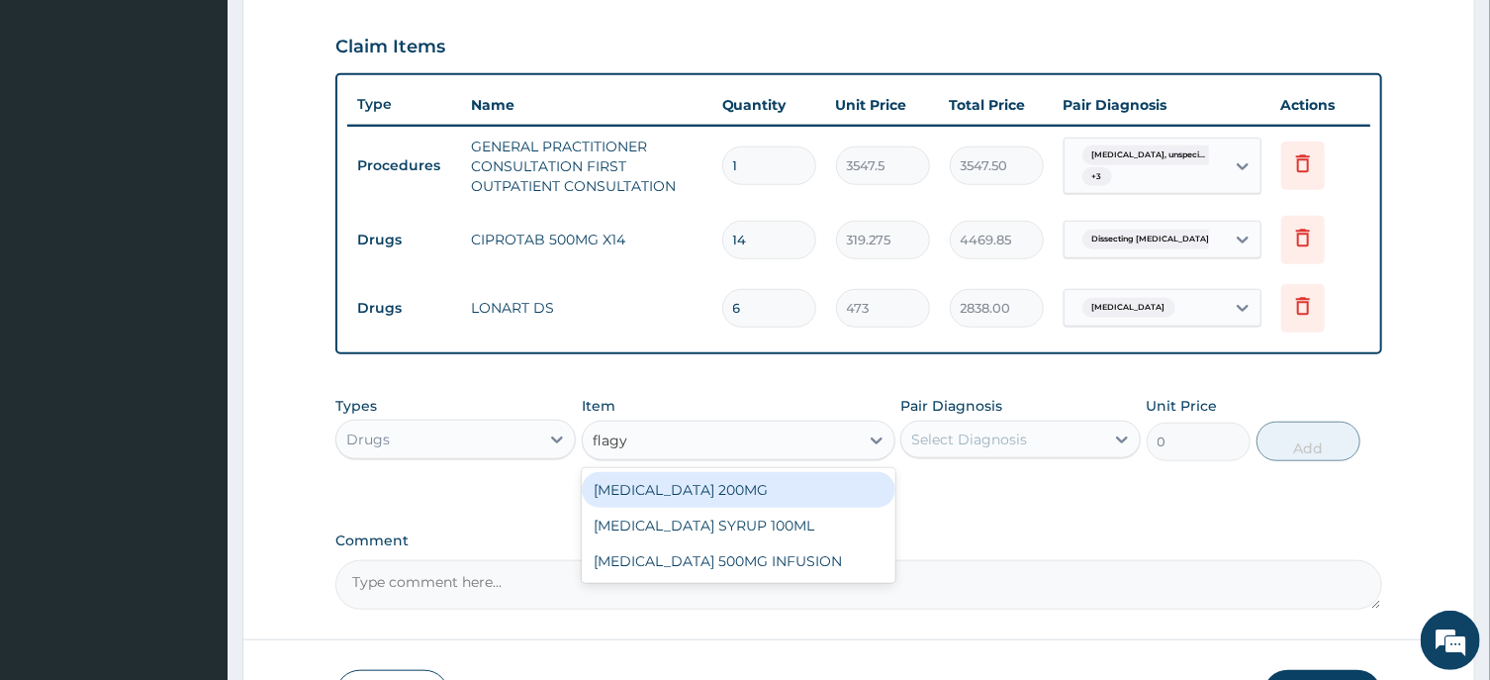
type input "flag"
click at [697, 486] on div "FLAGLY 400 SANOFI" at bounding box center [739, 490] width 314 height 36
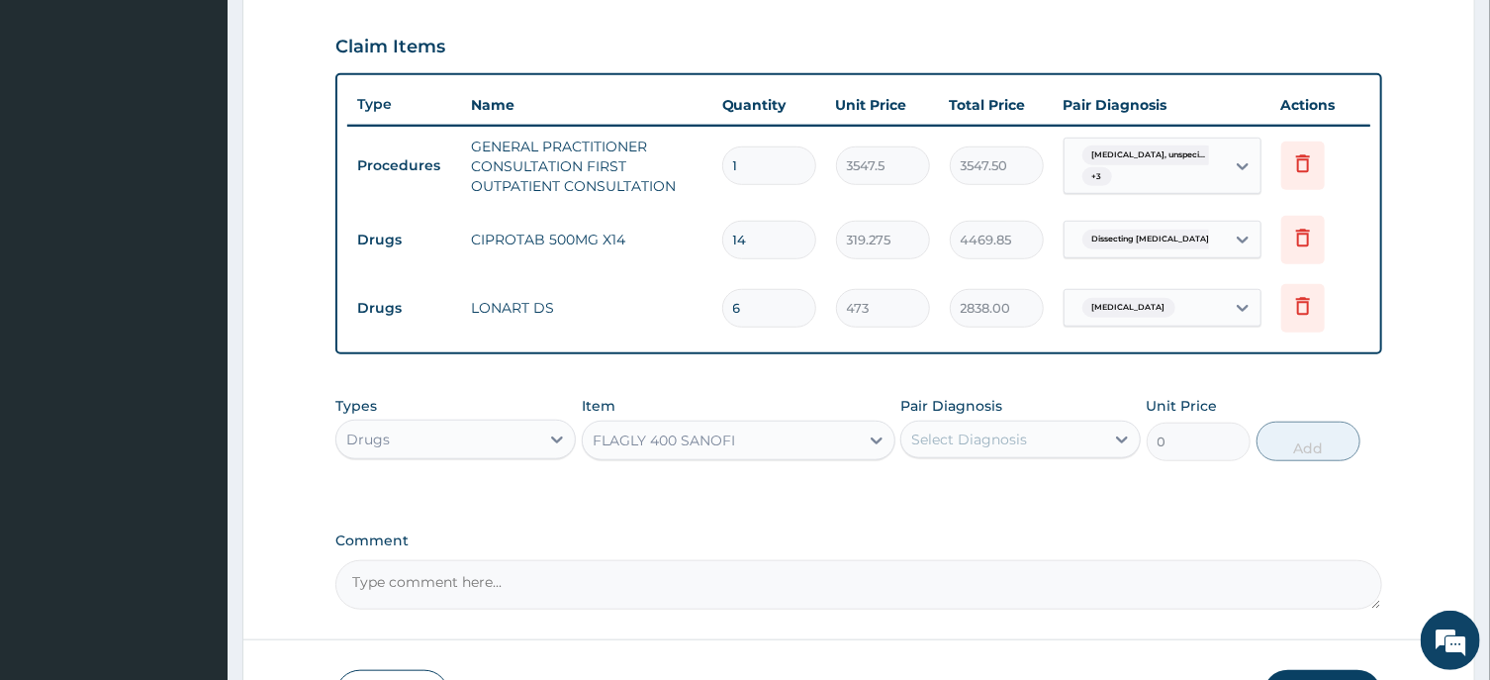
type input "70.95"
click at [960, 441] on div "Select Diagnosis" at bounding box center [969, 439] width 116 height 20
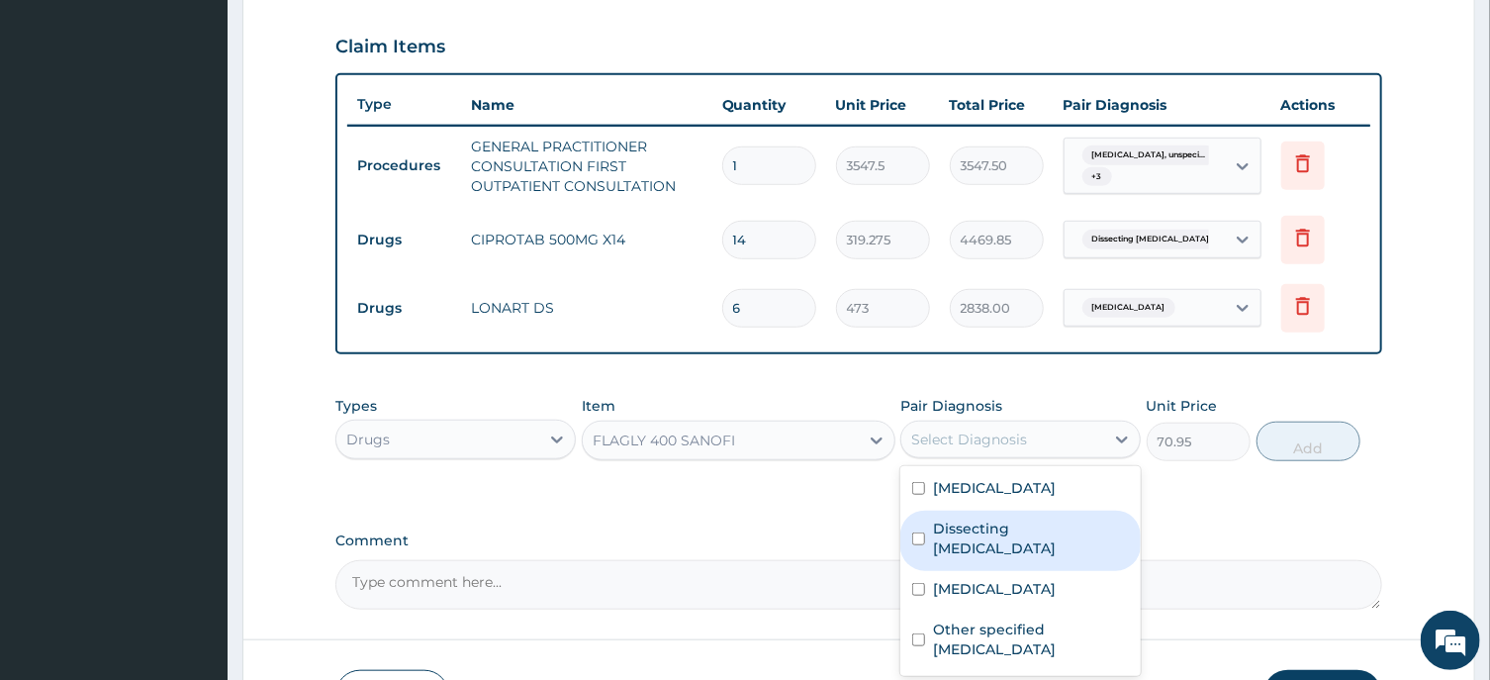
click at [917, 545] on input "checkbox" at bounding box center [918, 538] width 13 height 13
checkbox input "true"
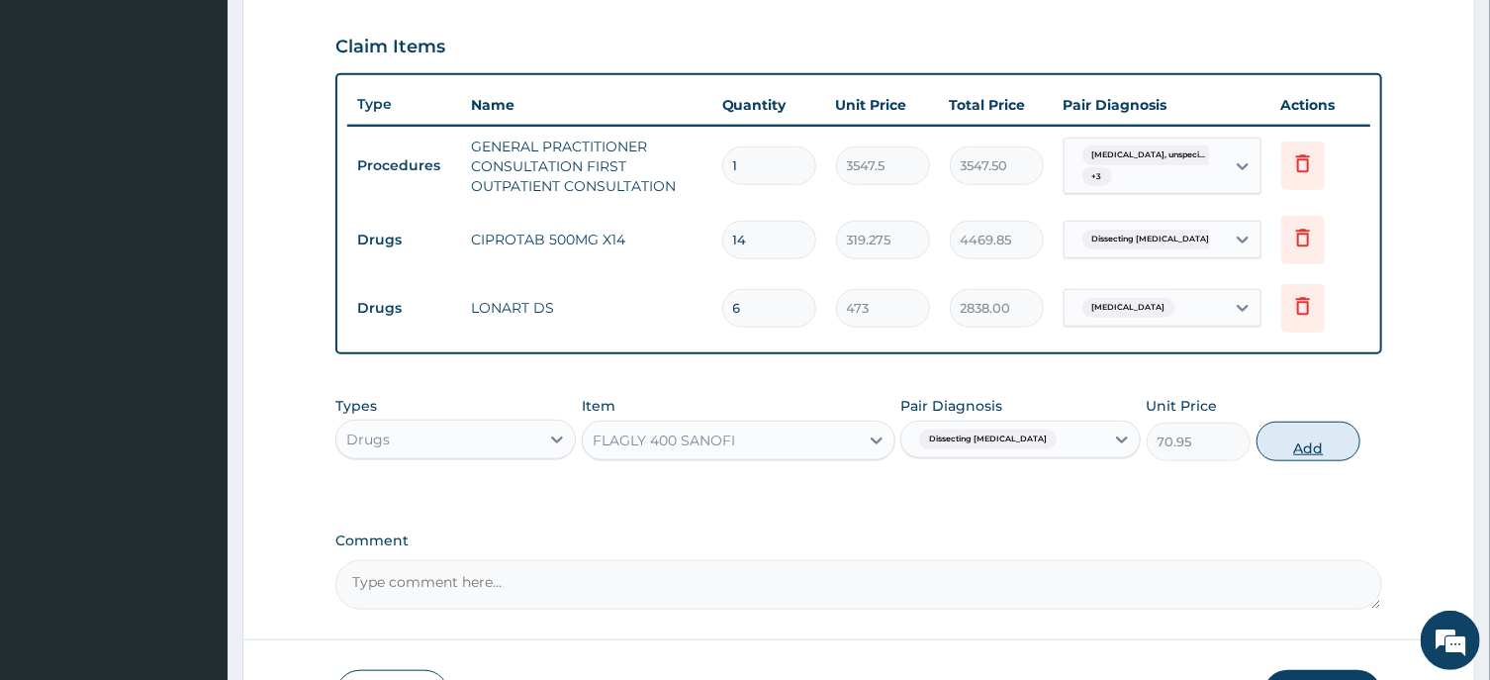
click at [1306, 444] on button "Add" at bounding box center [1308, 441] width 105 height 40
type input "0"
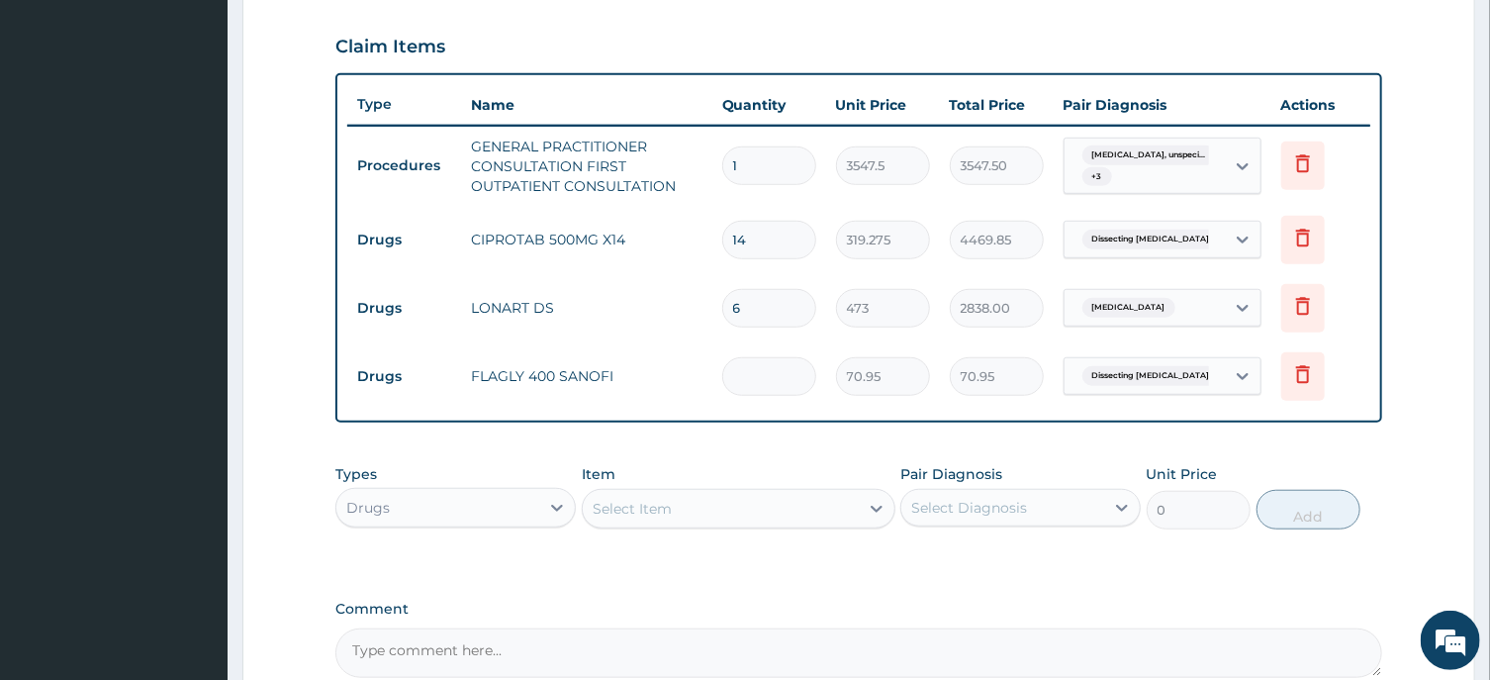
type input "0.00"
type input "2"
type input "141.90"
type input "21"
type input "1489.95"
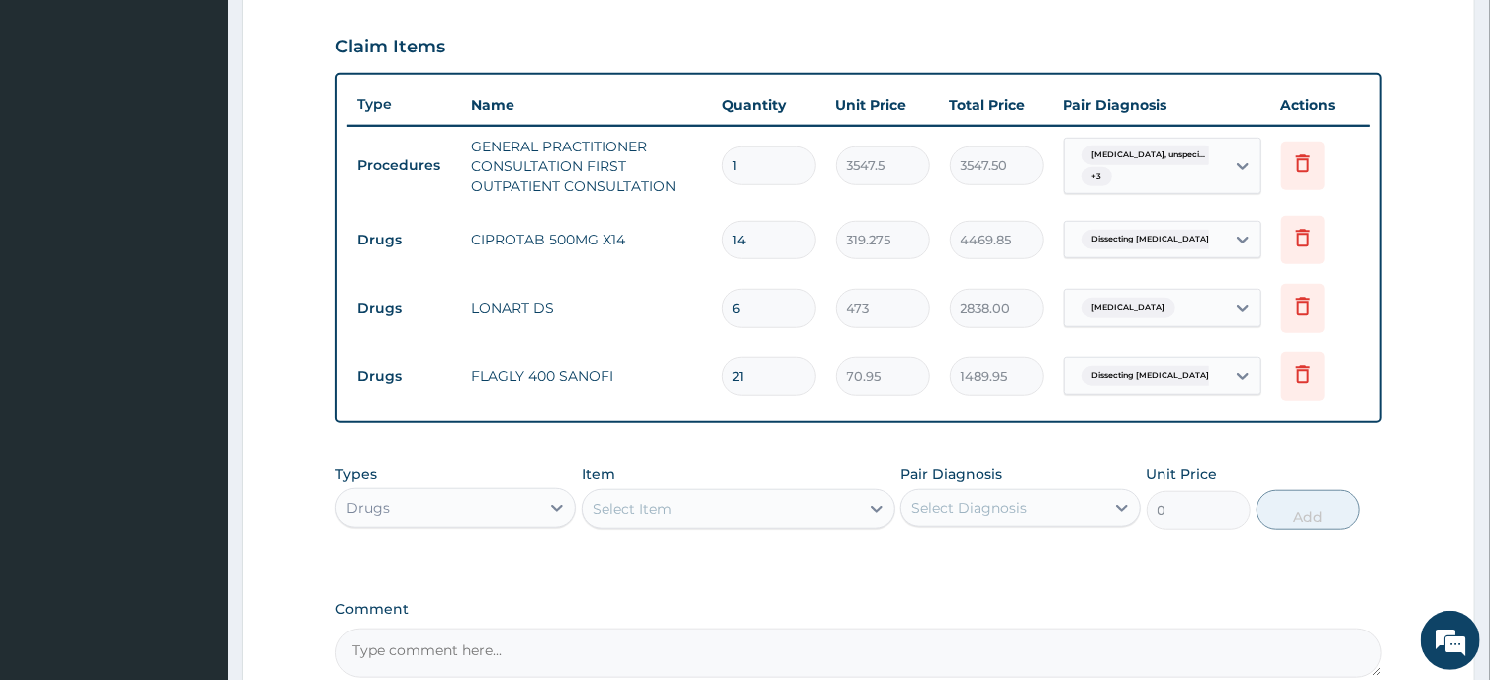
type input "21"
click at [670, 506] on div "Select Item" at bounding box center [632, 509] width 79 height 20
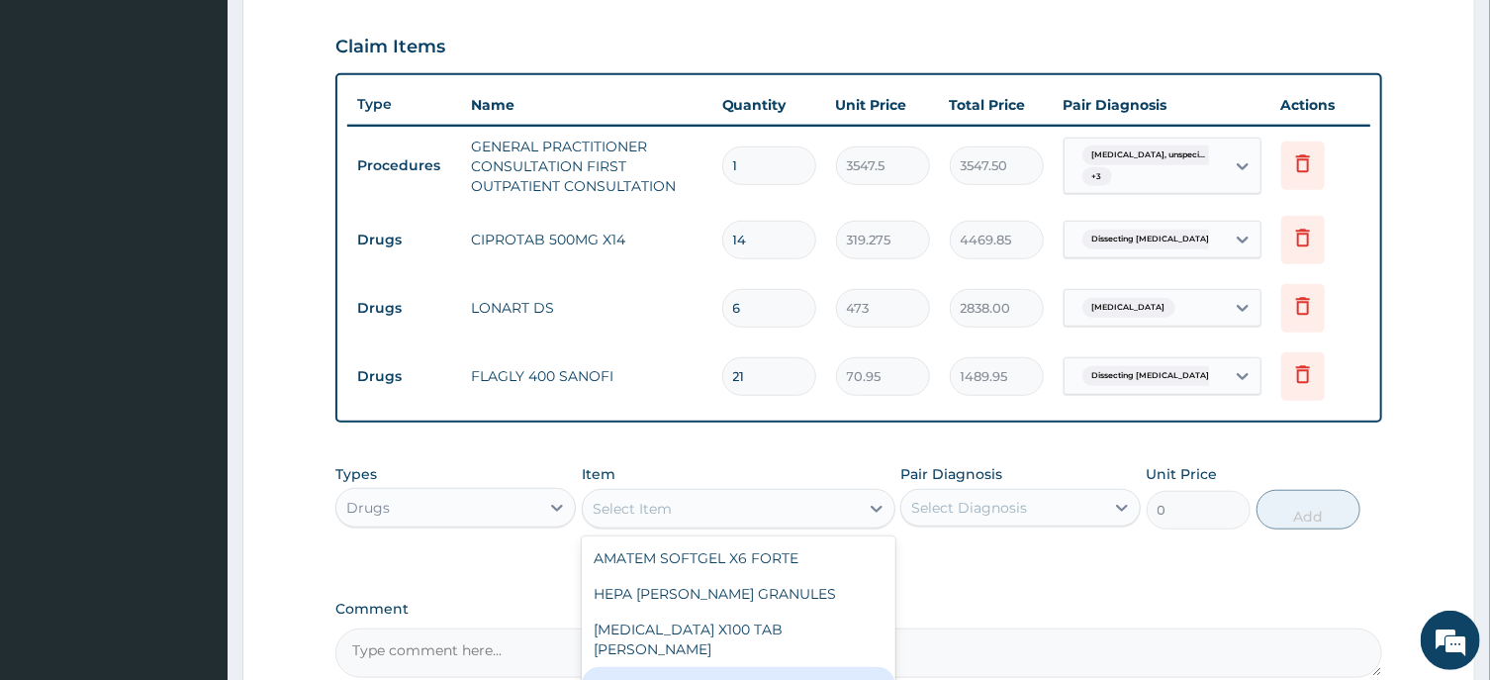
scroll to position [867, 0]
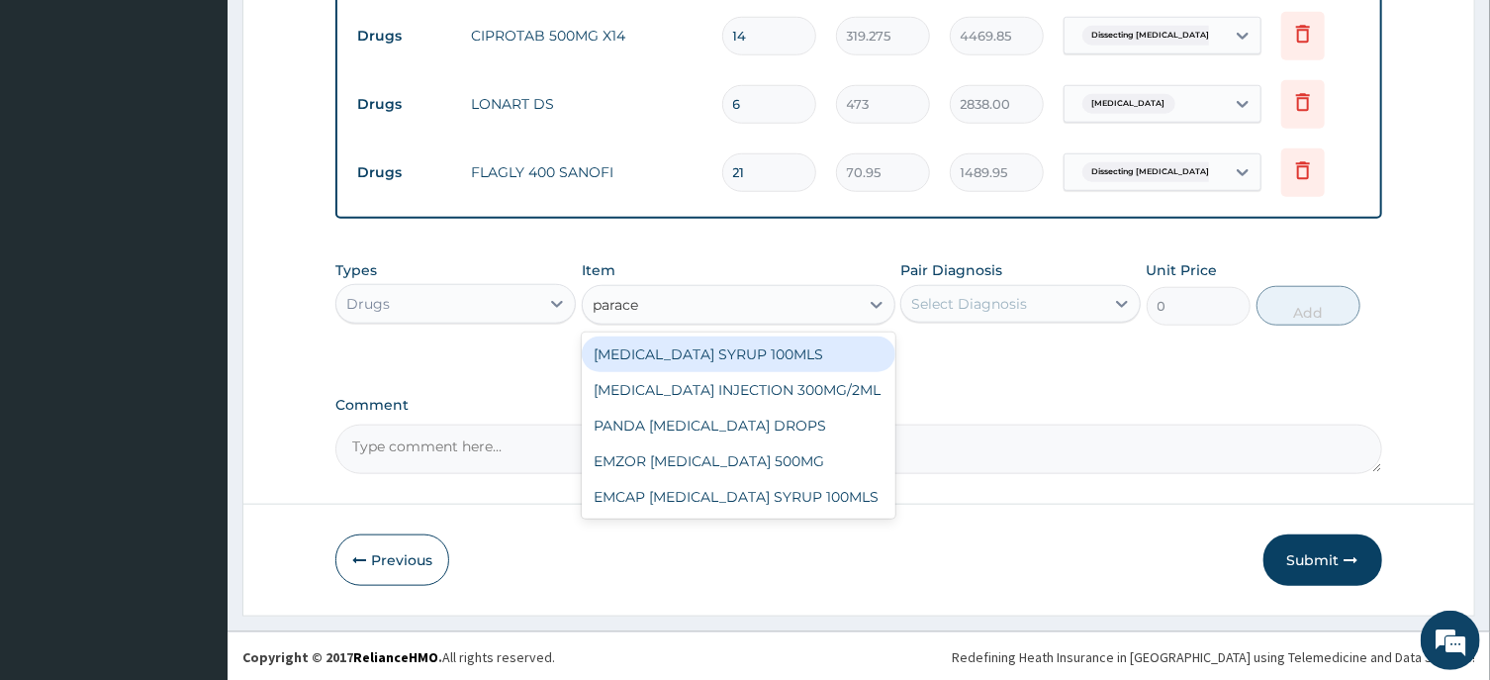
type input "paracet"
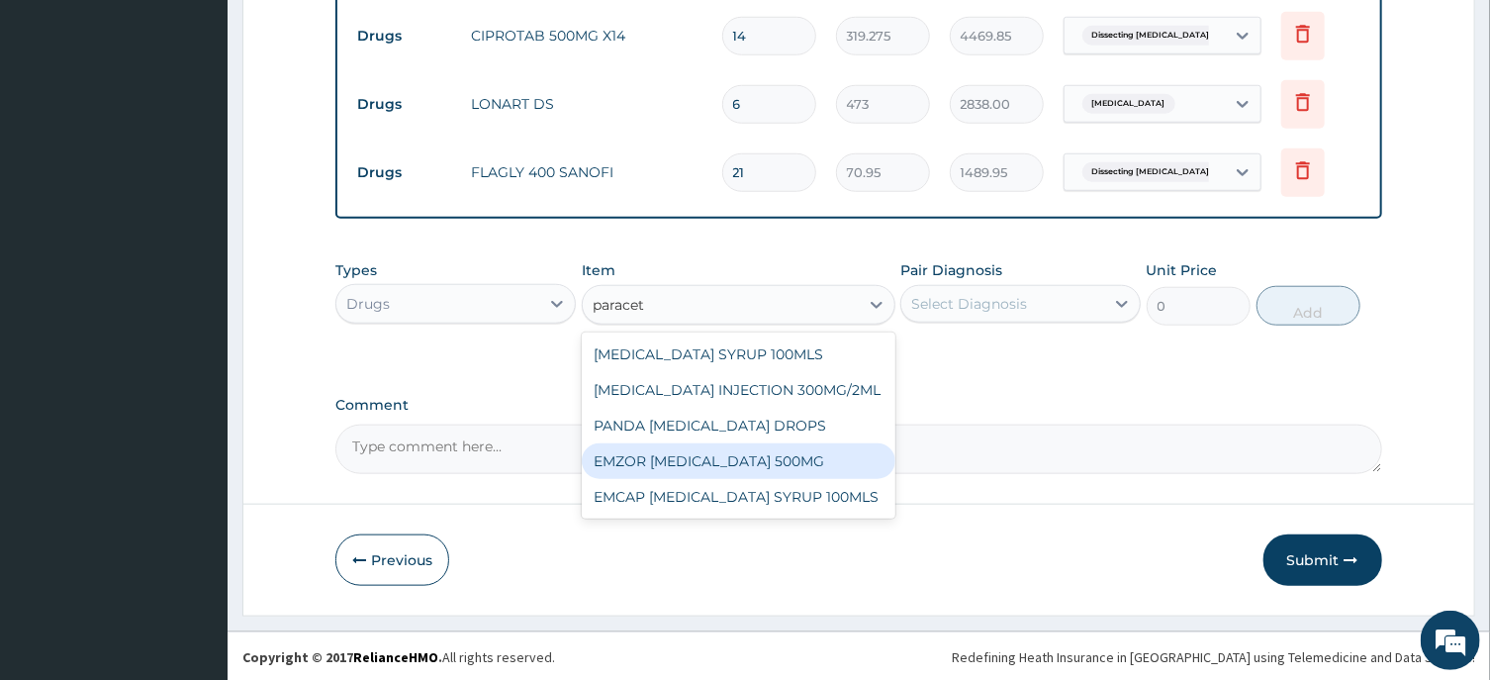
click at [774, 461] on div "EMZOR PARACETAMOL 500MG" at bounding box center [739, 461] width 314 height 36
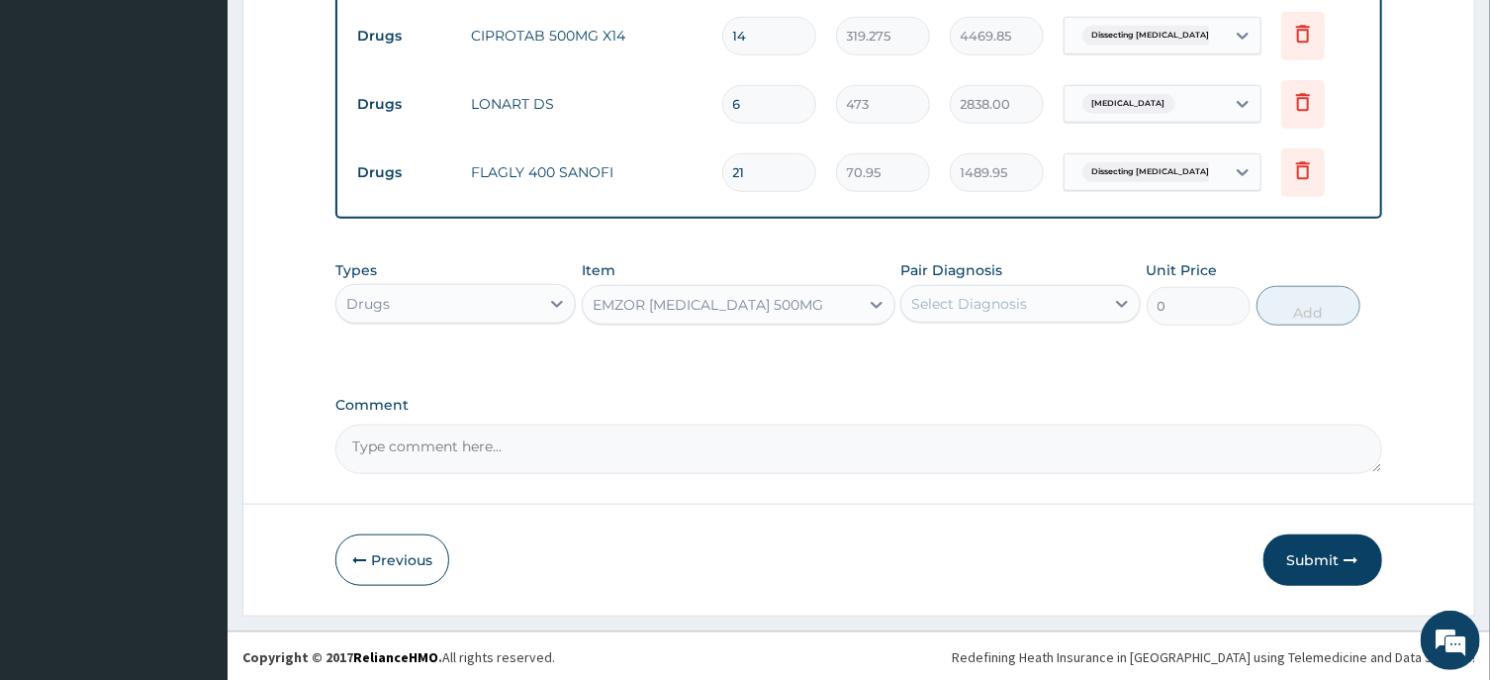
type input "23.65"
click at [978, 304] on div "Select Diagnosis" at bounding box center [969, 304] width 116 height 20
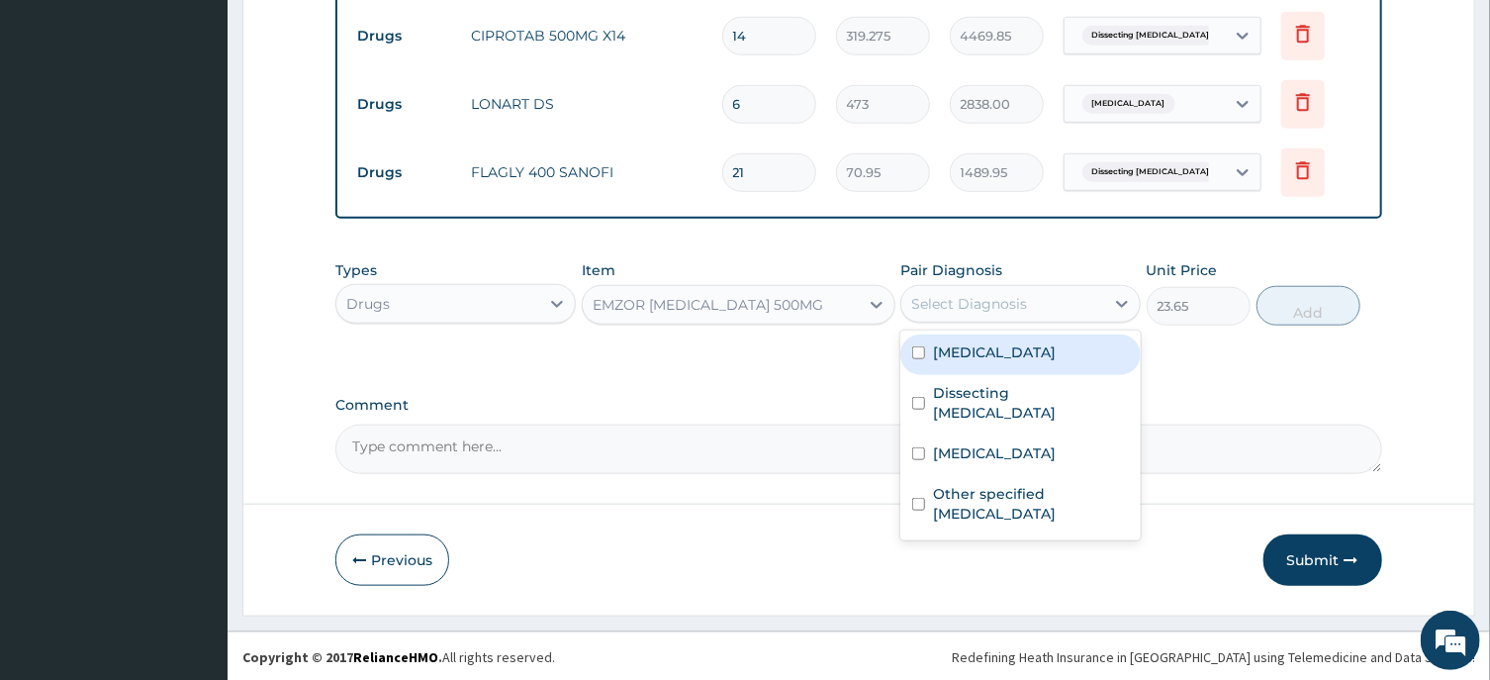
click at [918, 359] on input "checkbox" at bounding box center [918, 352] width 13 height 13
checkbox input "true"
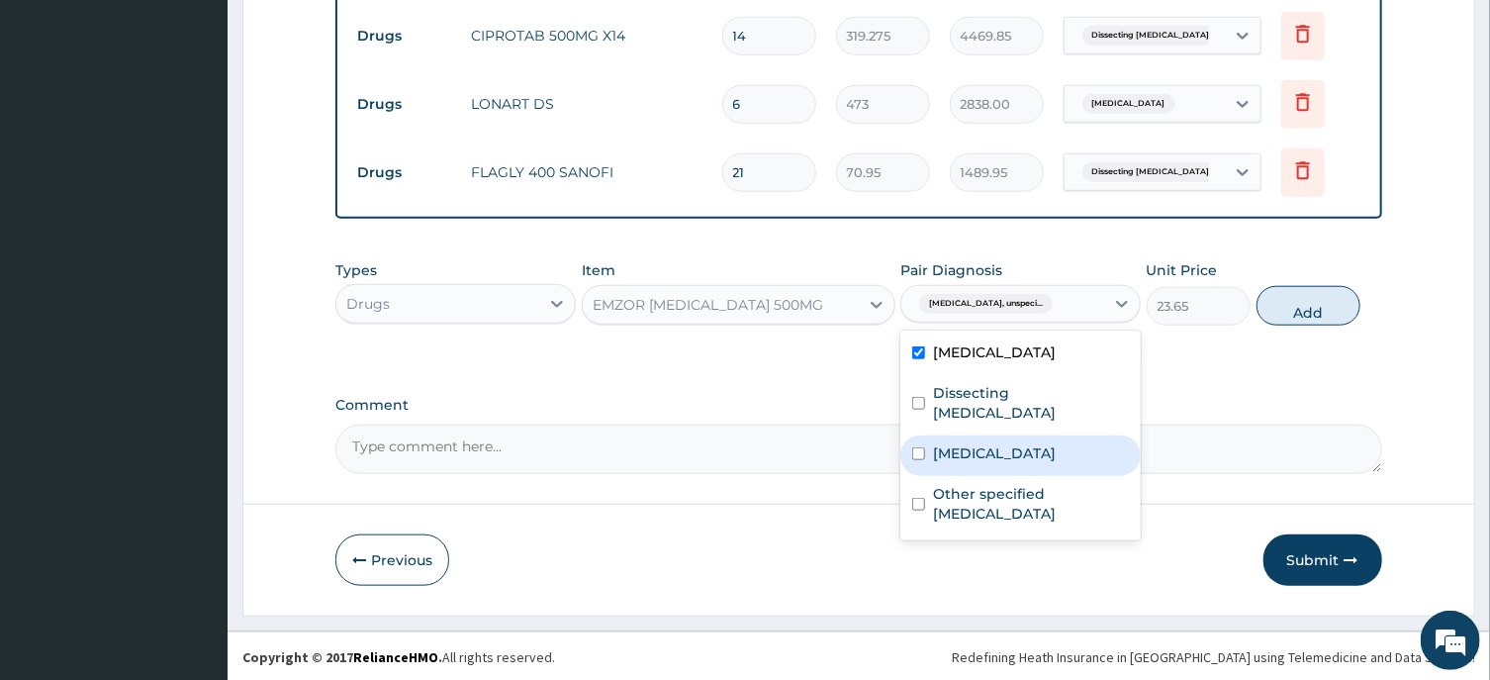
click at [917, 448] on input "checkbox" at bounding box center [918, 453] width 13 height 13
checkbox input "true"
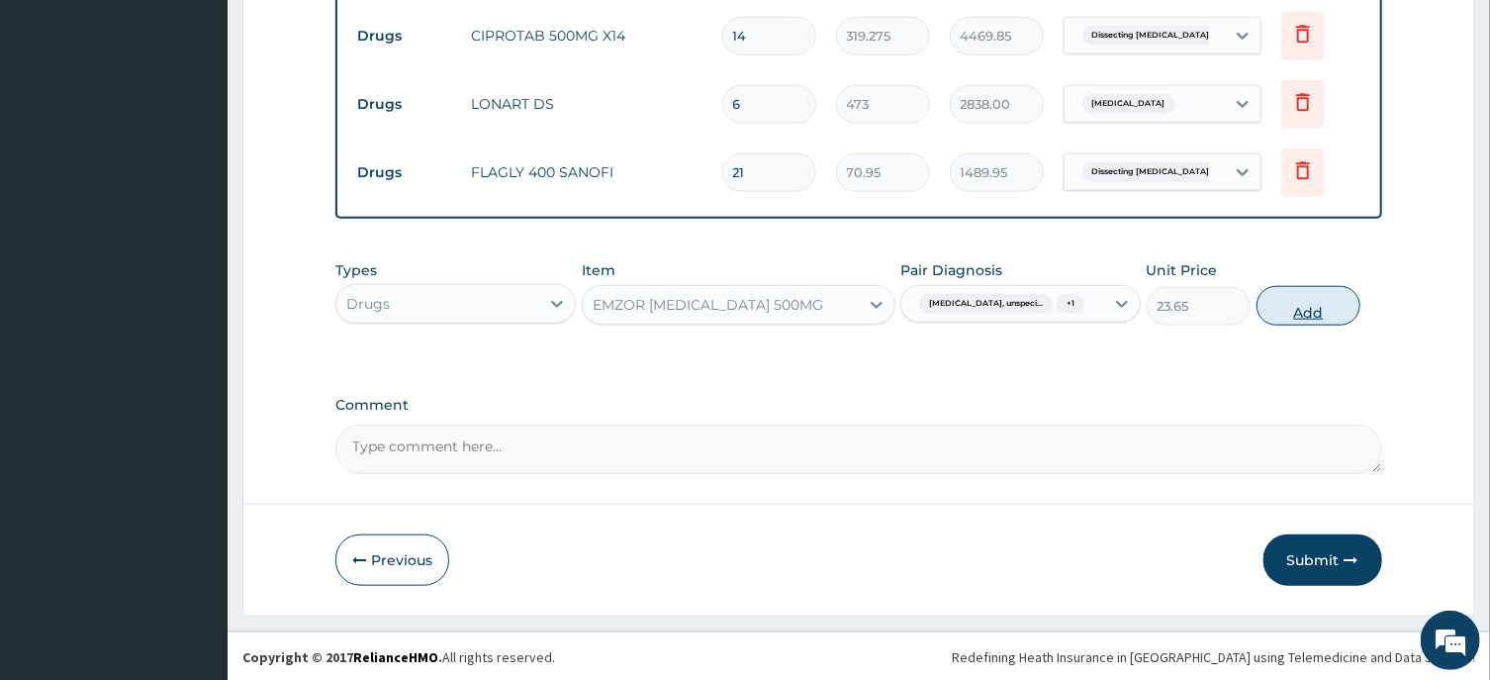
click at [1313, 325] on button "Add" at bounding box center [1308, 306] width 105 height 40
type input "0"
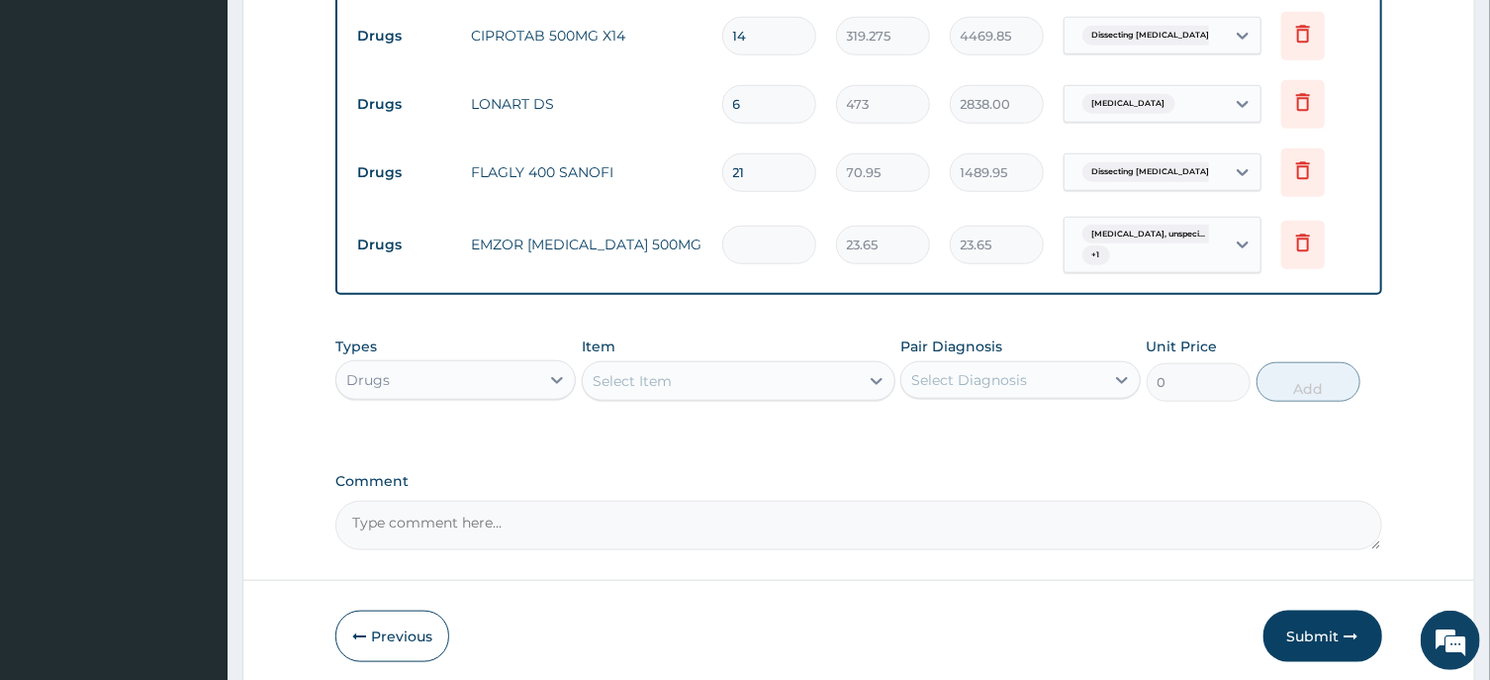
type input "0.00"
type input "2"
type input "47.30"
type input "24"
type input "567.60"
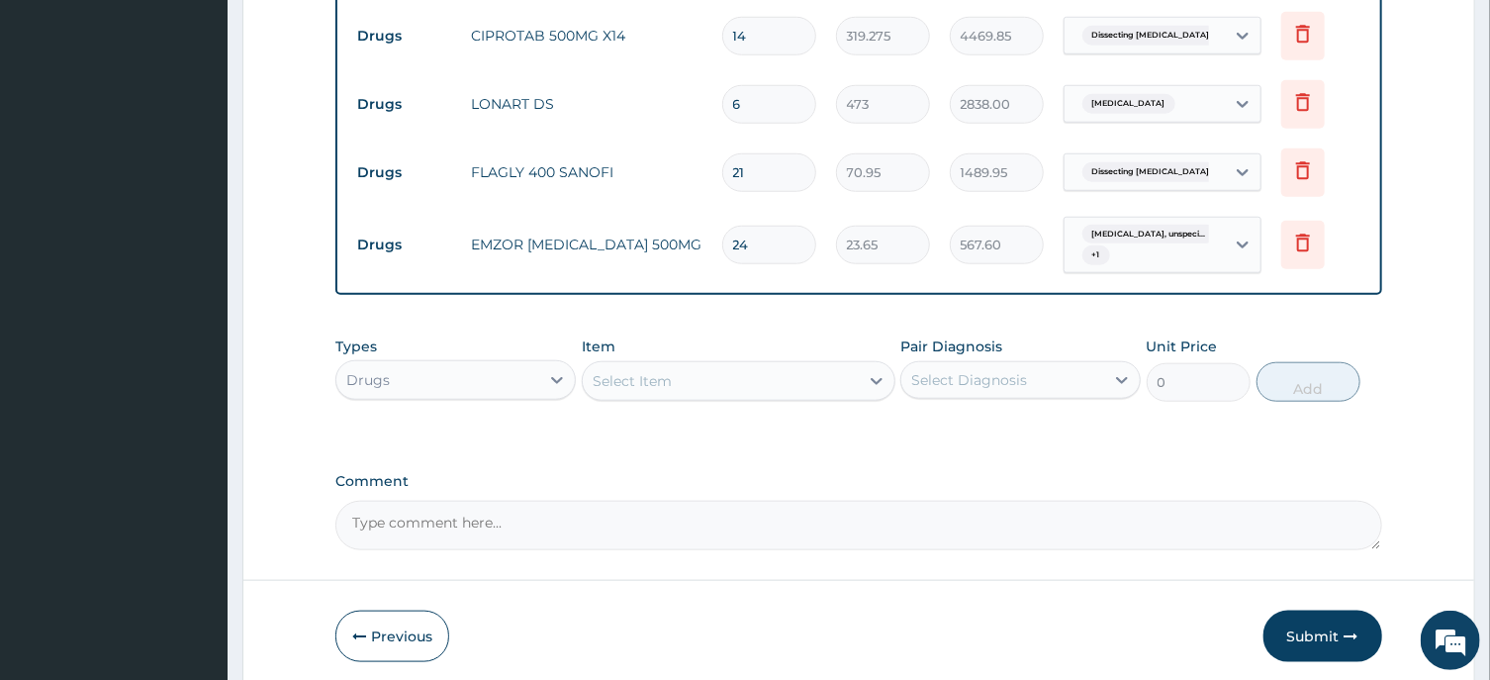
type input "24"
click at [673, 382] on div "Select Item" at bounding box center [721, 381] width 276 height 32
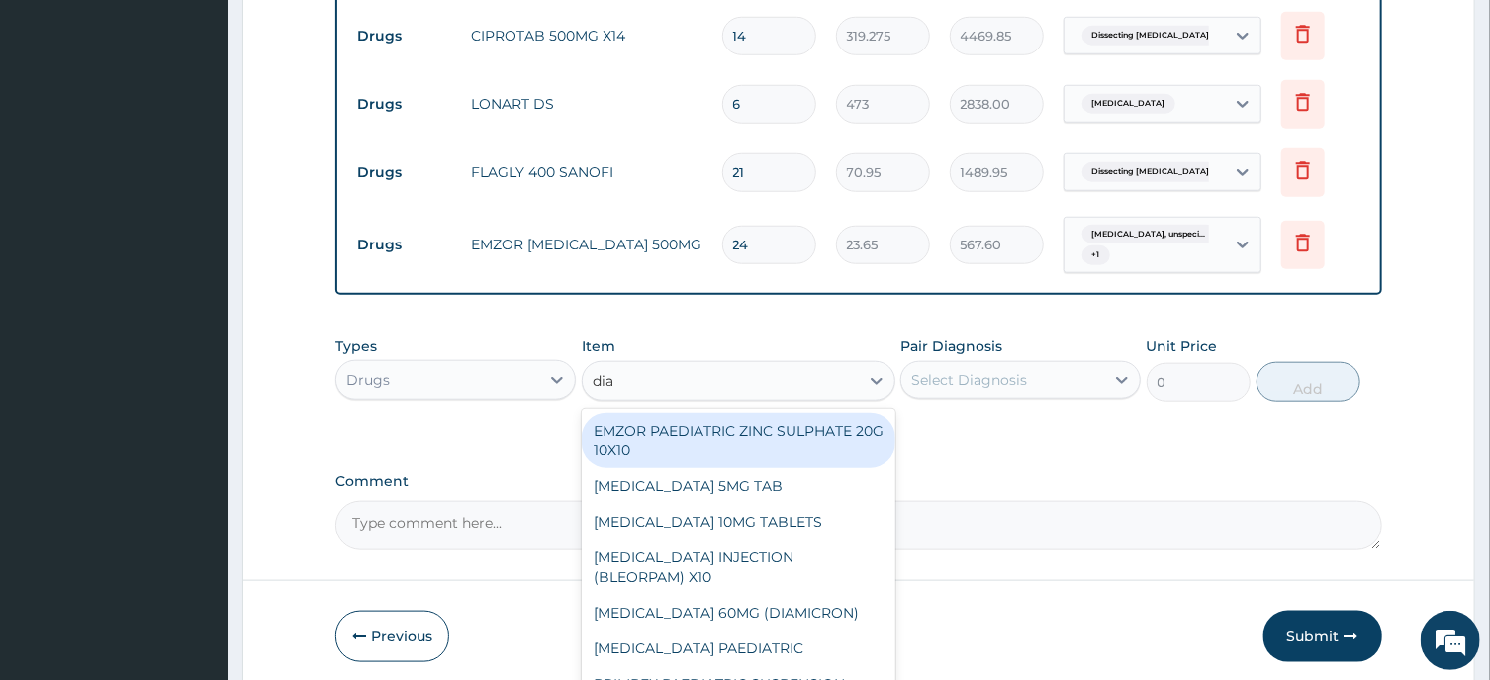
type input "diaz"
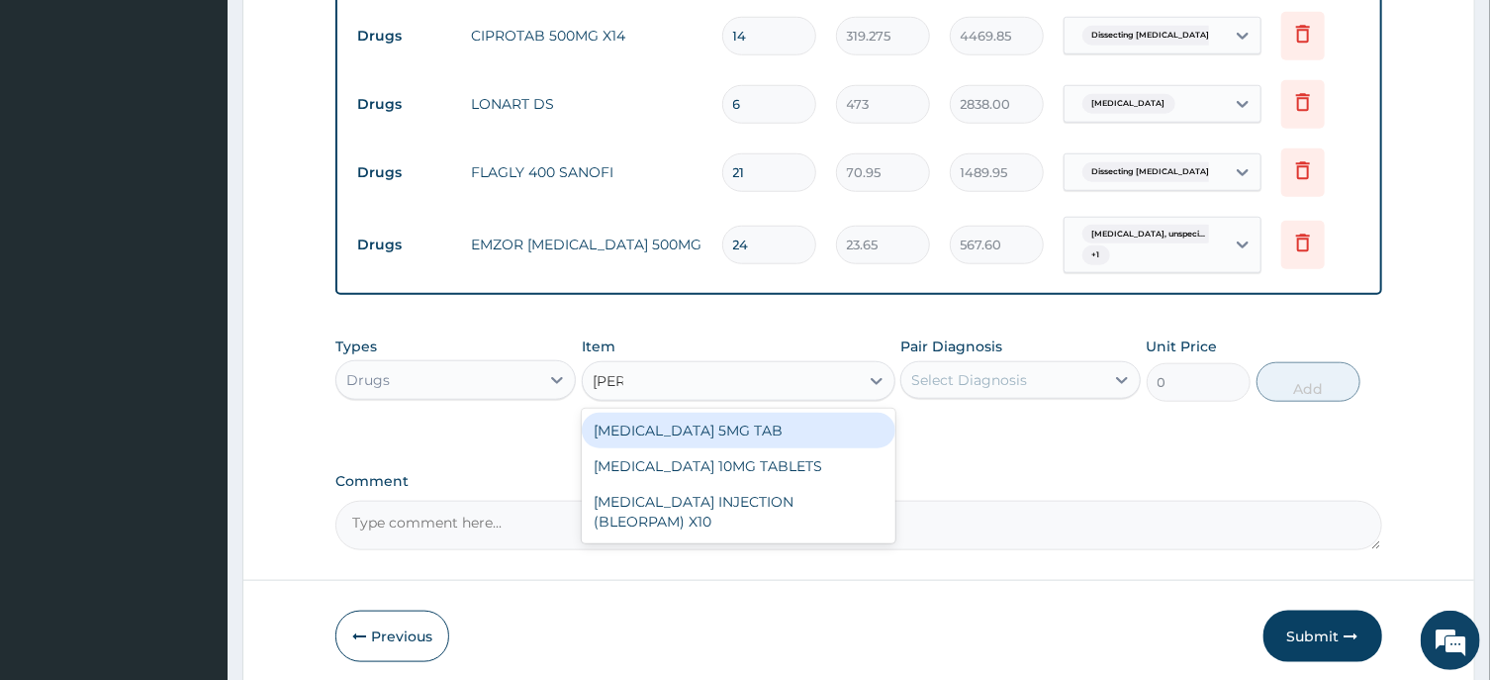
click at [730, 429] on div "DIAZEPAM 5MG TAB" at bounding box center [739, 431] width 314 height 36
type input "23.65"
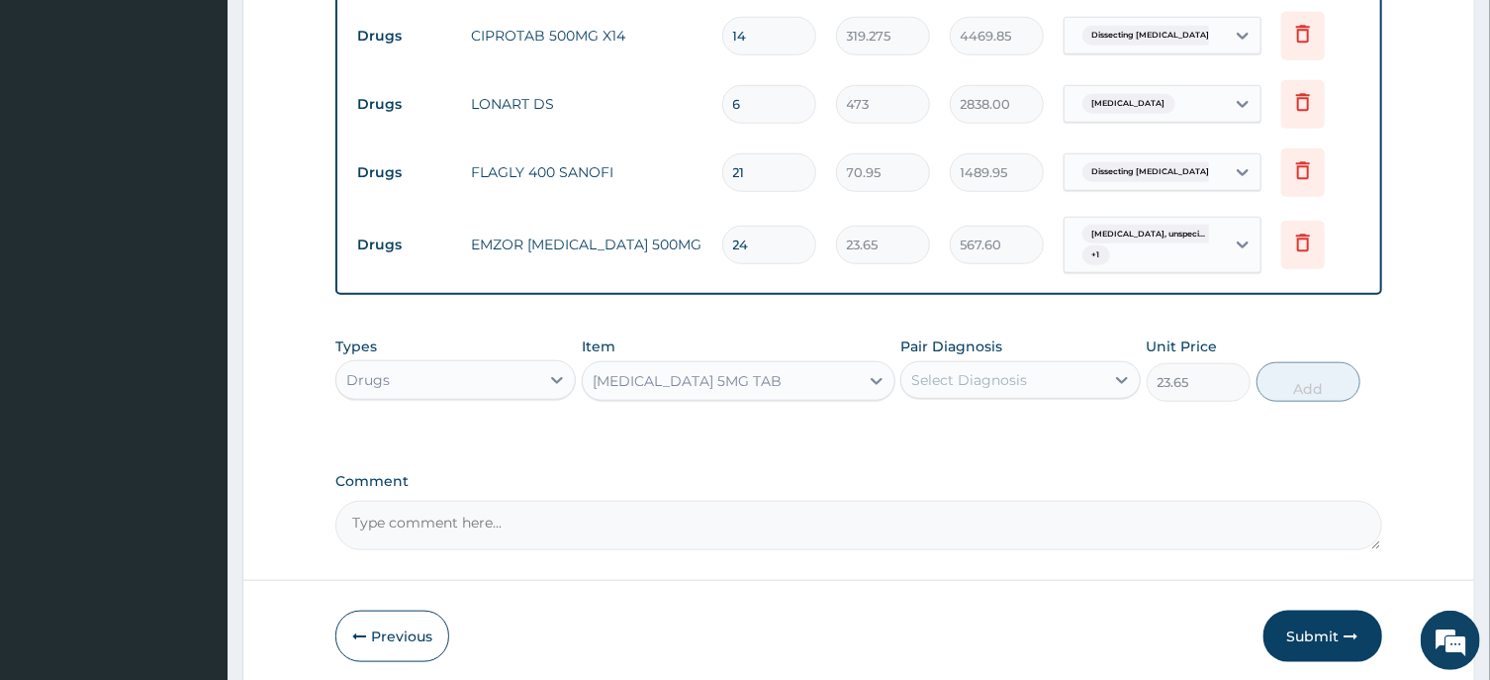
click at [978, 381] on div "Select Diagnosis" at bounding box center [969, 380] width 116 height 20
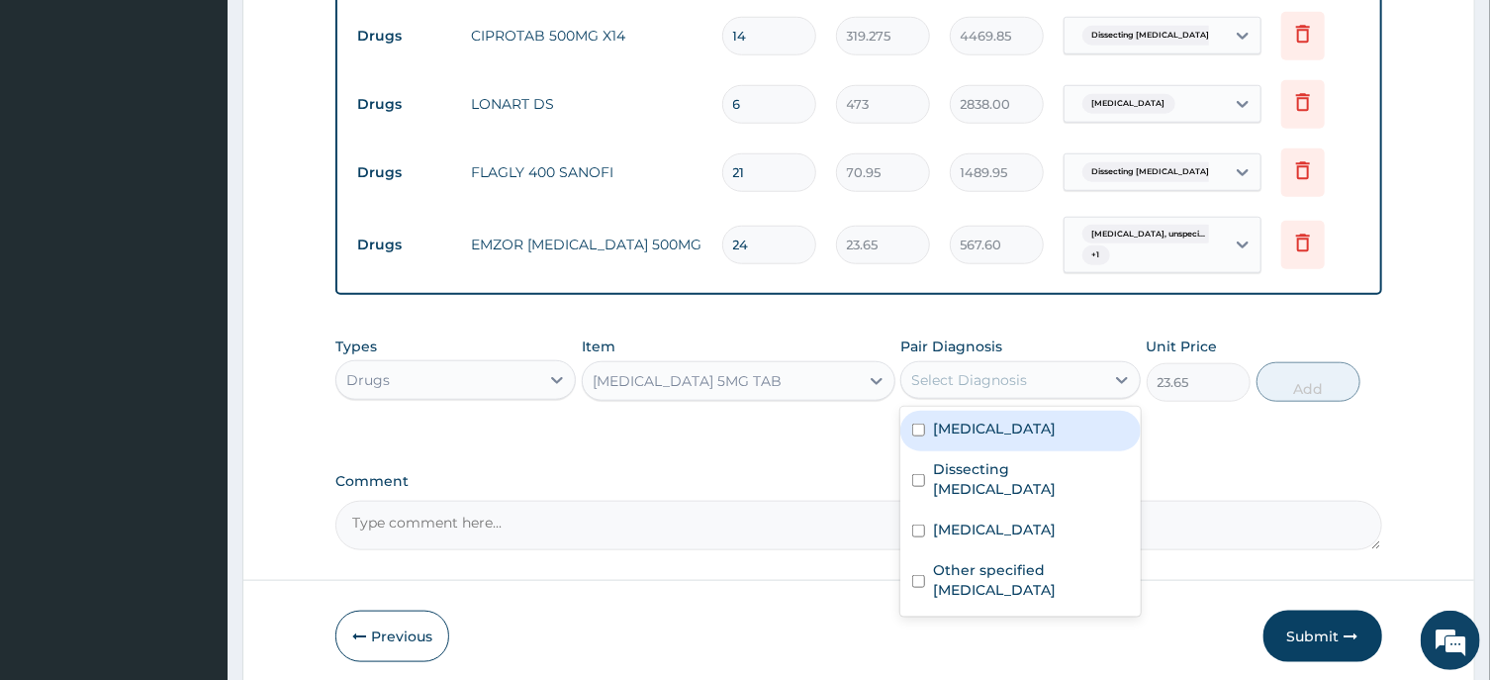
click at [919, 436] on input "checkbox" at bounding box center [918, 429] width 13 height 13
checkbox input "true"
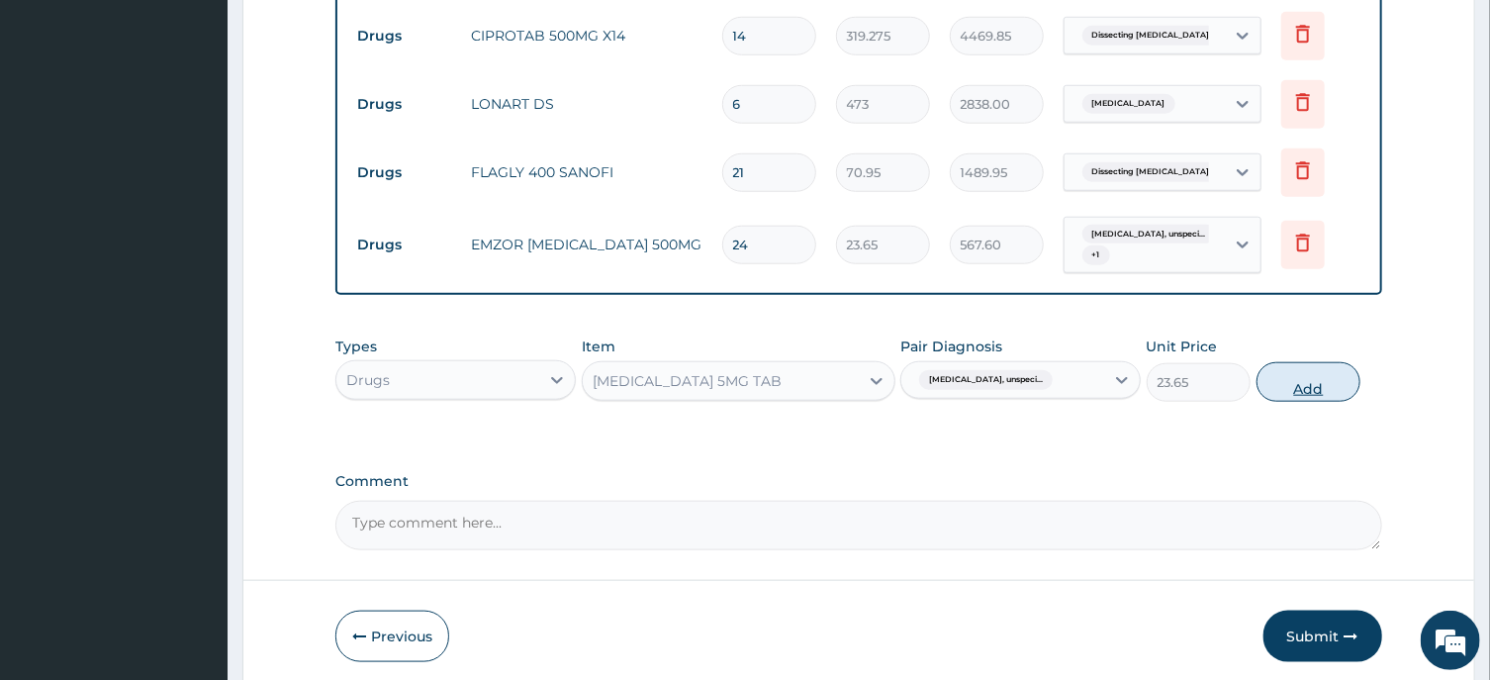
click at [1301, 390] on button "Add" at bounding box center [1308, 382] width 105 height 40
type input "0"
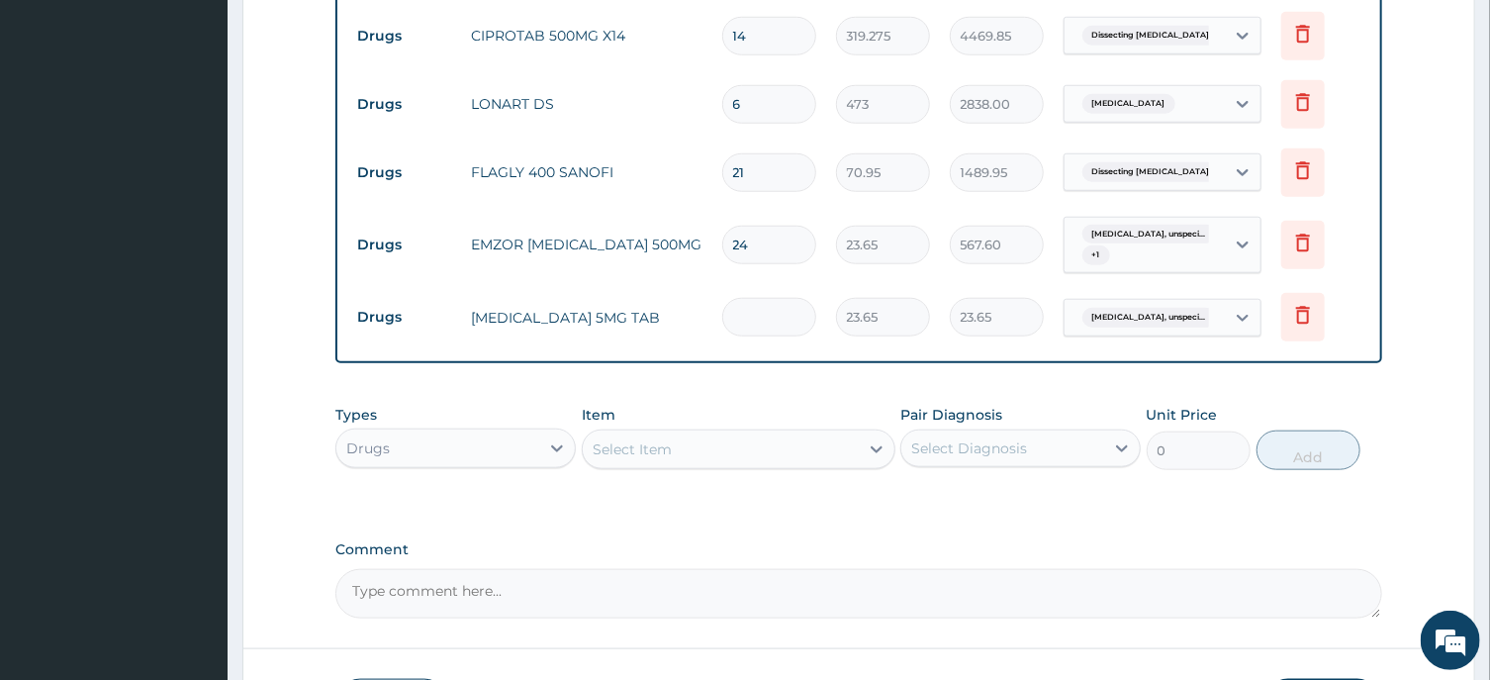
type input "0.00"
type input "2"
type input "47.30"
type input "0.00"
type input "1"
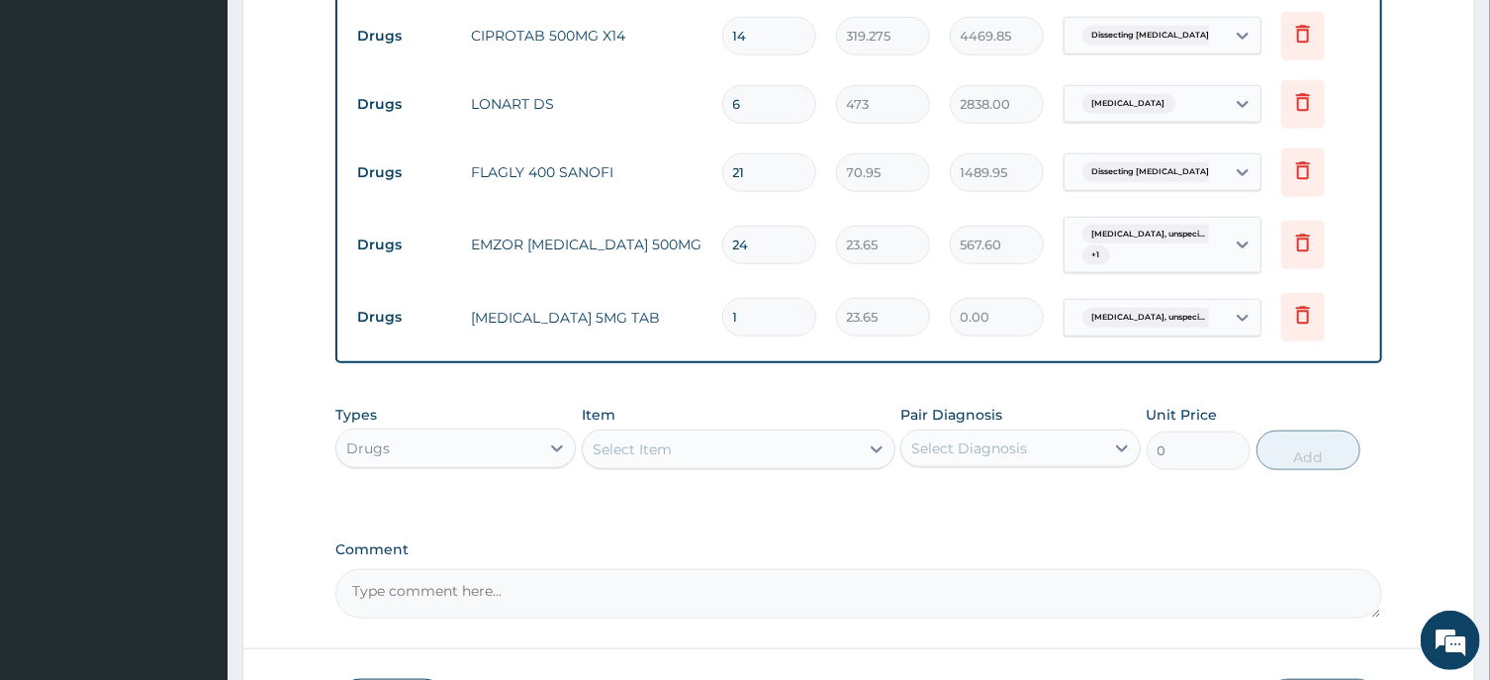
type input "23.65"
type input "10"
type input "236.50"
type input "10"
click at [664, 442] on div "Select Item" at bounding box center [632, 449] width 79 height 20
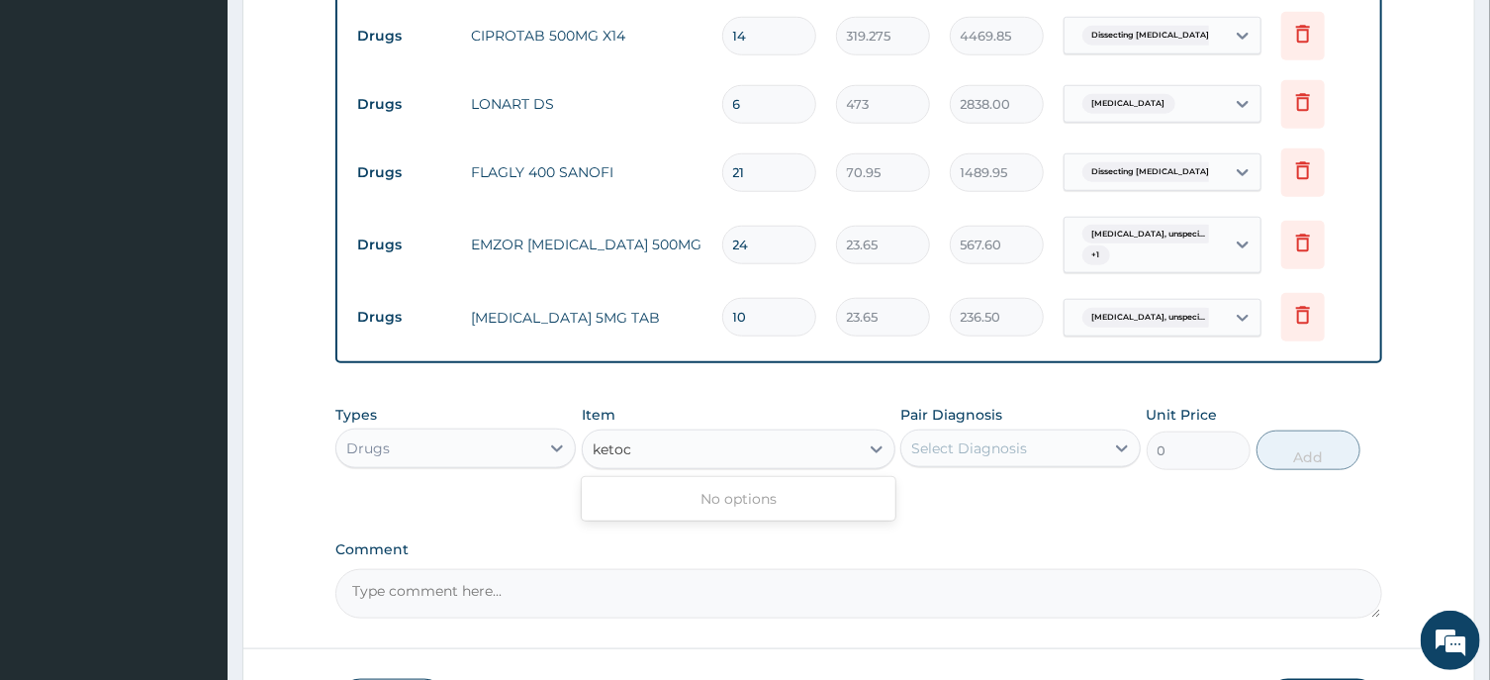
type input "keto"
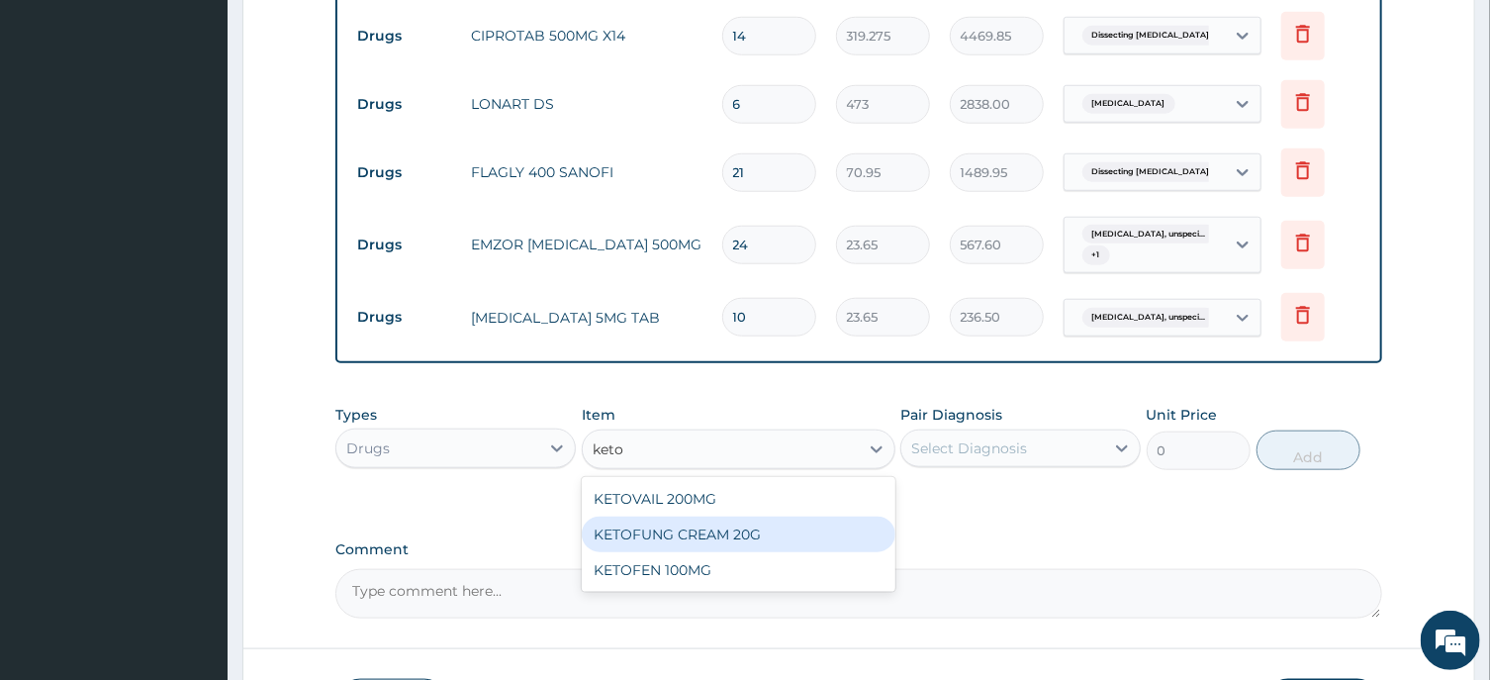
click at [706, 532] on div "KETOFUNG CREAM 20G" at bounding box center [739, 534] width 314 height 36
type input "1182.5"
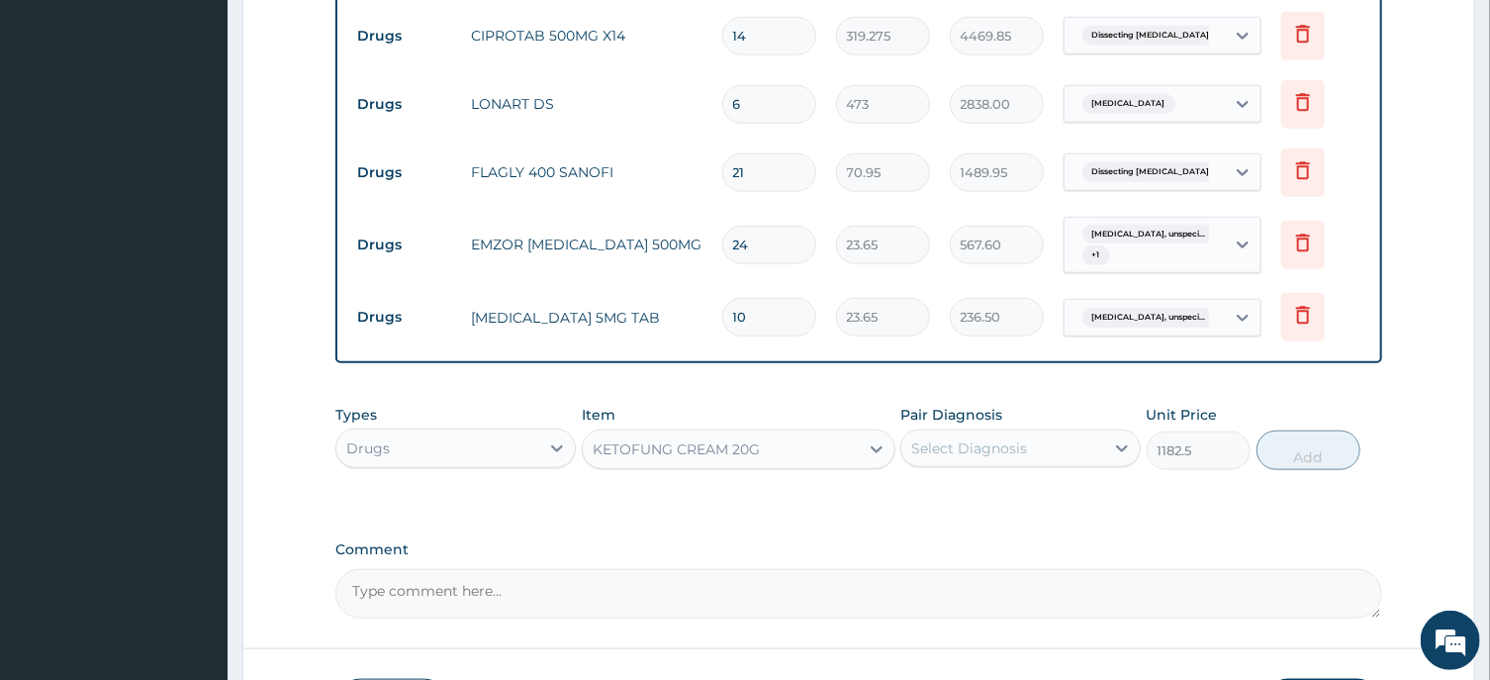
click at [975, 446] on div "Select Diagnosis" at bounding box center [969, 448] width 116 height 20
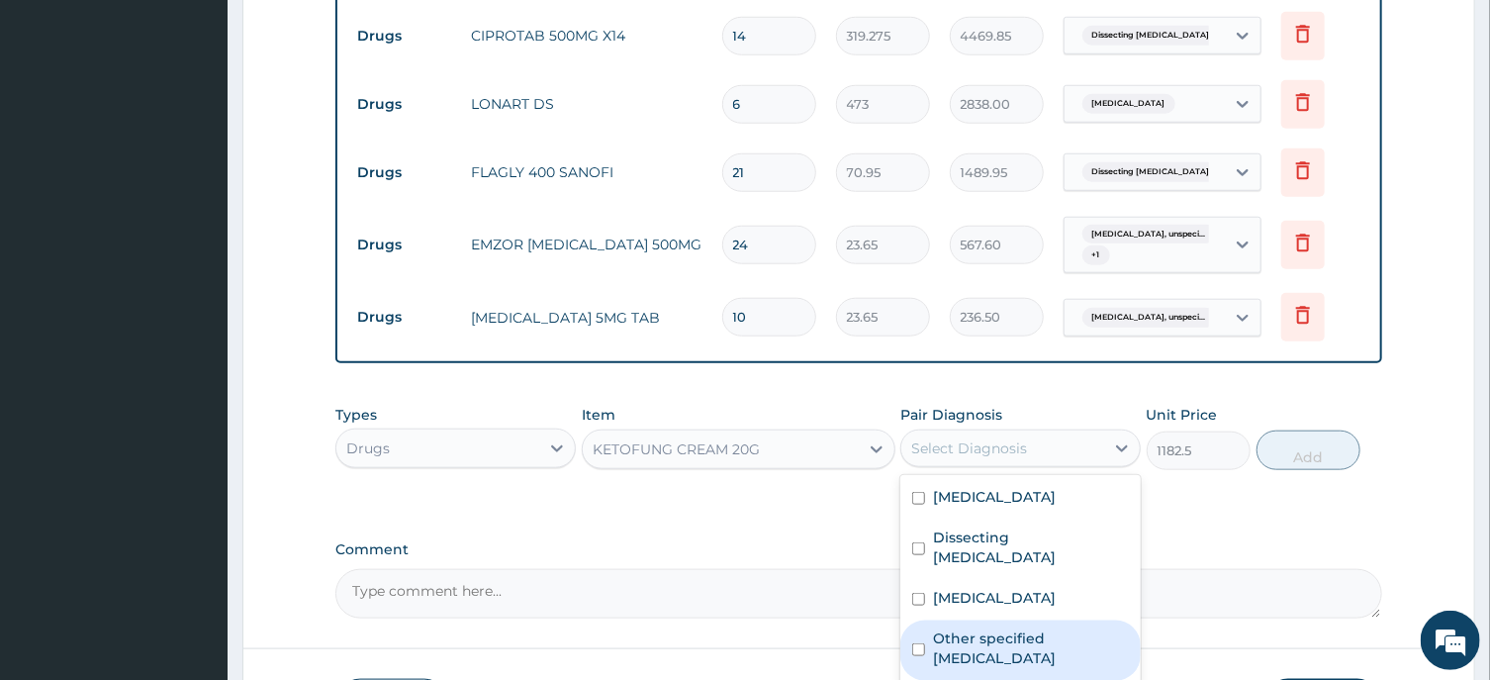
click at [921, 646] on input "checkbox" at bounding box center [918, 649] width 13 height 13
checkbox input "true"
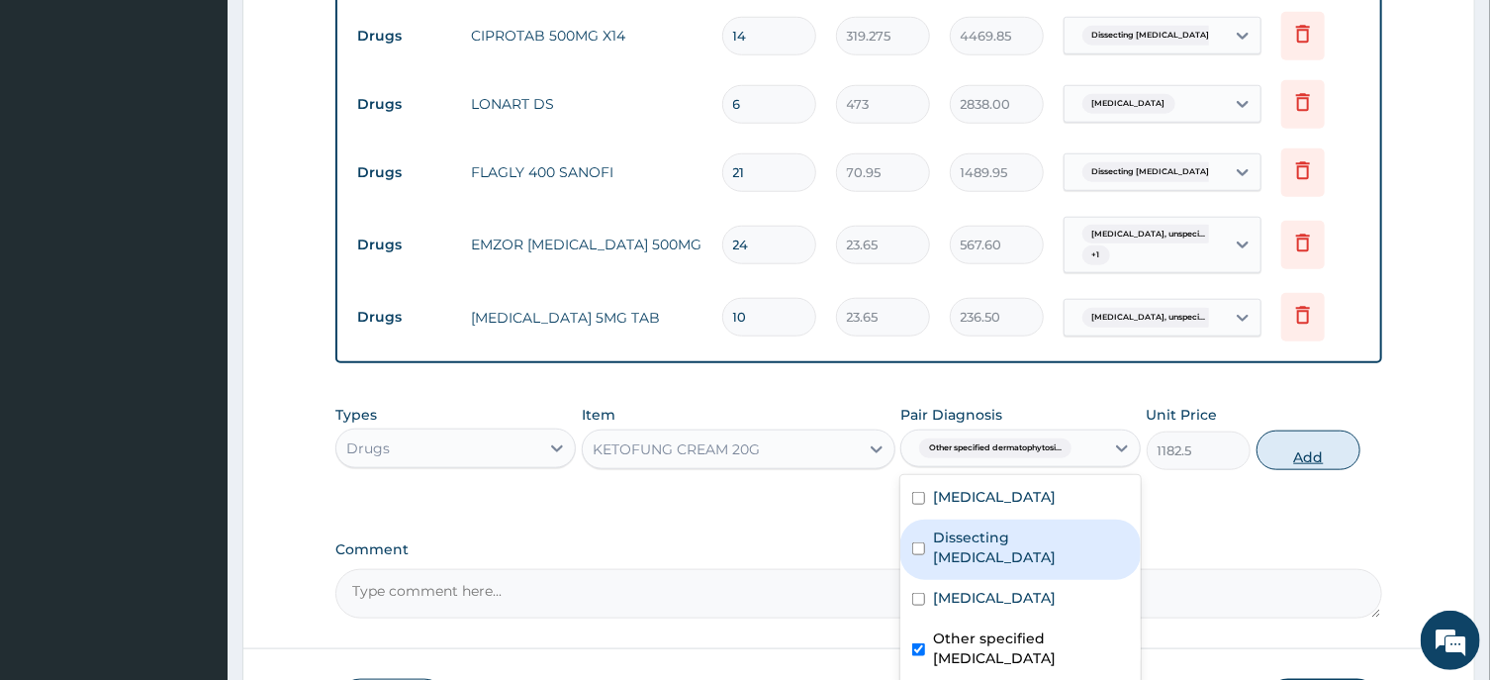
click at [1310, 449] on button "Add" at bounding box center [1308, 450] width 105 height 40
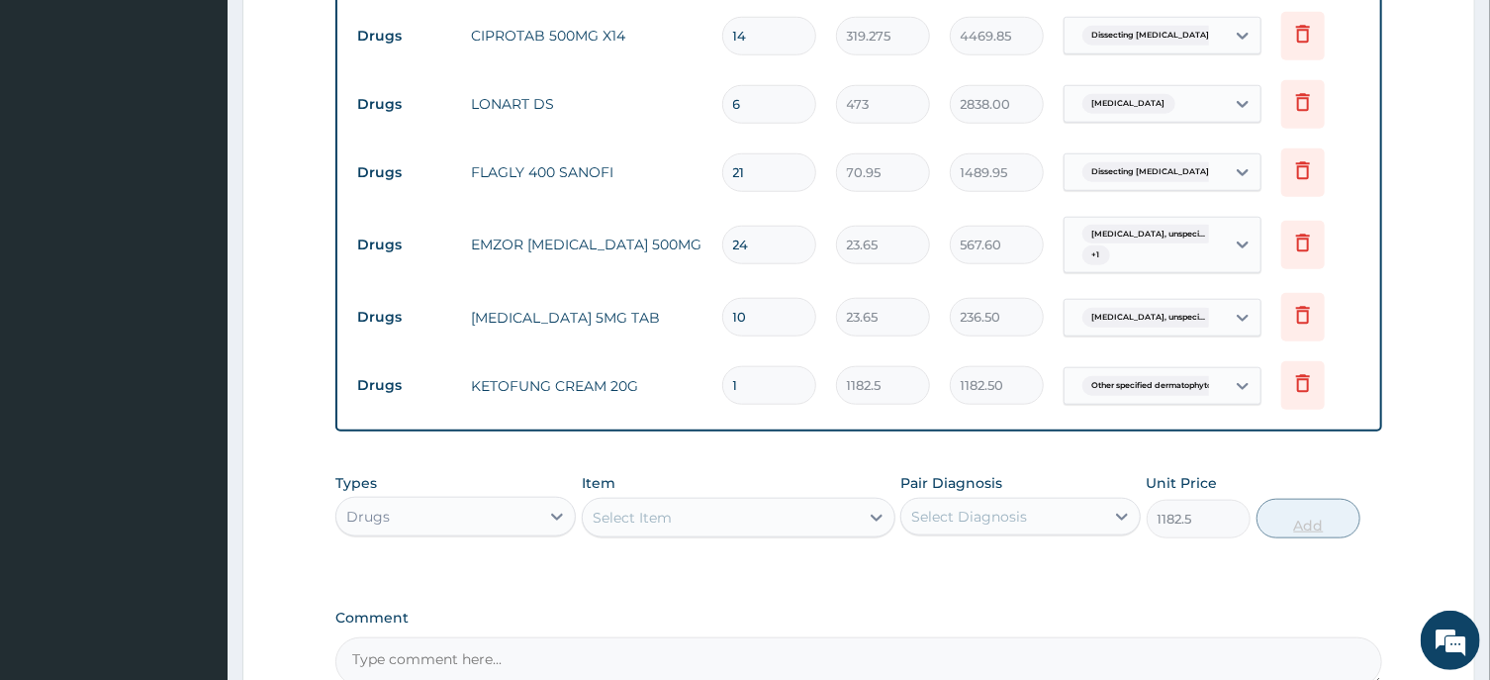
type input "0"
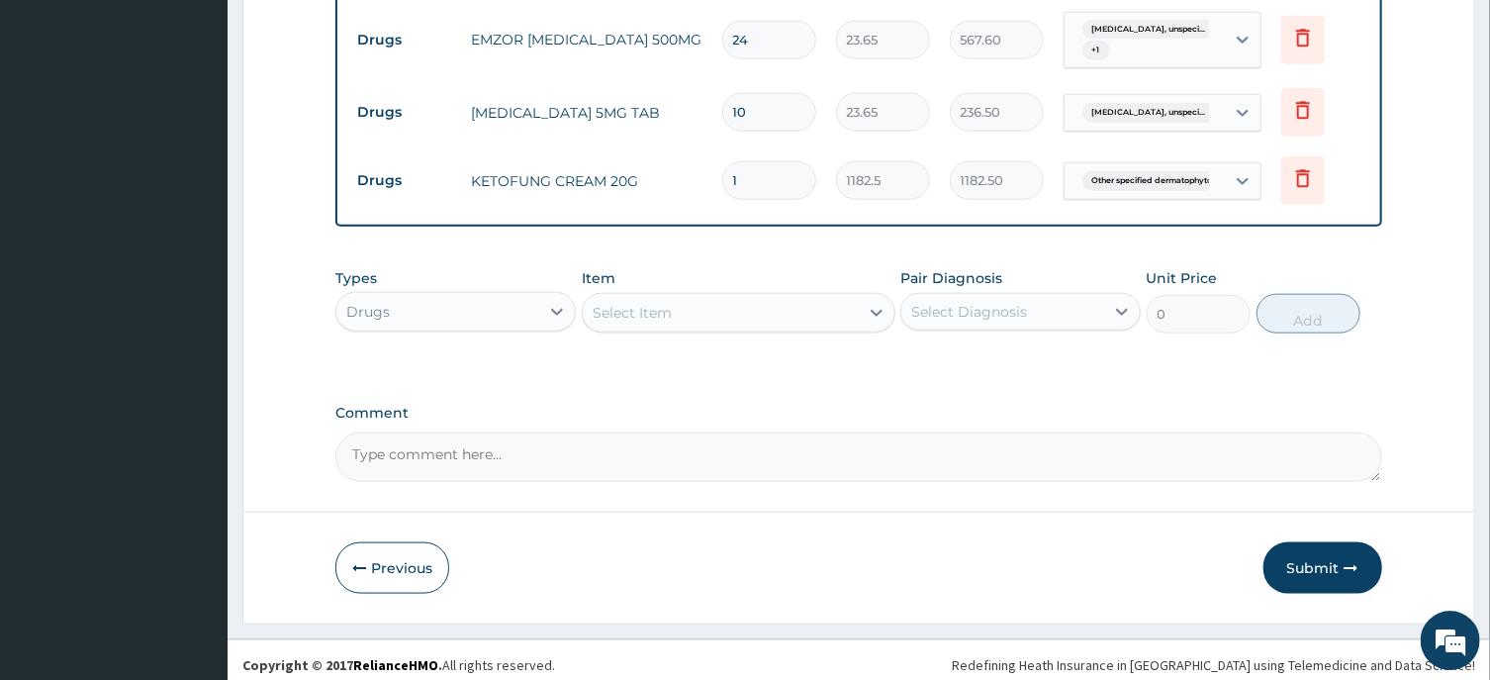
scroll to position [1080, 0]
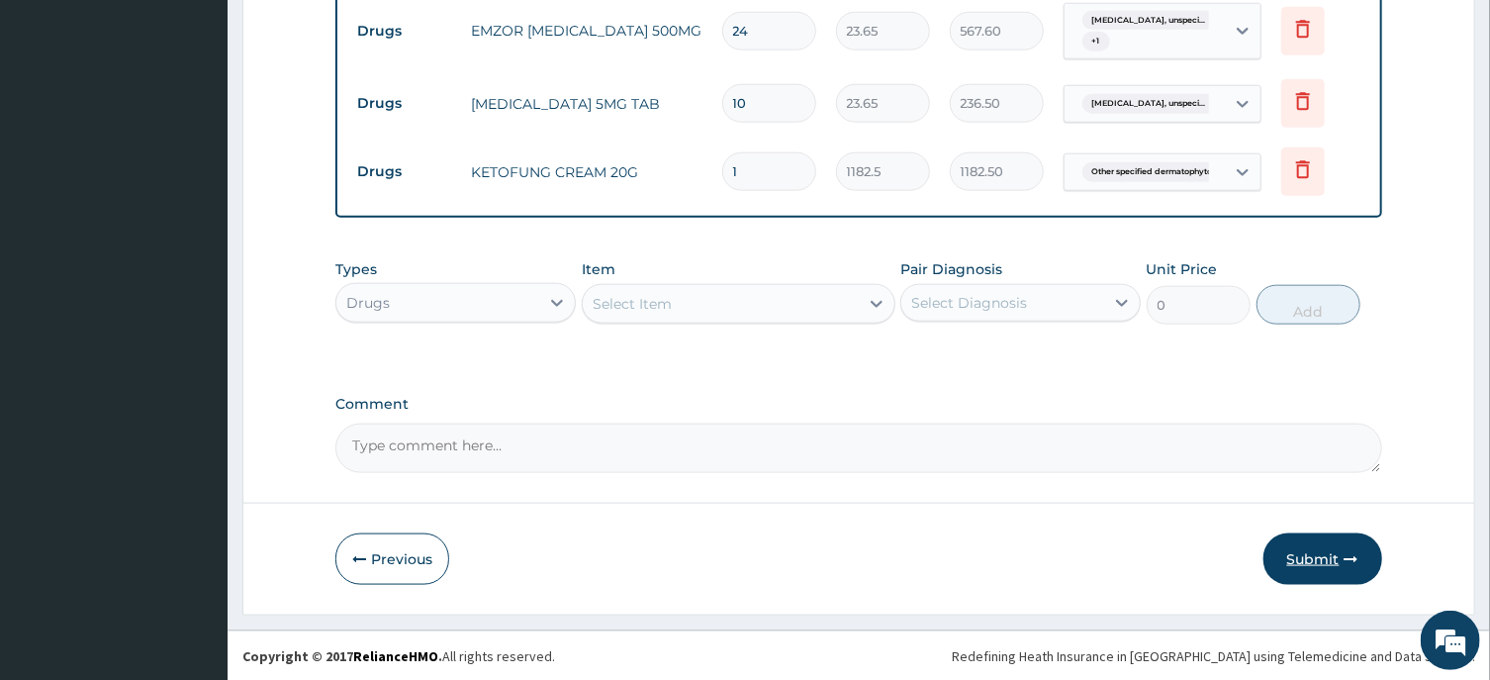
click at [1301, 561] on button "Submit" at bounding box center [1322, 558] width 119 height 51
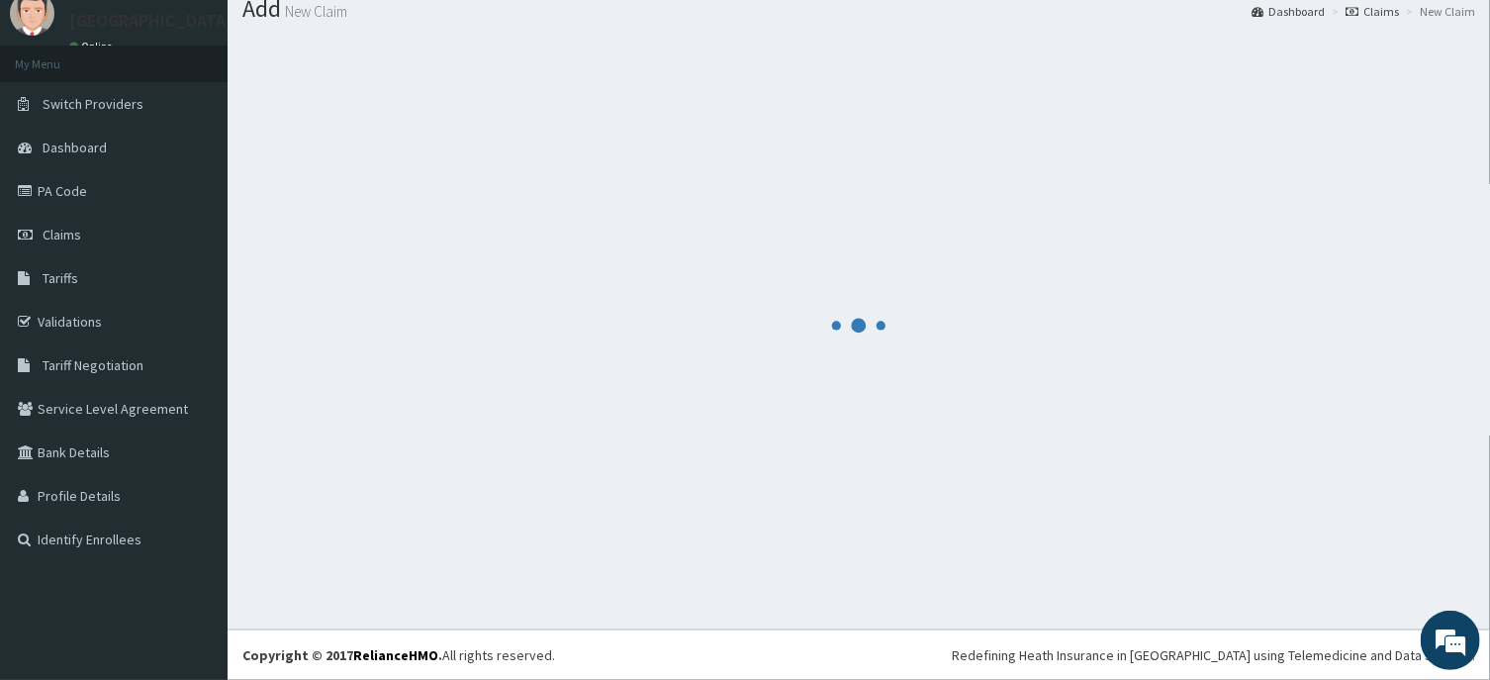
scroll to position [68, 0]
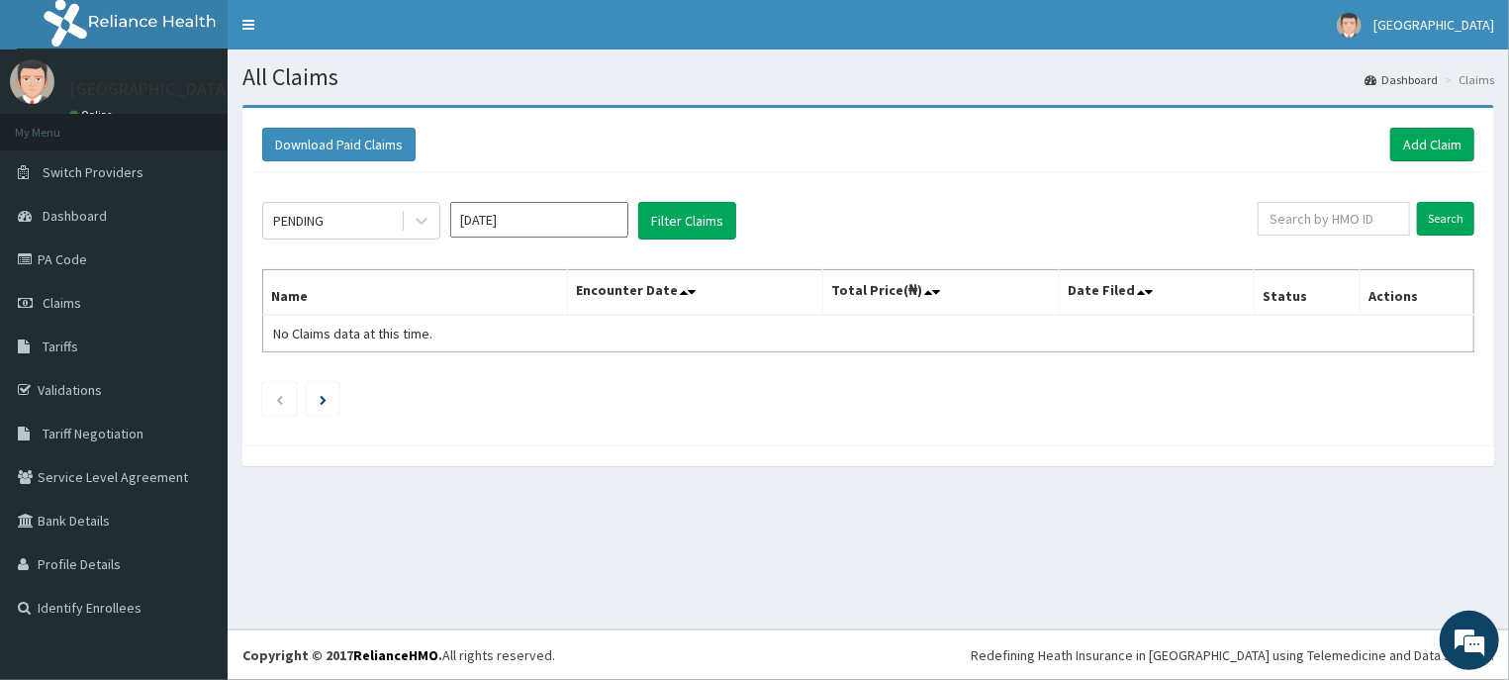
click at [1242, 577] on div "All Claims Dashboard Claims Download Paid Claims Add Claim × Note you can only …" at bounding box center [868, 339] width 1281 height 580
